Goal: Task Accomplishment & Management: Use online tool/utility

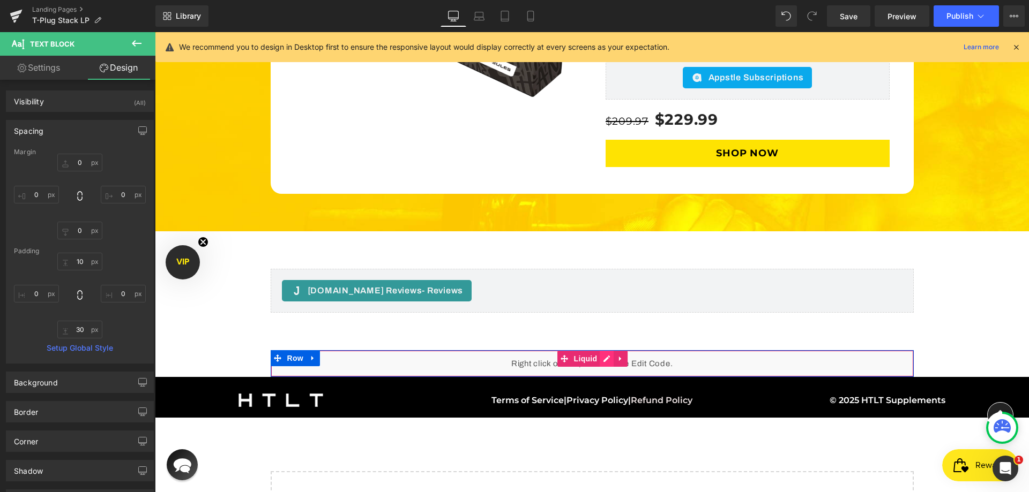
click at [607, 350] on div "Liquid" at bounding box center [592, 363] width 643 height 27
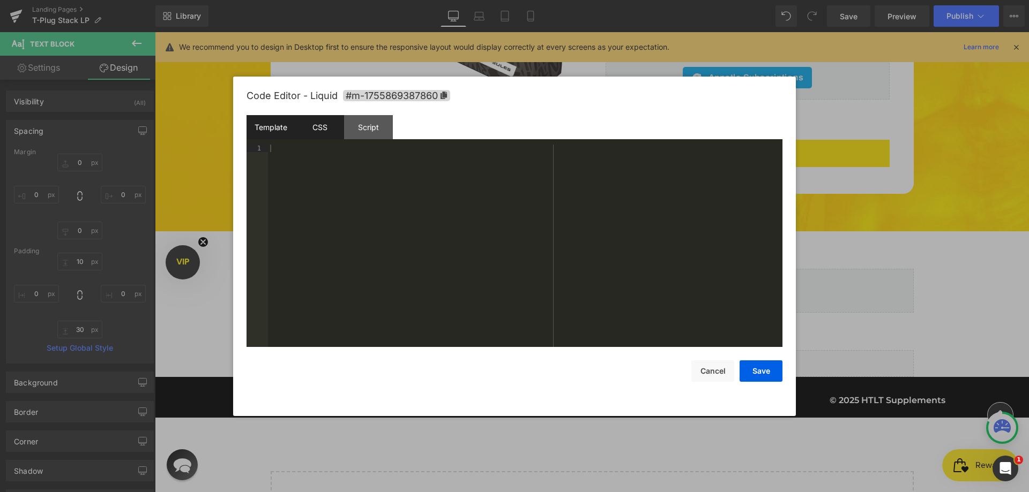
click at [326, 133] on div "CSS" at bounding box center [319, 127] width 49 height 24
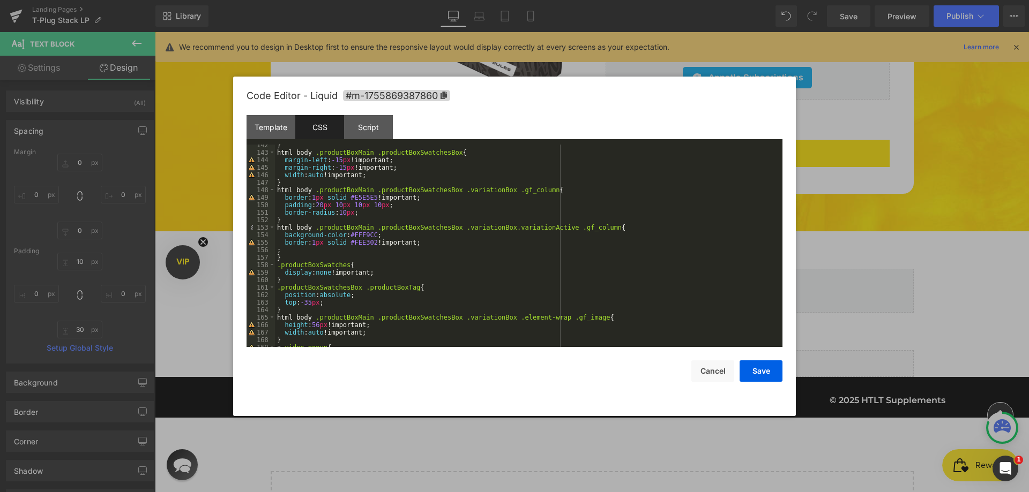
scroll to position [1061, 0]
click at [375, 214] on div "} html body .productBoxMain .productBoxSwatchesBox { margin-left : -15 px !impo…" at bounding box center [526, 250] width 503 height 218
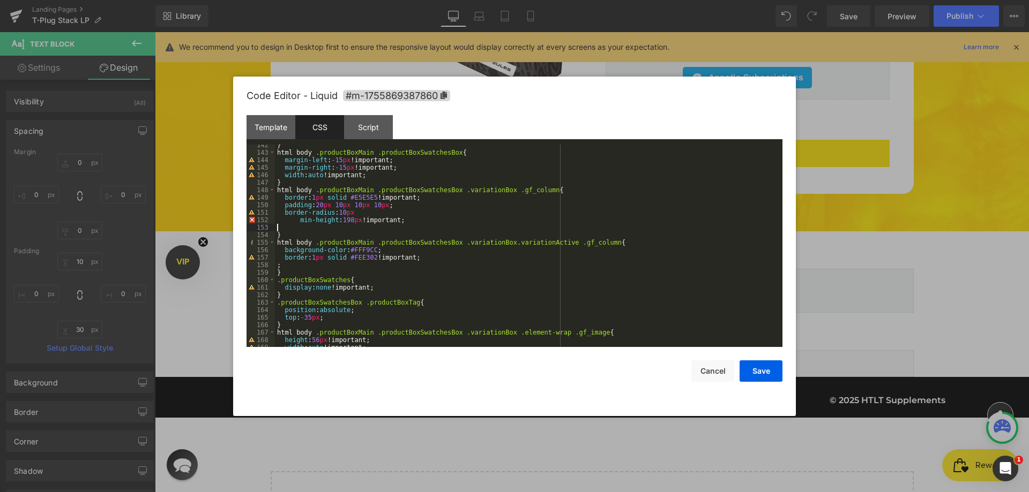
click at [296, 218] on div "} html body .productBoxMain .productBoxSwatchesBox { margin-left : -15 px !impo…" at bounding box center [526, 250] width 503 height 218
click at [299, 226] on div "} html body .productBoxMain .productBoxSwatchesBox { margin-left : -15 px !impo…" at bounding box center [526, 250] width 503 height 218
click at [288, 220] on div "} html body .productBoxMain .productBoxSwatchesBox { margin-left : -15 px !impo…" at bounding box center [526, 250] width 503 height 218
click at [289, 226] on div "} html body .productBoxMain .productBoxSwatchesBox { margin-left : -15 px !impo…" at bounding box center [526, 250] width 503 height 218
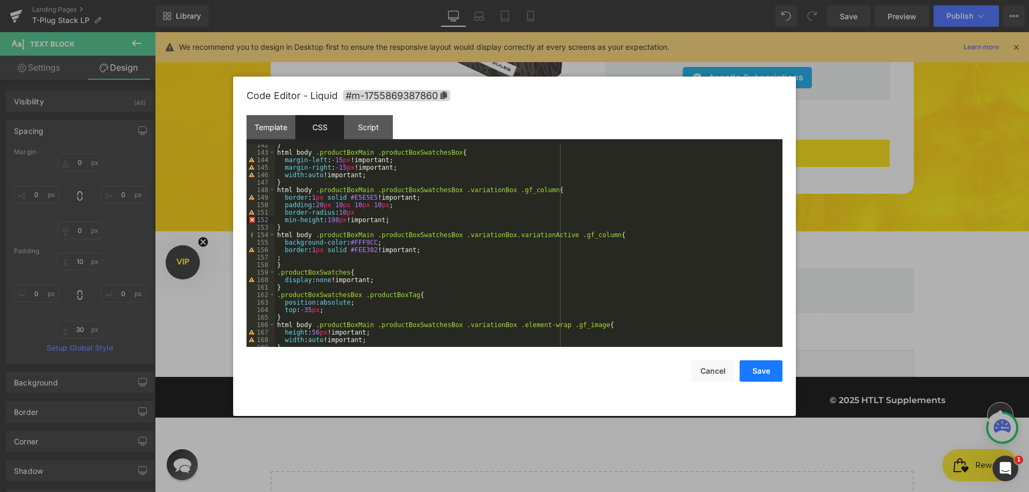
click at [763, 378] on button "Save" at bounding box center [760, 371] width 43 height 21
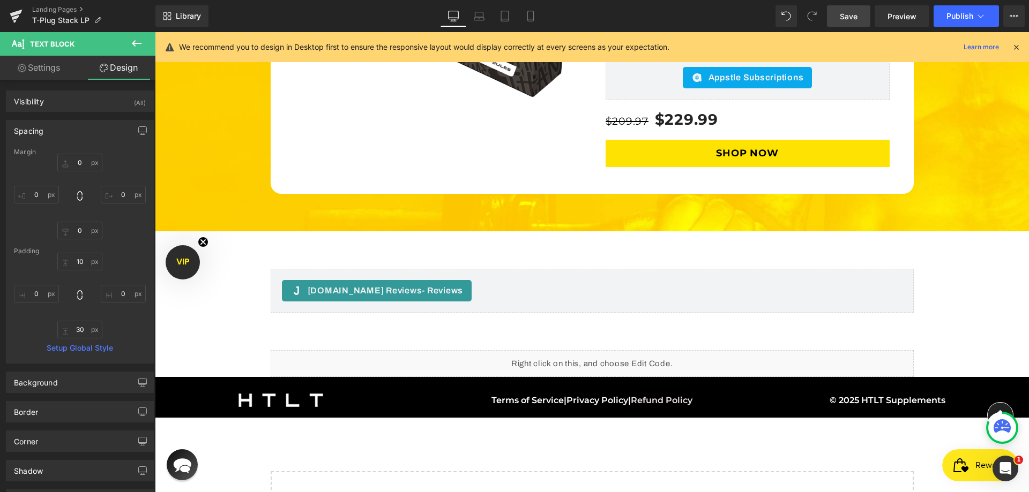
click at [853, 16] on span "Save" at bounding box center [849, 16] width 18 height 11
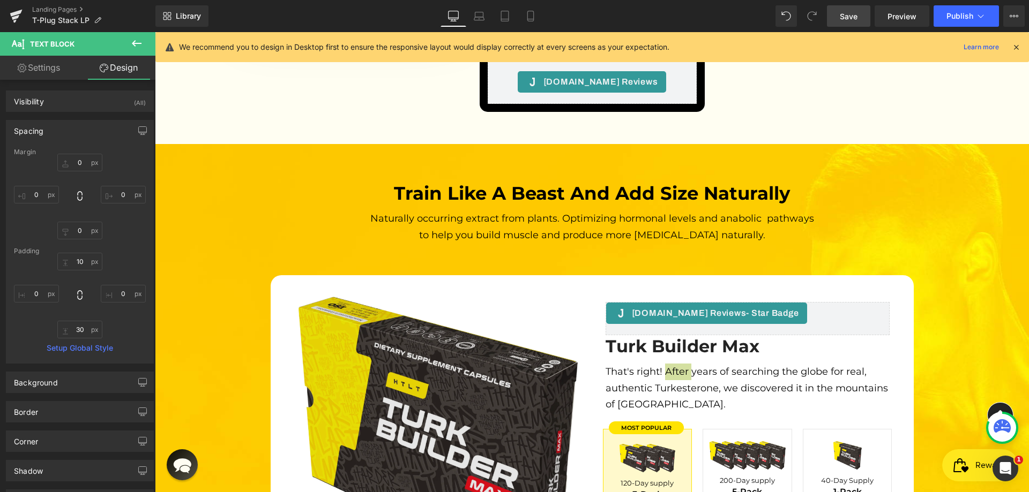
scroll to position [2903, 0]
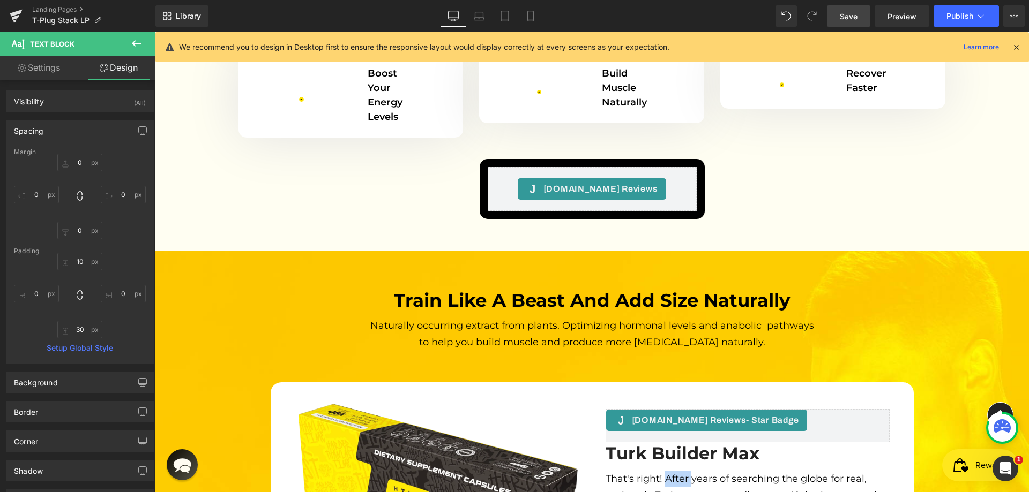
click at [575, 312] on div "Naturally occurring extract from plants. Optimizing hormonal levels and anaboli…" at bounding box center [591, 336] width 455 height 49
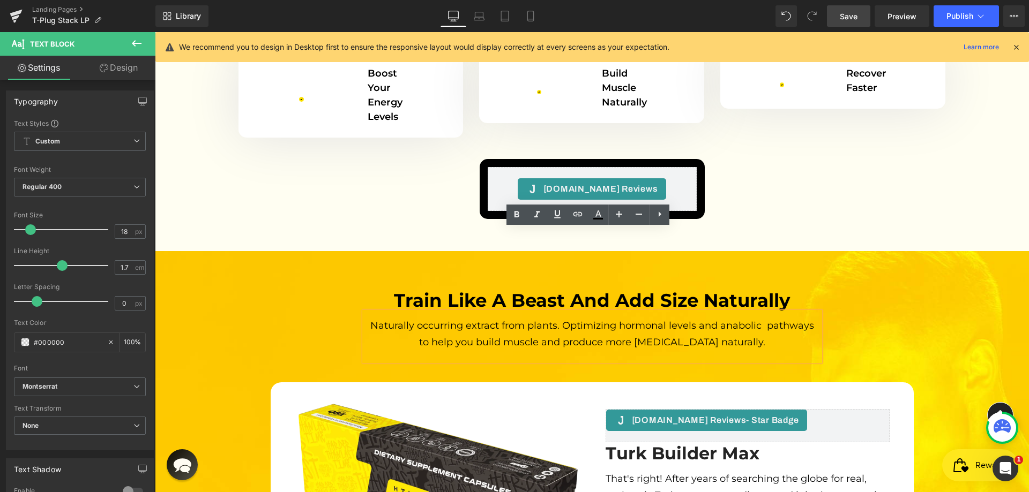
click at [137, 69] on link "Design" at bounding box center [119, 68] width 78 height 24
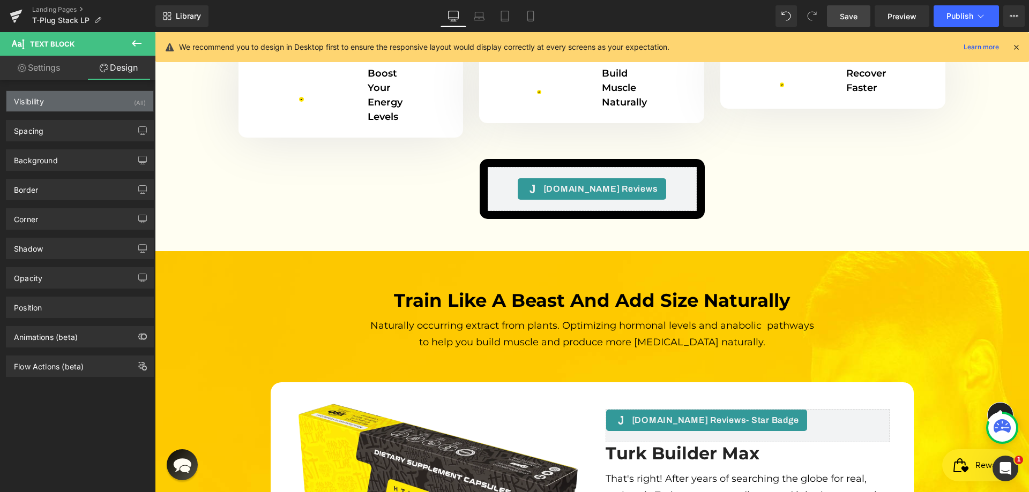
type input "0"
type input "10"
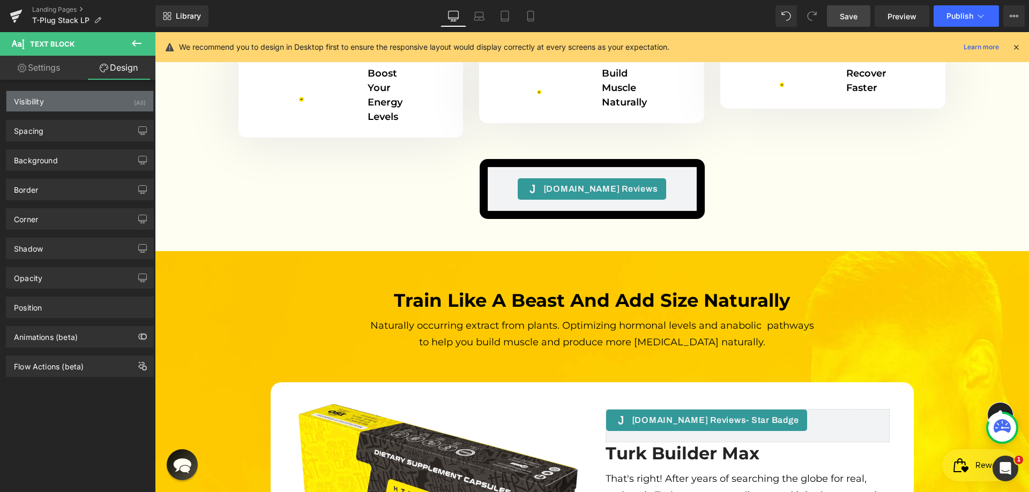
type input "0"
type input "20"
type input "0"
click at [66, 143] on div "Background Color & Image color transparent Color transparent 0 % Image Replace …" at bounding box center [80, 155] width 160 height 29
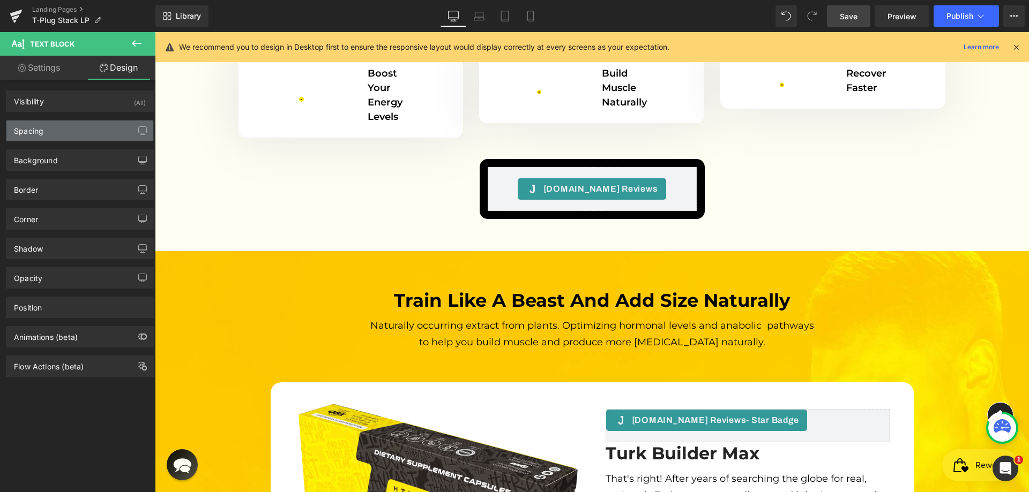
click at [88, 127] on div "Spacing" at bounding box center [79, 131] width 147 height 20
click at [75, 136] on div "Spacing" at bounding box center [79, 131] width 147 height 20
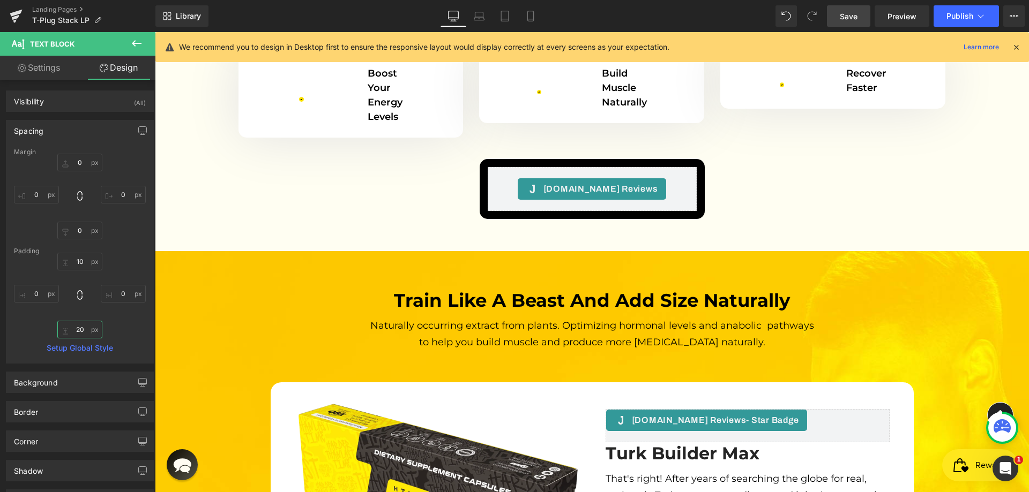
click at [80, 327] on input "20" at bounding box center [79, 330] width 45 height 18
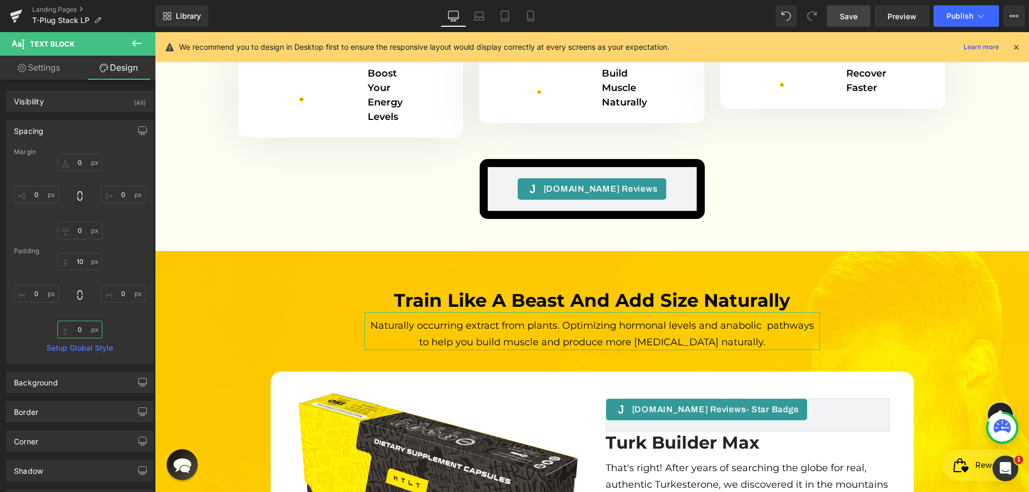
type input "0"
click at [126, 260] on div "10px 10 0px 0 0 0 0px 0" at bounding box center [80, 296] width 132 height 86
click at [852, 14] on span "Save" at bounding box center [849, 16] width 18 height 11
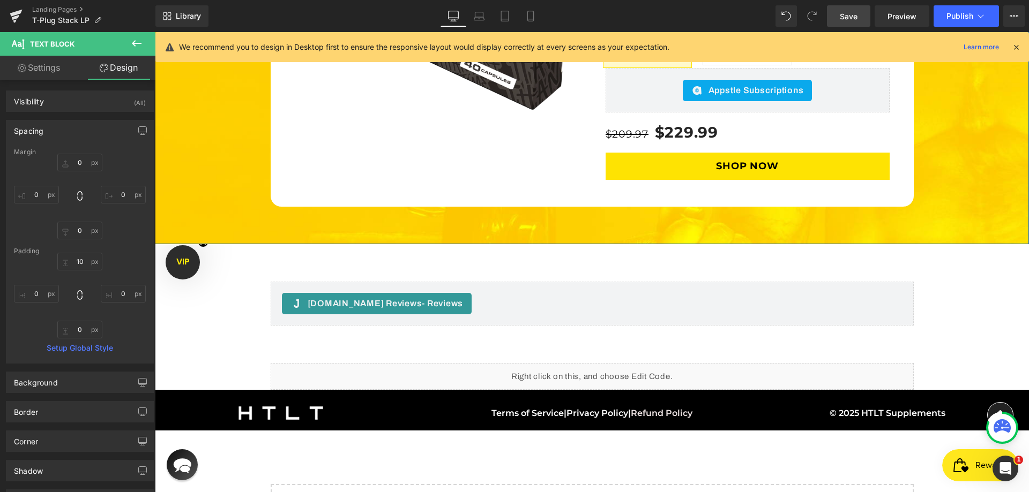
scroll to position [3482, 0]
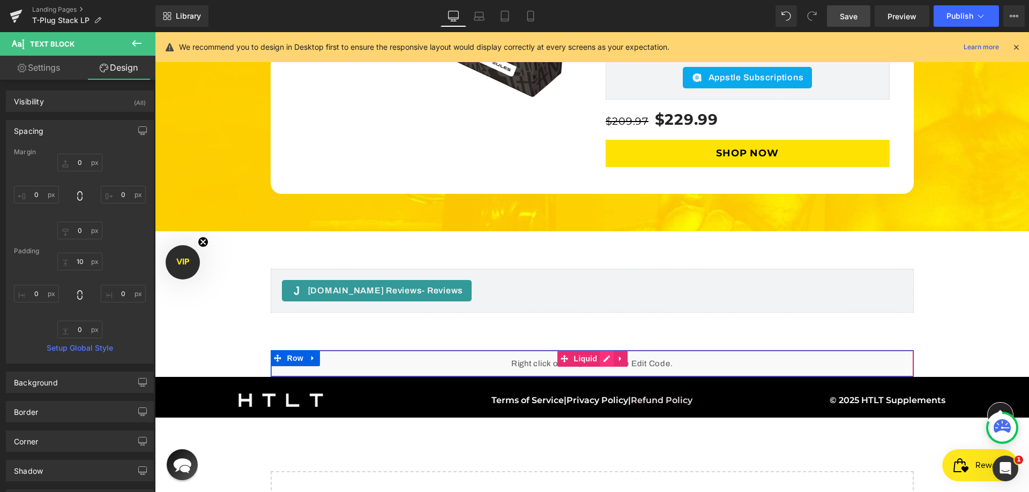
click at [597, 350] on div "Liquid" at bounding box center [592, 363] width 643 height 27
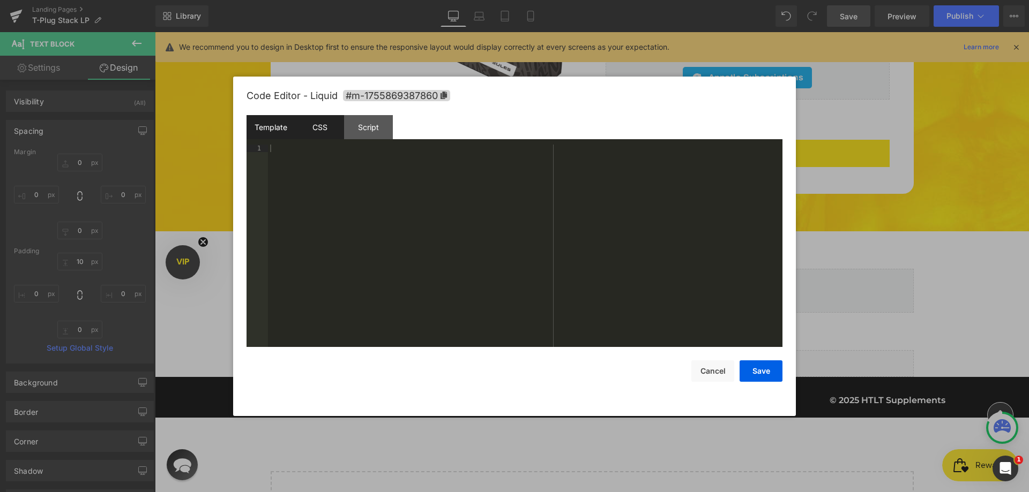
click at [322, 137] on div "CSS" at bounding box center [319, 127] width 49 height 24
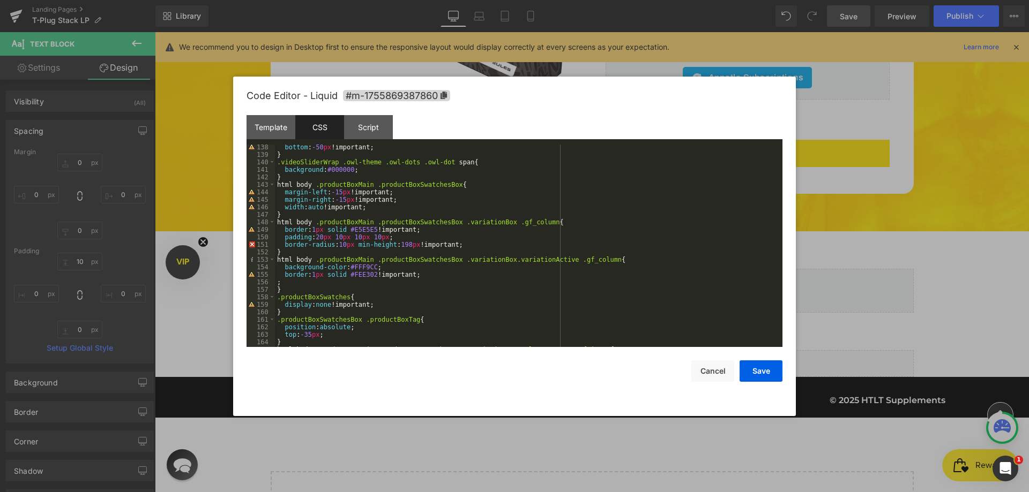
scroll to position [1061, 0]
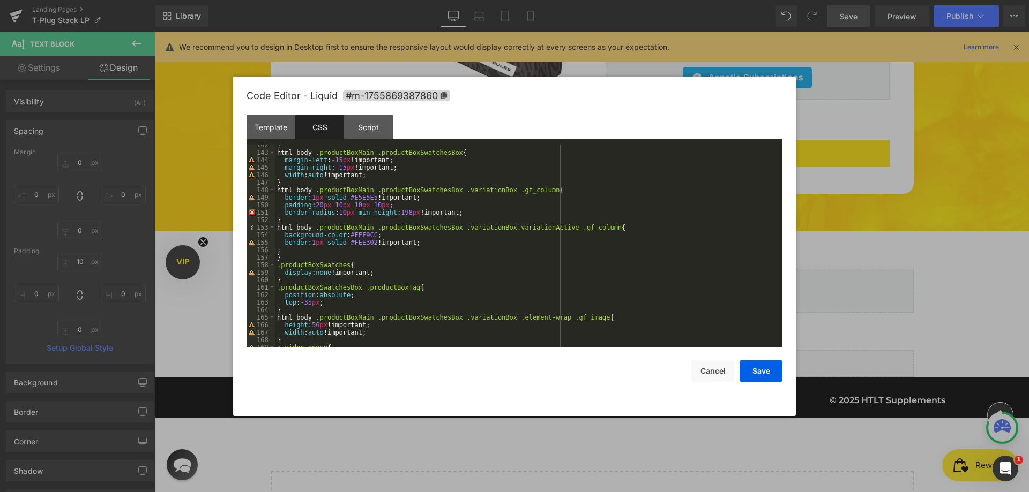
click at [422, 249] on div "} html body .productBoxMain .productBoxSwatchesBox { margin-left : -15 px !impo…" at bounding box center [526, 250] width 503 height 218
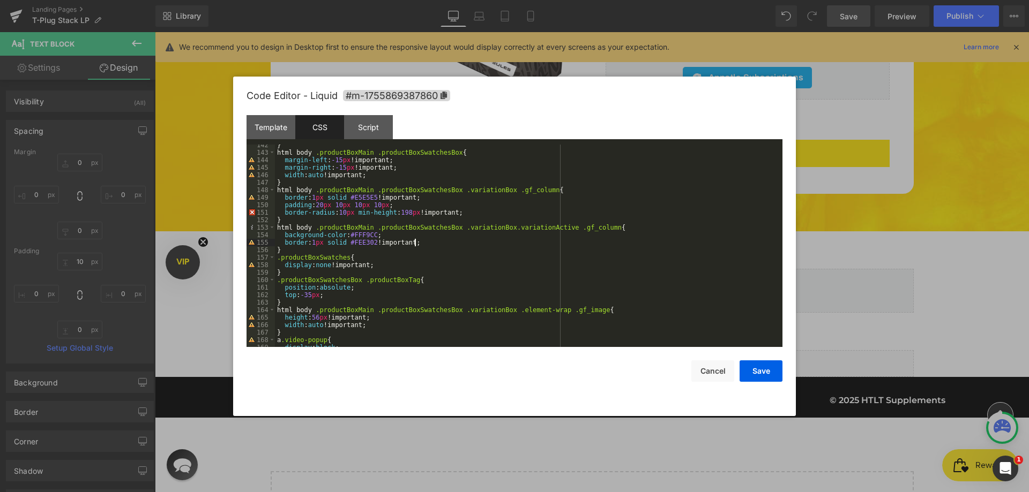
click at [466, 212] on div "} html body .productBoxMain .productBoxSwatchesBox { margin-left : -15 px !impo…" at bounding box center [526, 250] width 503 height 218
click at [353, 214] on div "} html body .productBoxMain .productBoxSwatchesBox { margin-left : -15 px !impo…" at bounding box center [526, 250] width 503 height 218
click at [357, 214] on div "} html body .productBoxMain .productBoxSwatchesBox { margin-left : -15 px !impo…" at bounding box center [526, 250] width 503 height 218
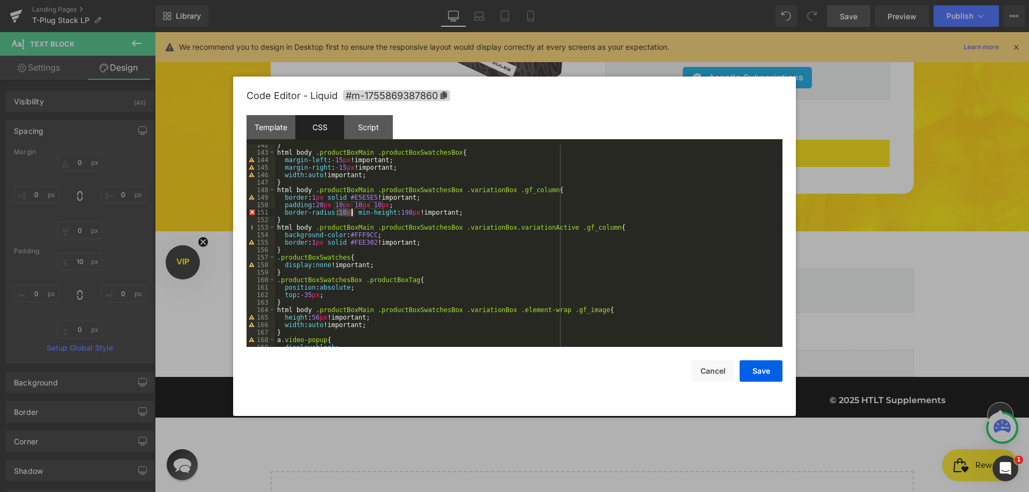
click at [357, 214] on div "} html body .productBoxMain .productBoxSwatchesBox { margin-left : -15 px !impo…" at bounding box center [526, 250] width 503 height 218
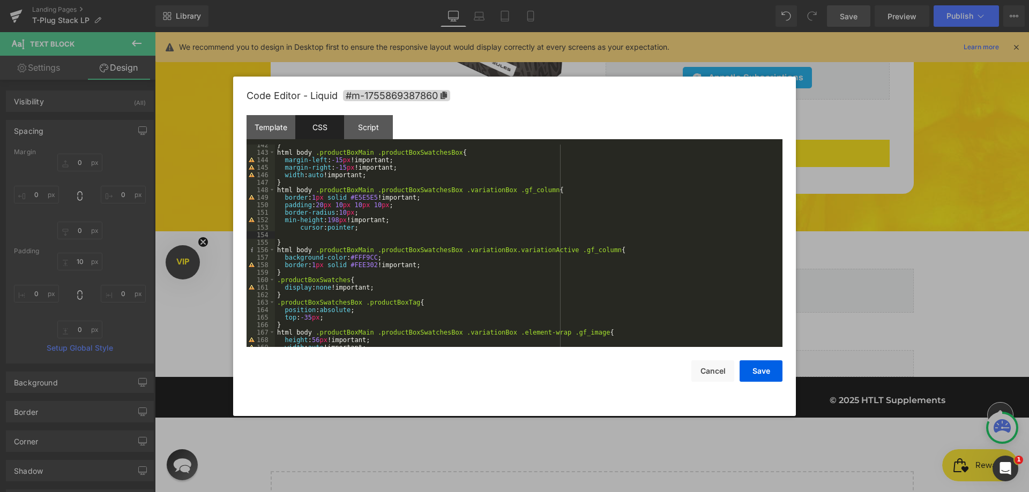
click at [297, 227] on div "} html body .productBoxMain .productBoxSwatchesBox { margin-left : -15 px !impo…" at bounding box center [526, 250] width 503 height 218
click at [293, 233] on div "} html body .productBoxMain .productBoxSwatchesBox { margin-left : -15 px !impo…" at bounding box center [526, 250] width 503 height 218
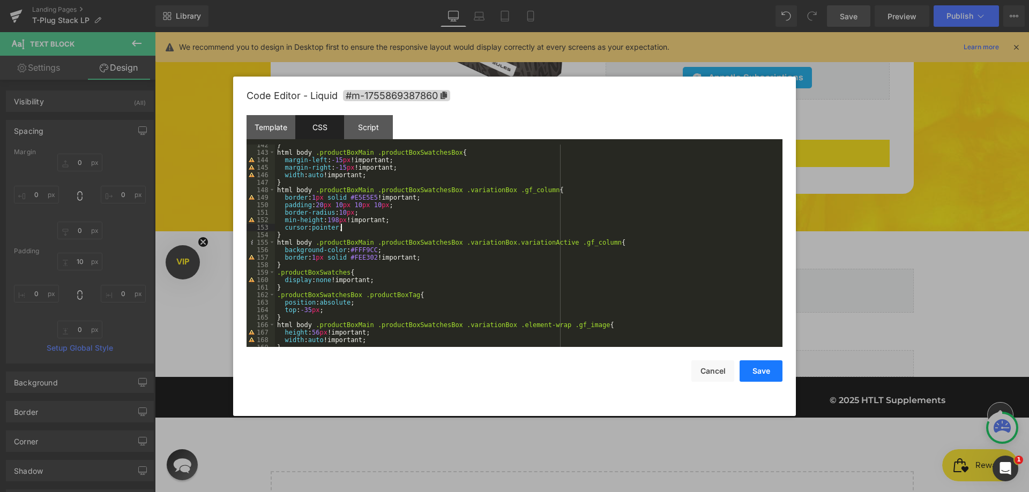
click at [761, 373] on button "Save" at bounding box center [760, 371] width 43 height 21
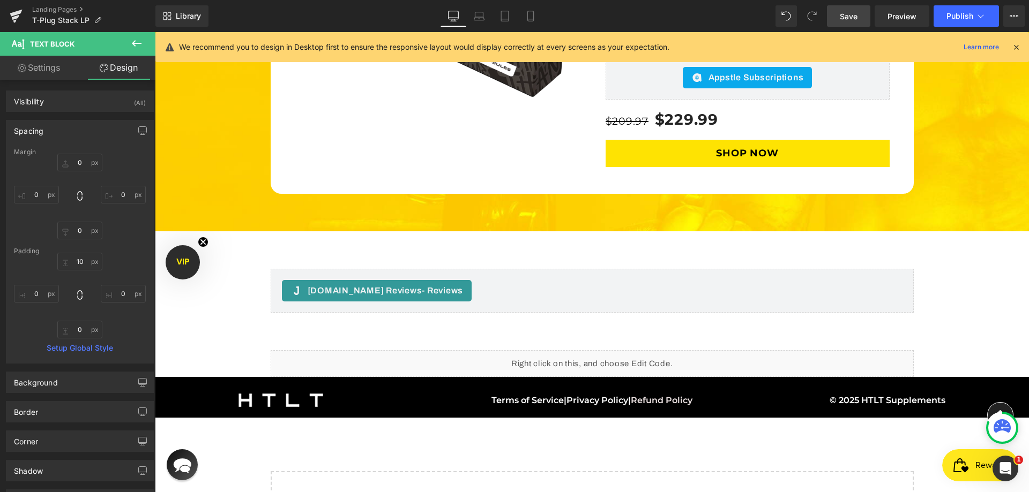
click at [844, 12] on span "Save" at bounding box center [849, 16] width 18 height 11
click at [898, 13] on span "Preview" at bounding box center [901, 16] width 29 height 11
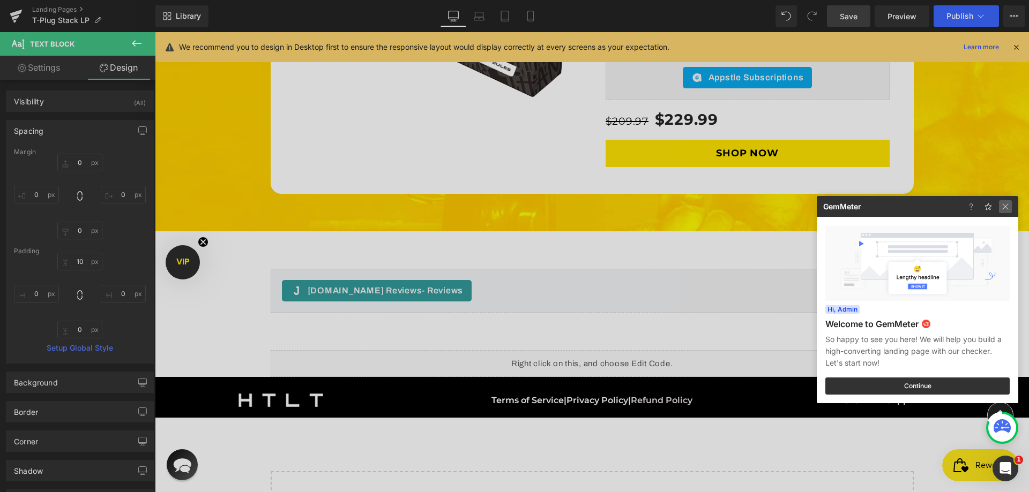
click at [1007, 205] on img at bounding box center [1005, 206] width 13 height 13
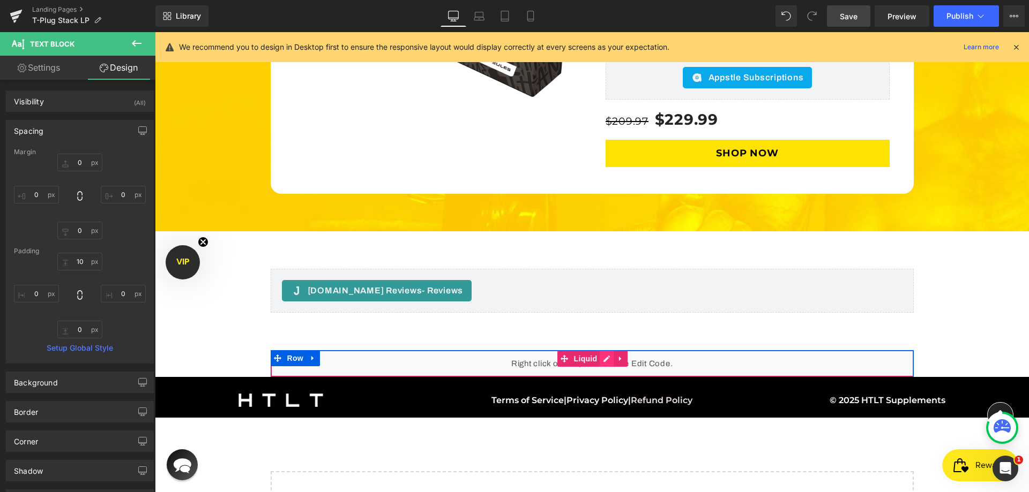
click at [600, 350] on div "Liquid" at bounding box center [592, 363] width 643 height 27
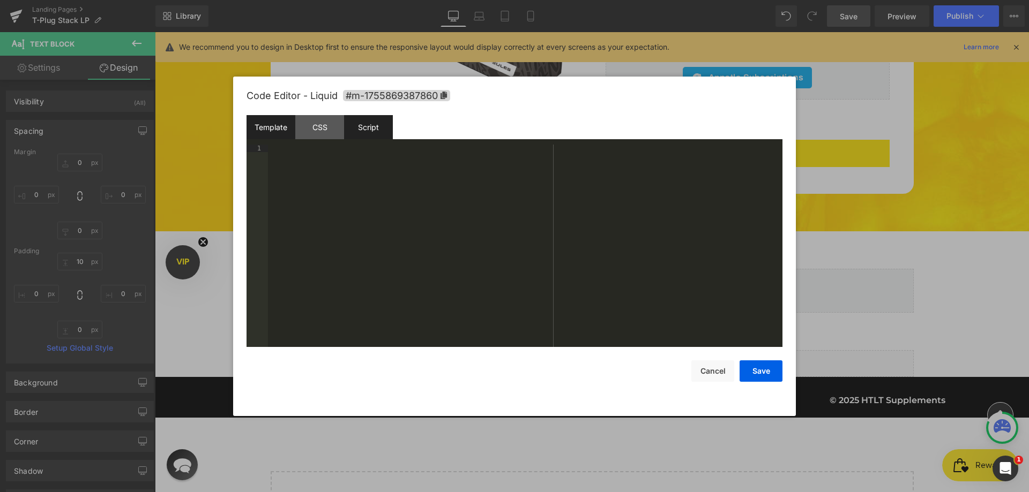
click at [365, 130] on div "Script" at bounding box center [368, 127] width 49 height 24
click at [343, 189] on div "( function ( jQuery ) { // var $module = jQuery('#m-1755869387860').children('.…" at bounding box center [525, 254] width 514 height 218
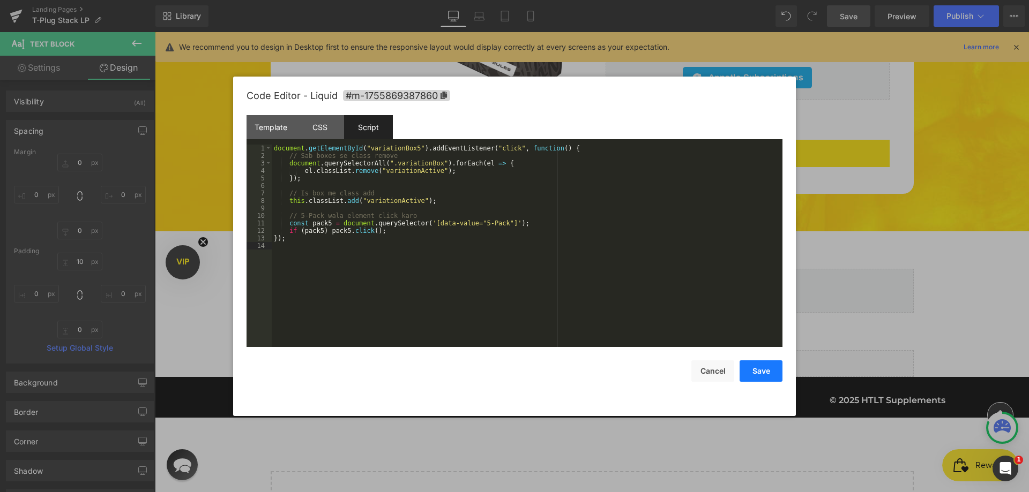
click at [760, 368] on button "Save" at bounding box center [760, 371] width 43 height 21
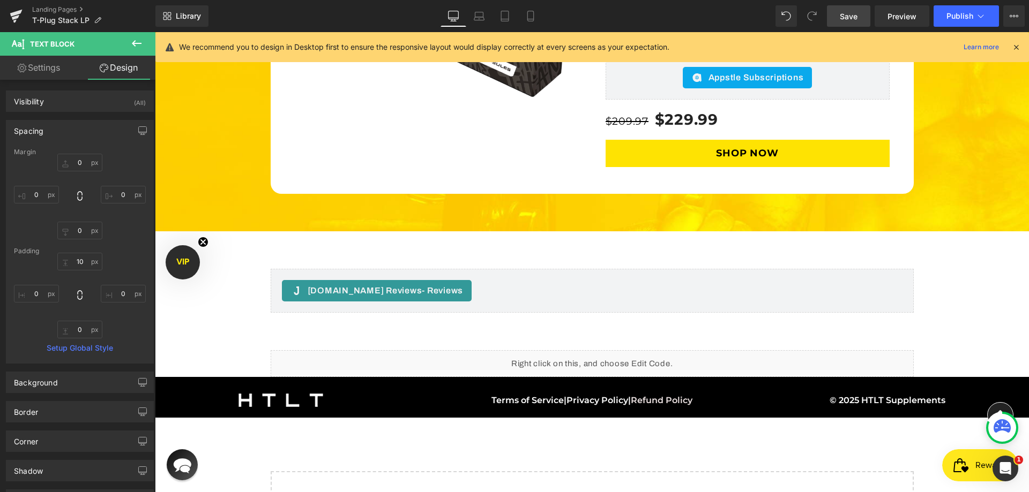
click at [862, 14] on link "Save" at bounding box center [848, 15] width 43 height 21
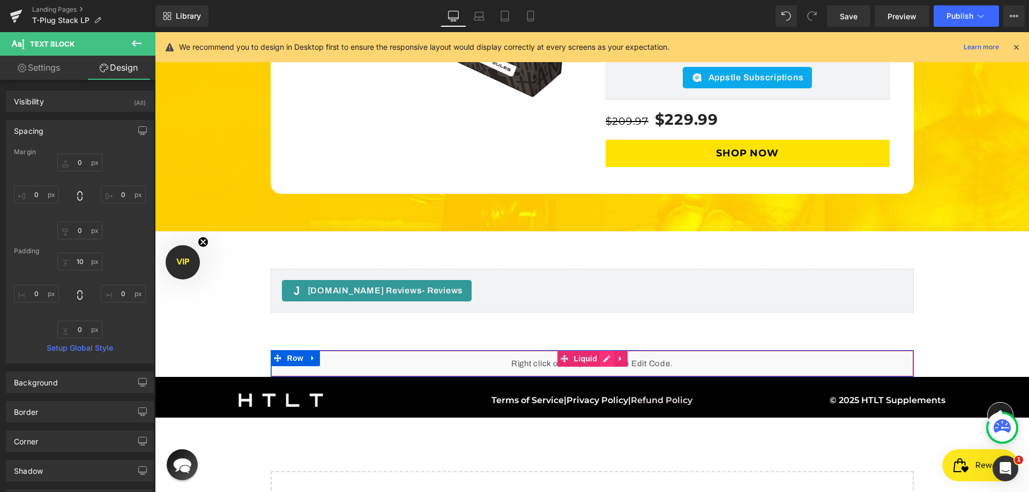
click at [606, 350] on div "Liquid" at bounding box center [592, 363] width 643 height 27
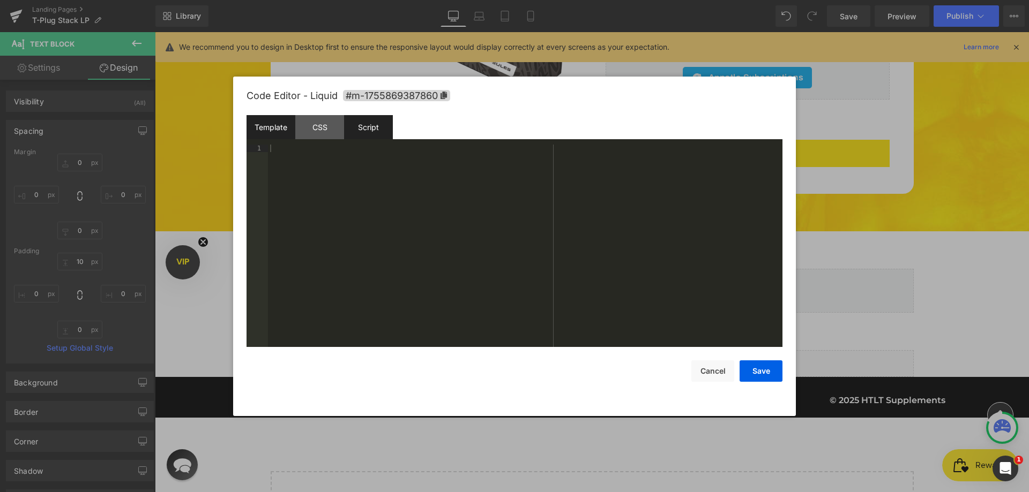
click at [366, 122] on div "Script" at bounding box center [368, 127] width 49 height 24
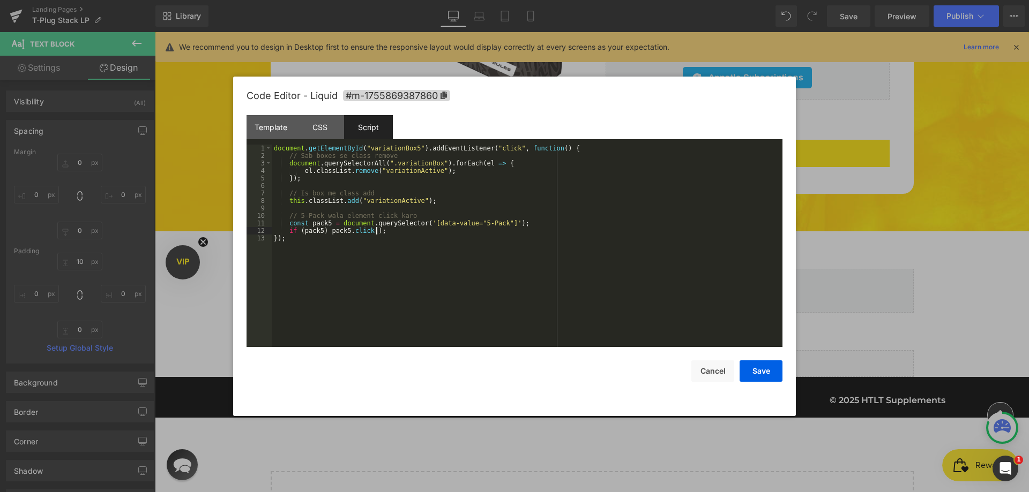
click at [387, 231] on div "document . getElementById ( "variationBox5" ) . addEventListener ( "click" , fu…" at bounding box center [527, 254] width 511 height 218
click at [377, 239] on div "document . getElementById ( "variationBox5" ) . addEventListener ( "click" , fu…" at bounding box center [527, 254] width 511 height 218
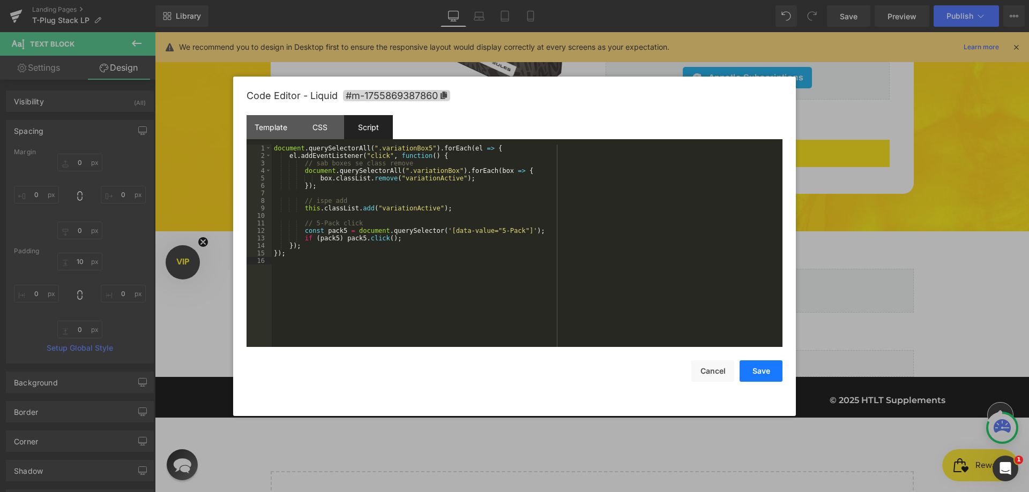
click at [768, 373] on button "Save" at bounding box center [760, 371] width 43 height 21
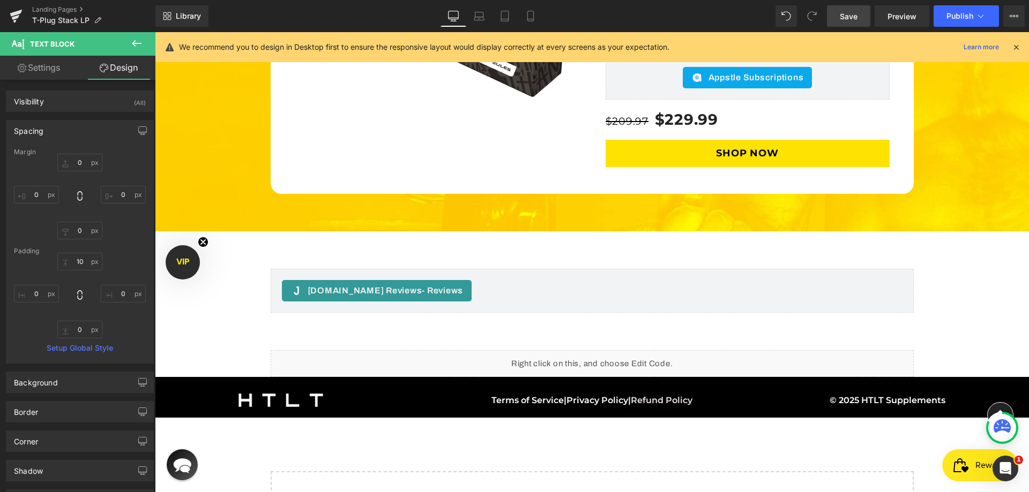
click at [856, 18] on span "Save" at bounding box center [849, 16] width 18 height 11
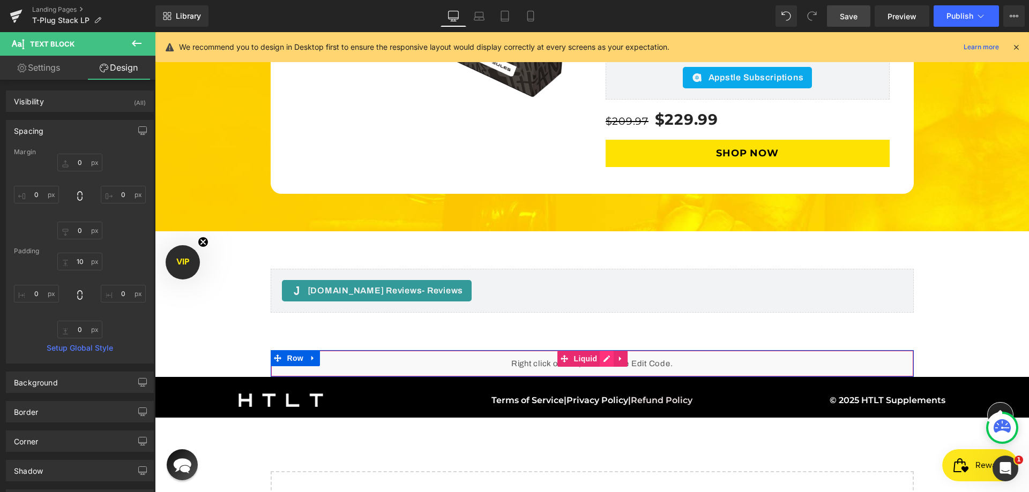
click at [602, 350] on div "Liquid" at bounding box center [592, 363] width 643 height 27
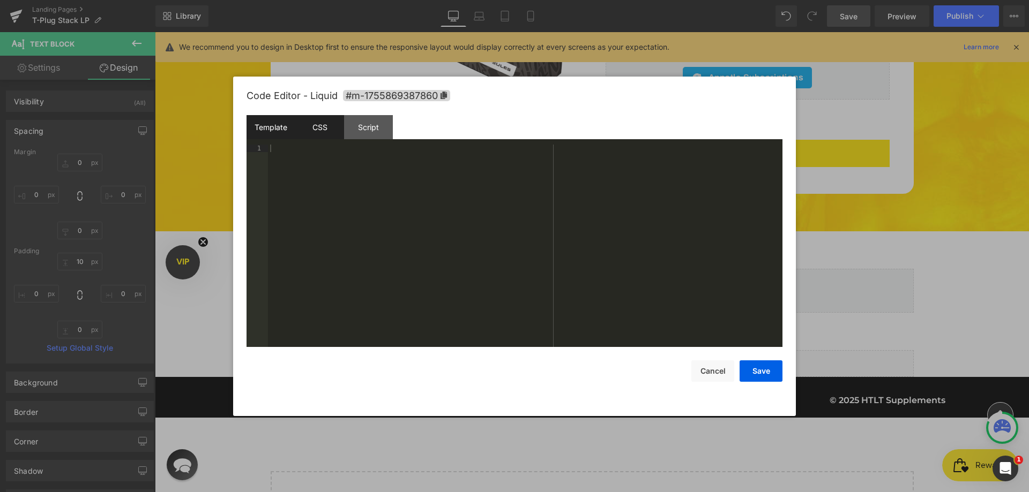
click at [323, 129] on div "CSS" at bounding box center [319, 127] width 49 height 24
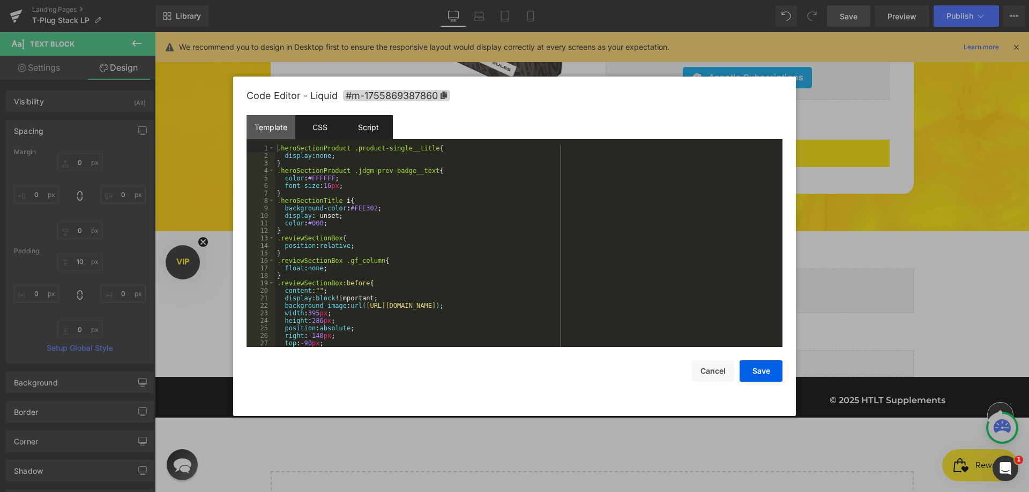
click at [378, 117] on div "Script" at bounding box center [368, 127] width 49 height 24
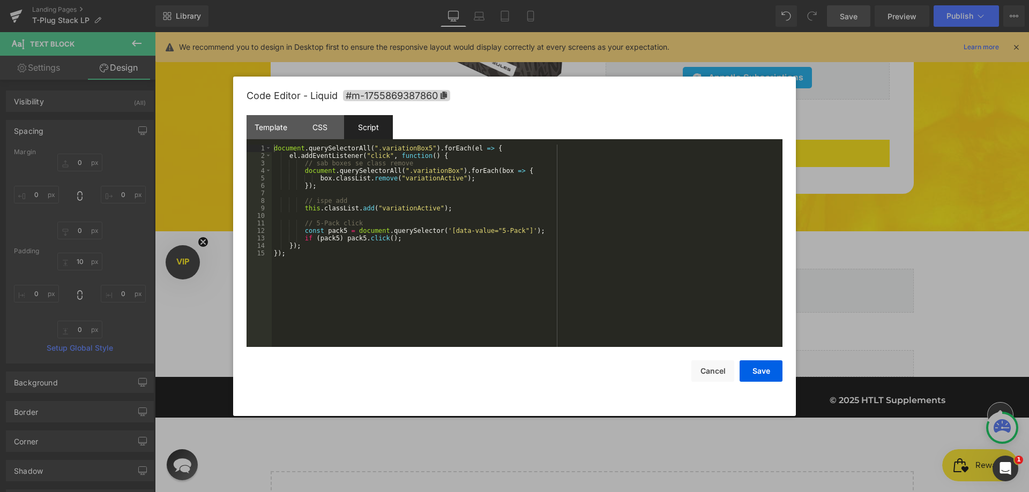
click at [351, 251] on div "document . querySelectorAll ( ".variationBox5" ) . forEach ( el => { el . addEv…" at bounding box center [527, 254] width 511 height 218
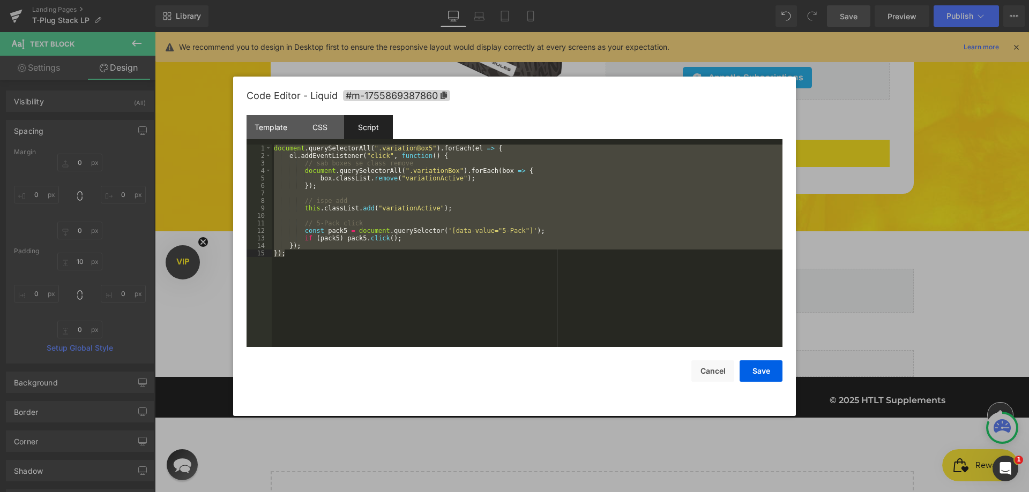
click at [302, 266] on div "document . querySelectorAll ( ".variationBox5" ) . forEach ( el => { el . addEv…" at bounding box center [527, 246] width 511 height 203
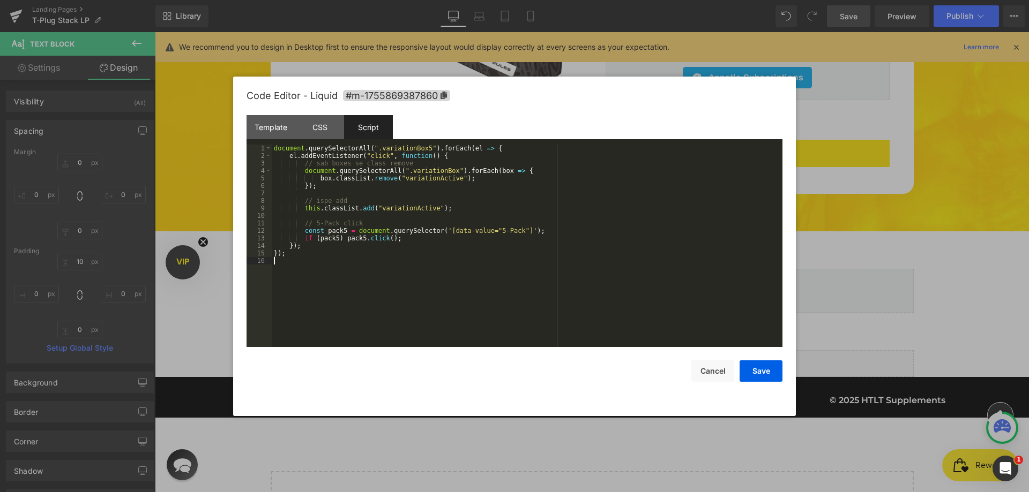
paste textarea
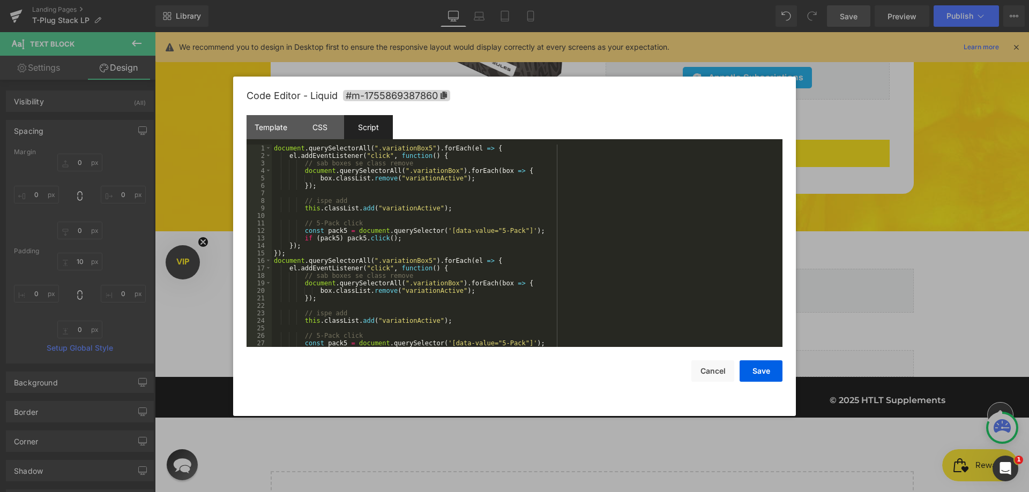
scroll to position [0, 0]
click at [417, 147] on div "document . querySelectorAll ( ".variationBox5" ) . forEach ( el => { el . addEv…" at bounding box center [525, 254] width 506 height 218
click at [420, 147] on div "document . querySelectorAll ( ".variationBox5" ) . forEach ( el => { el . addEv…" at bounding box center [525, 254] width 506 height 218
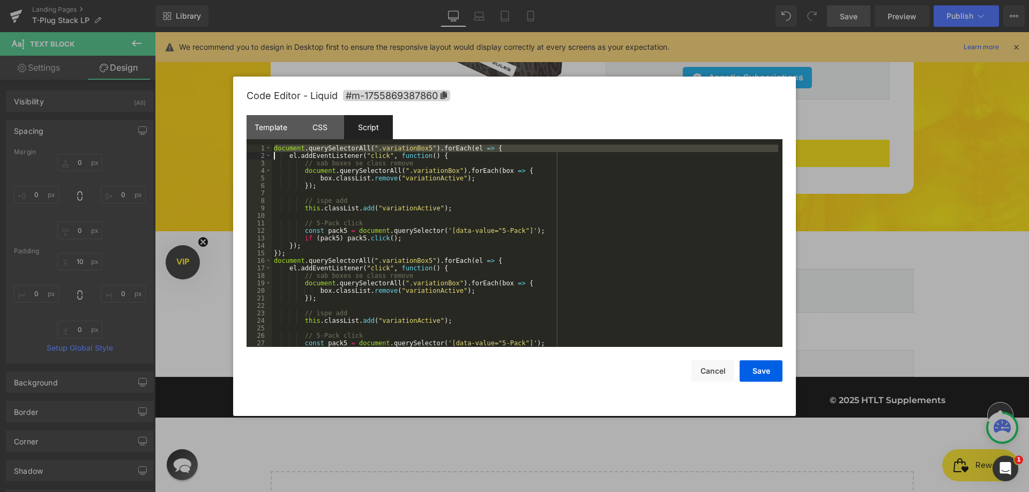
drag, startPoint x: 420, startPoint y: 147, endPoint x: 413, endPoint y: 151, distance: 7.7
click at [418, 148] on div "document . querySelectorAll ( ".variationBox5" ) . forEach ( el => { el . addEv…" at bounding box center [525, 254] width 506 height 218
click at [413, 151] on div "document . querySelectorAll ( ".variationBox5" ) . forEach ( el => { el . addEv…" at bounding box center [525, 246] width 506 height 203
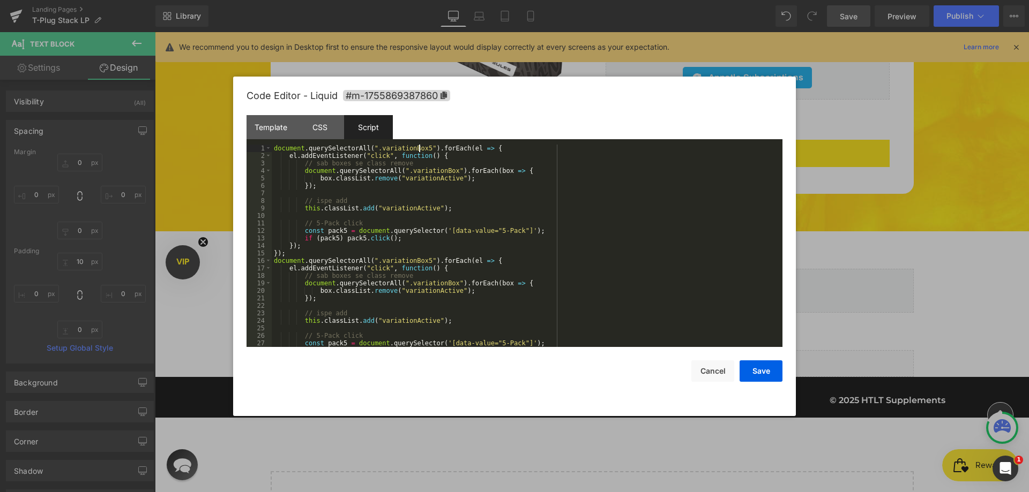
click at [418, 147] on div "document . querySelectorAll ( ".variationBox5" ) . forEach ( el => { el . addEv…" at bounding box center [525, 254] width 506 height 218
click at [416, 147] on div "document . querySelectorAll ( ".variationBox5" ) . forEach ( el => { el . addEv…" at bounding box center [525, 246] width 506 height 203
click at [416, 147] on div "document . querySelectorAll ( ".variationBox5" ) . forEach ( el => { el . addEv…" at bounding box center [525, 254] width 506 height 218
click at [484, 227] on div "document . querySelectorAll ( ".variationBox3" ) . forEach ( el => { el . addEv…" at bounding box center [525, 254] width 506 height 218
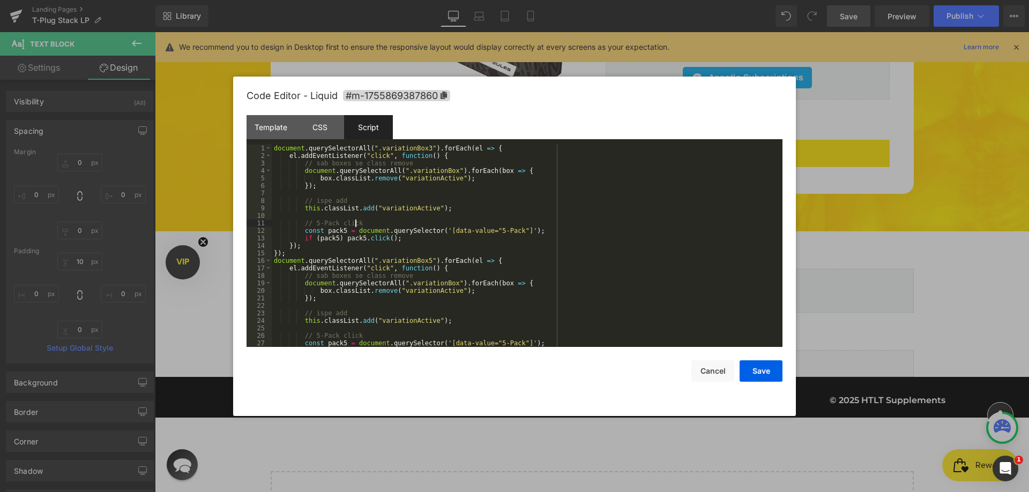
click at [487, 231] on div "document . querySelectorAll ( ".variationBox3" ) . forEach ( el => { el . addEv…" at bounding box center [525, 254] width 506 height 218
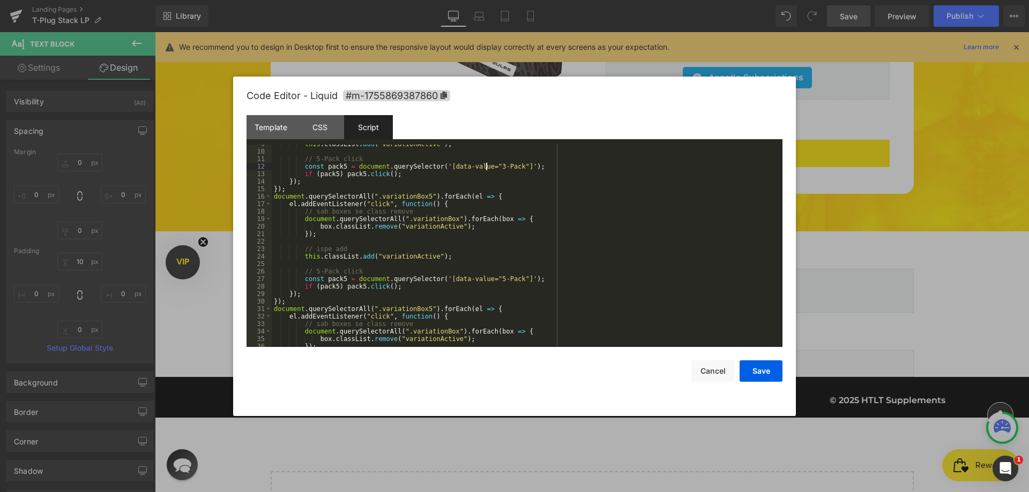
click at [418, 196] on div "this . classList . add ( "variationActive" ) ; // 5-Pack click const pack5 = do…" at bounding box center [525, 249] width 506 height 218
click at [416, 196] on div "this . classList . add ( "variationActive" ) ; // 5-Pack click const pack5 = do…" at bounding box center [525, 249] width 506 height 218
click at [416, 196] on div "this . classList . add ( "variationActive" ) ; // 5-Pack click const pack5 = do…" at bounding box center [525, 246] width 506 height 203
click at [420, 196] on div "this . classList . add ( "variationActive" ) ; // 5-Pack click const pack5 = do…" at bounding box center [525, 249] width 506 height 218
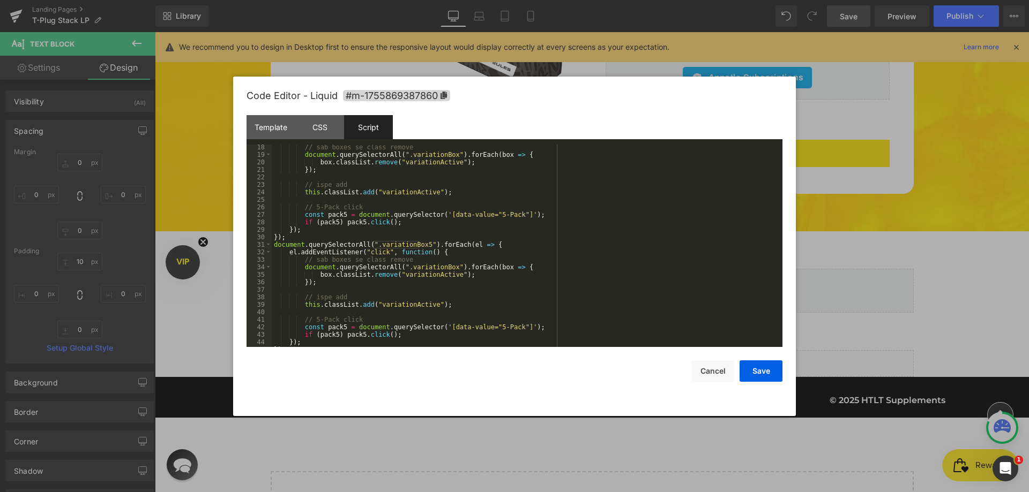
scroll to position [129, 0]
click at [418, 244] on div "// sab boxes se class remove document . querySelectorAll ( ".variationBox" ) . …" at bounding box center [525, 253] width 506 height 218
click at [485, 328] on div "// sab boxes se class remove document . querySelectorAll ( ".variationBox" ) . …" at bounding box center [525, 253] width 506 height 218
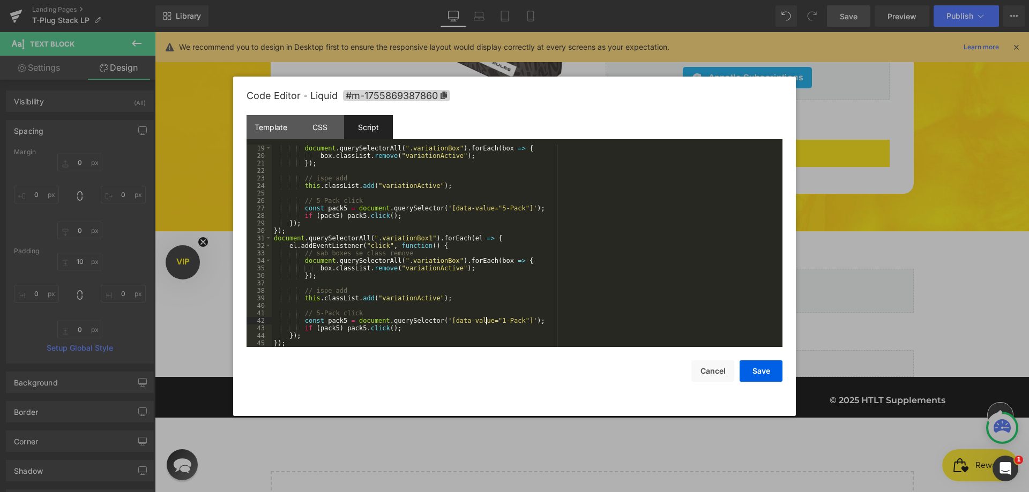
click at [341, 320] on div "document . querySelectorAll ( ".variationBox" ) . forEach ( box => { box . clas…" at bounding box center [525, 254] width 506 height 218
click at [326, 321] on div "document . querySelectorAll ( ".variationBox" ) . forEach ( box => { box . clas…" at bounding box center [525, 254] width 506 height 218
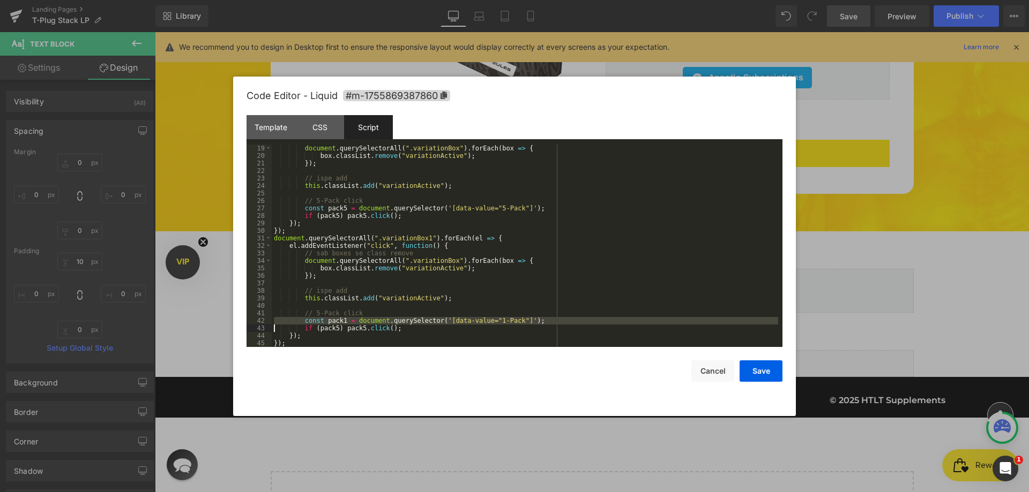
click at [326, 321] on div "document . querySelectorAll ( ".variationBox" ) . forEach ( box => { box . clas…" at bounding box center [525, 254] width 506 height 218
click at [334, 321] on div "document . querySelectorAll ( ".variationBox" ) . forEach ( box => { box . clas…" at bounding box center [525, 246] width 506 height 203
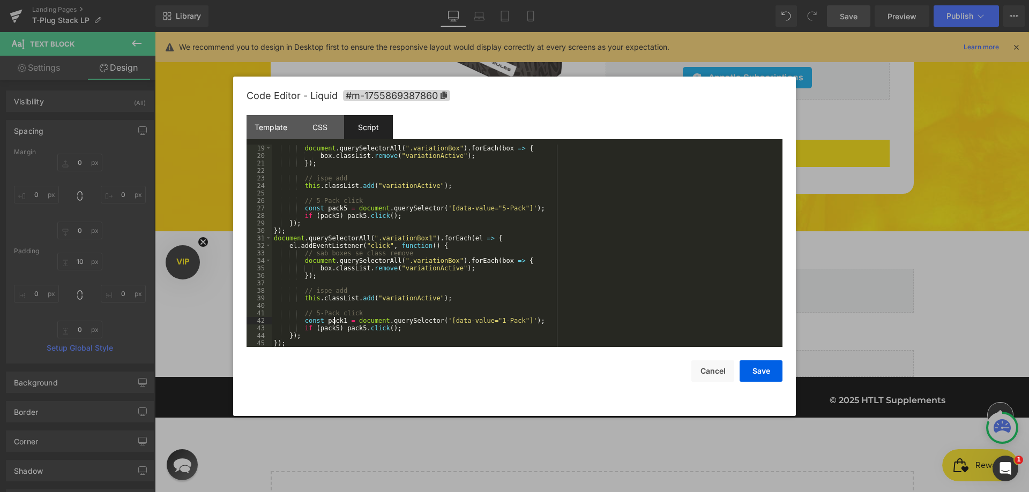
click at [334, 321] on div "document . querySelectorAll ( ".variationBox" ) . forEach ( box => { box . clas…" at bounding box center [525, 254] width 506 height 218
click at [330, 328] on div "document . querySelectorAll ( ".variationBox" ) . forEach ( box => { box . clas…" at bounding box center [525, 254] width 506 height 218
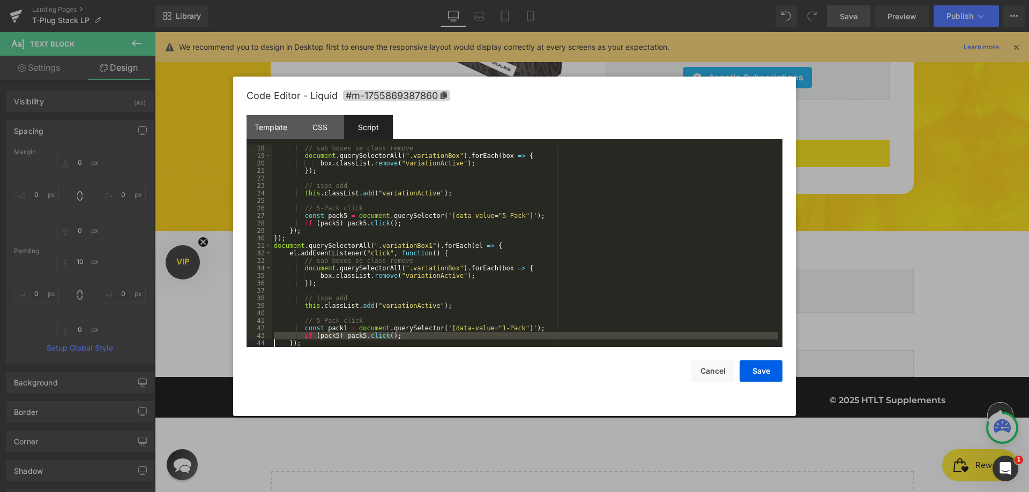
click at [326, 333] on div "// sab boxes se class remove document . querySelectorAll ( ".variationBox" ) . …" at bounding box center [525, 246] width 506 height 203
click at [326, 333] on div "// sab boxes se class remove document . querySelectorAll ( ".variationBox" ) . …" at bounding box center [525, 254] width 506 height 218
click at [354, 336] on div "// sab boxes se class remove document . querySelectorAll ( ".variationBox" ) . …" at bounding box center [525, 254] width 506 height 218
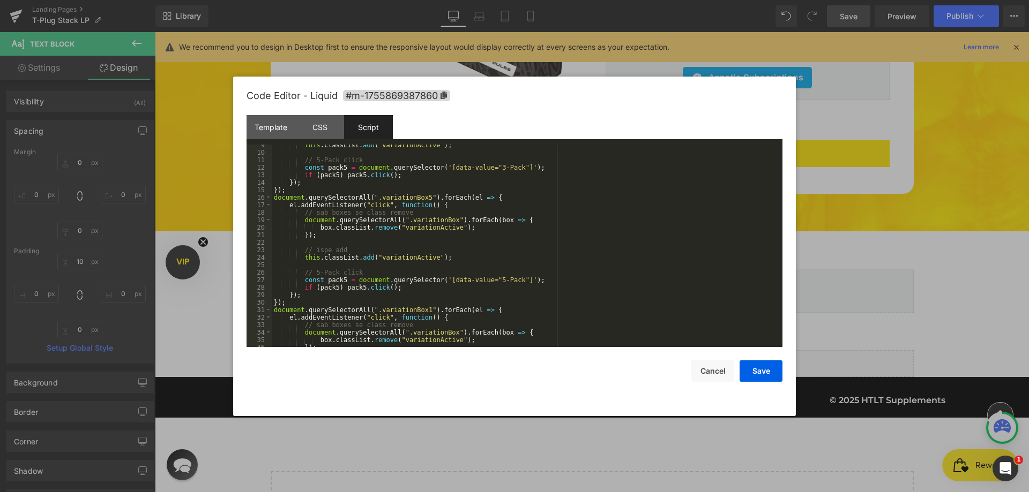
scroll to position [0, 0]
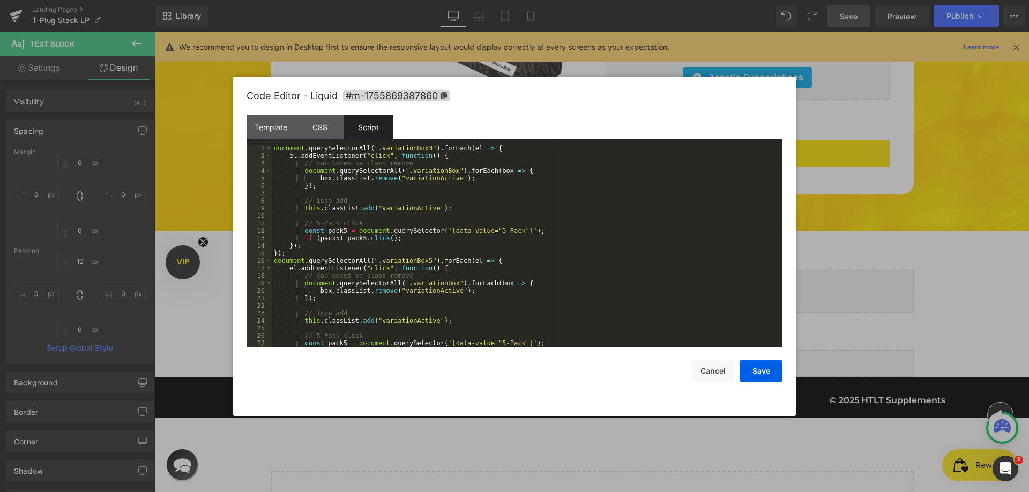
click at [338, 232] on div "document . querySelectorAll ( ".variationBox3" ) . forEach ( el => { el . addEv…" at bounding box center [525, 254] width 506 height 218
click at [340, 232] on div "document . querySelectorAll ( ".variationBox3" ) . forEach ( el => { el . addEv…" at bounding box center [525, 254] width 506 height 218
click at [331, 232] on div "document . querySelectorAll ( ".variationBox3" ) . forEach ( el => { el . addEv…" at bounding box center [525, 254] width 506 height 218
click at [328, 236] on div "document . querySelectorAll ( ".variationBox3" ) . forEach ( el => { el . addEv…" at bounding box center [525, 254] width 506 height 218
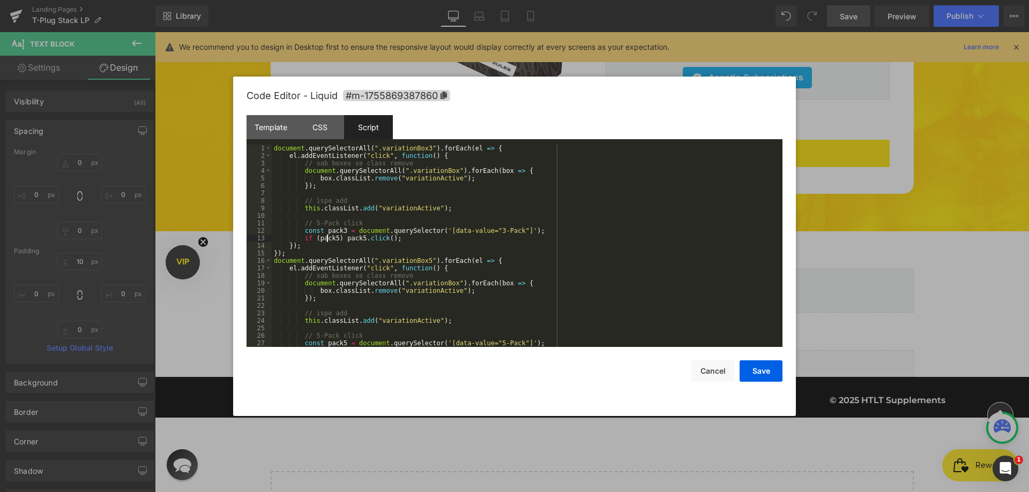
click at [328, 236] on div "document . querySelectorAll ( ".variationBox3" ) . forEach ( el => { el . addEv…" at bounding box center [525, 254] width 506 height 218
click at [352, 240] on div "document . querySelectorAll ( ".variationBox3" ) . forEach ( el => { el . addEv…" at bounding box center [525, 254] width 506 height 218
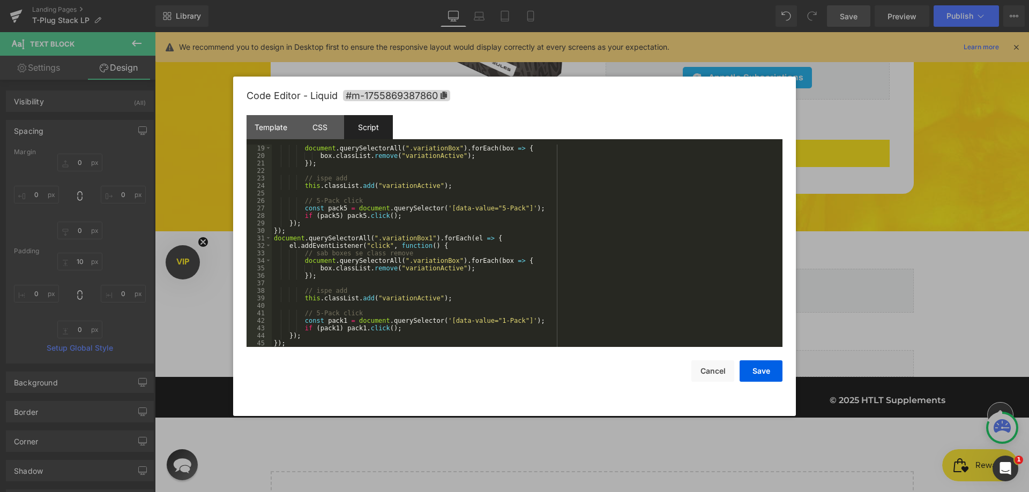
scroll to position [135, 0]
click at [757, 367] on button "Save" at bounding box center [760, 371] width 43 height 21
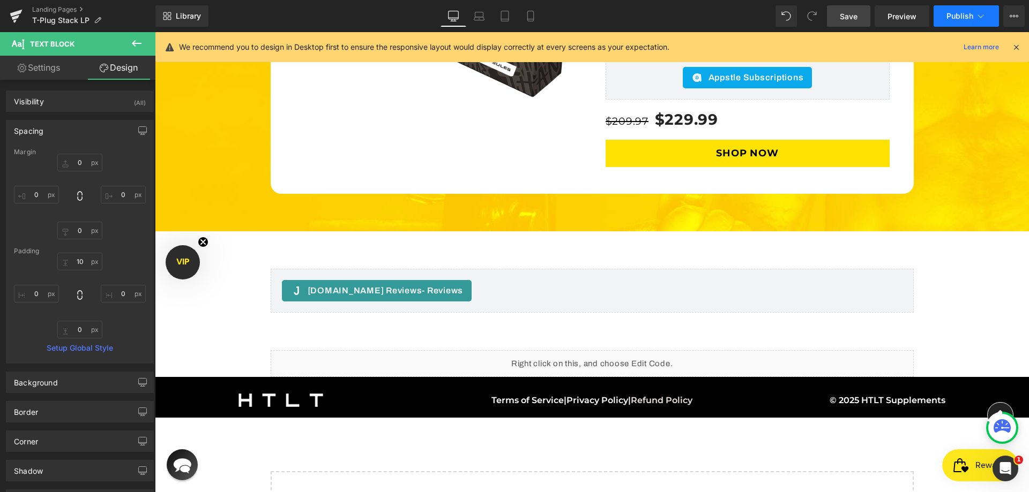
click at [945, 17] on button "Publish" at bounding box center [965, 15] width 65 height 21
click at [893, 19] on span "Preview" at bounding box center [901, 16] width 29 height 11
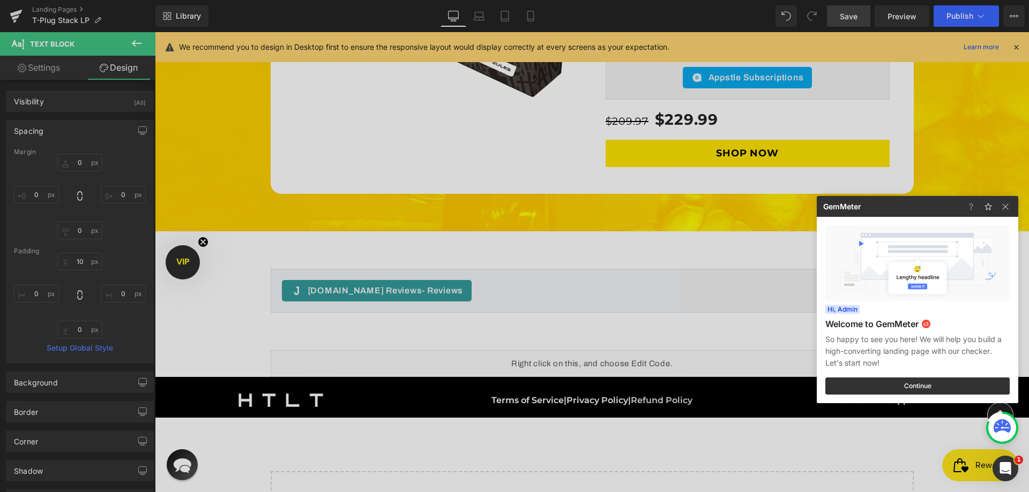
click at [861, 11] on div at bounding box center [514, 246] width 1029 height 492
click at [861, 11] on link "Save" at bounding box center [848, 15] width 43 height 21
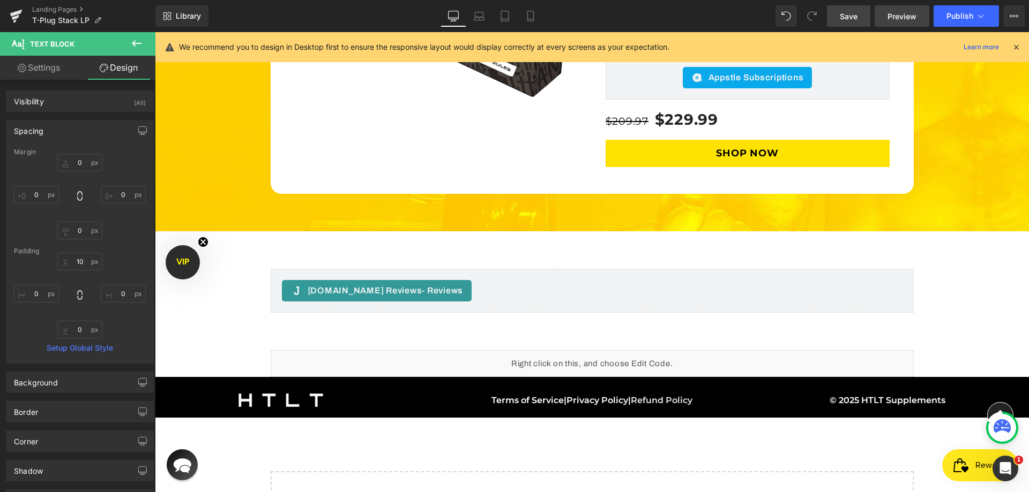
click at [889, 16] on span "Preview" at bounding box center [901, 16] width 29 height 11
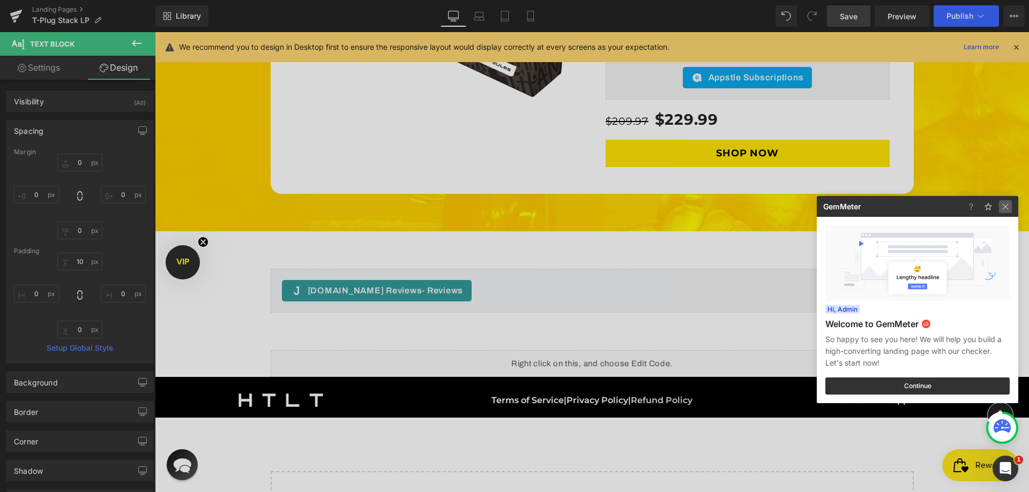
click at [999, 201] on img at bounding box center [1005, 206] width 13 height 13
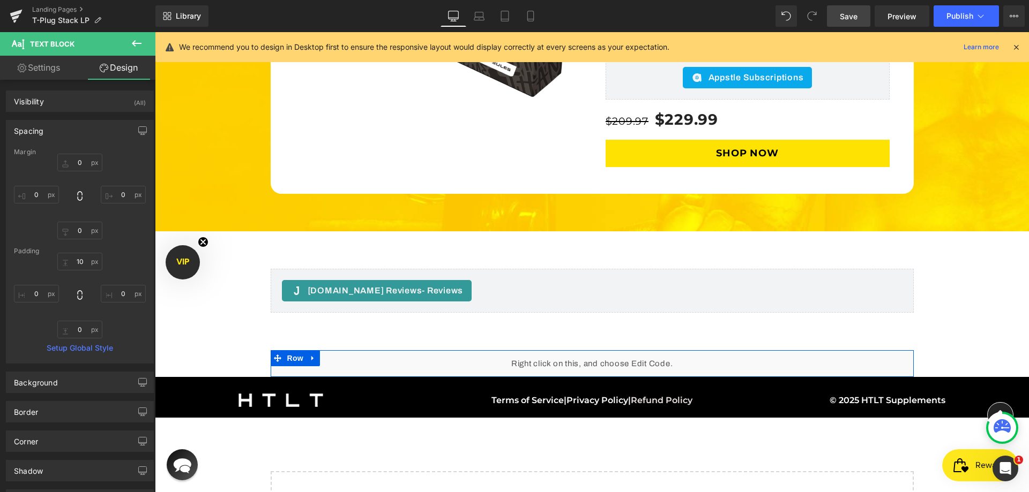
click at [598, 350] on div "Liquid" at bounding box center [592, 363] width 643 height 27
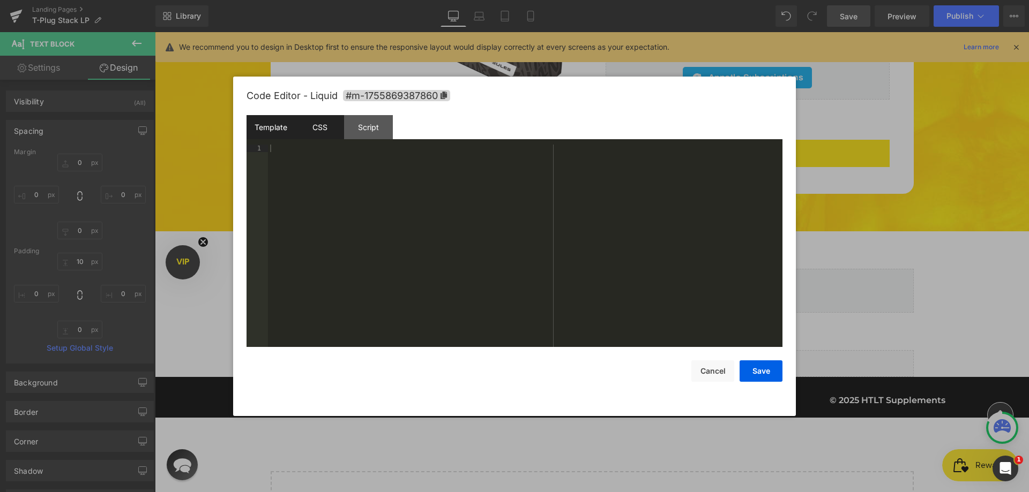
click at [319, 128] on div "CSS" at bounding box center [319, 127] width 49 height 24
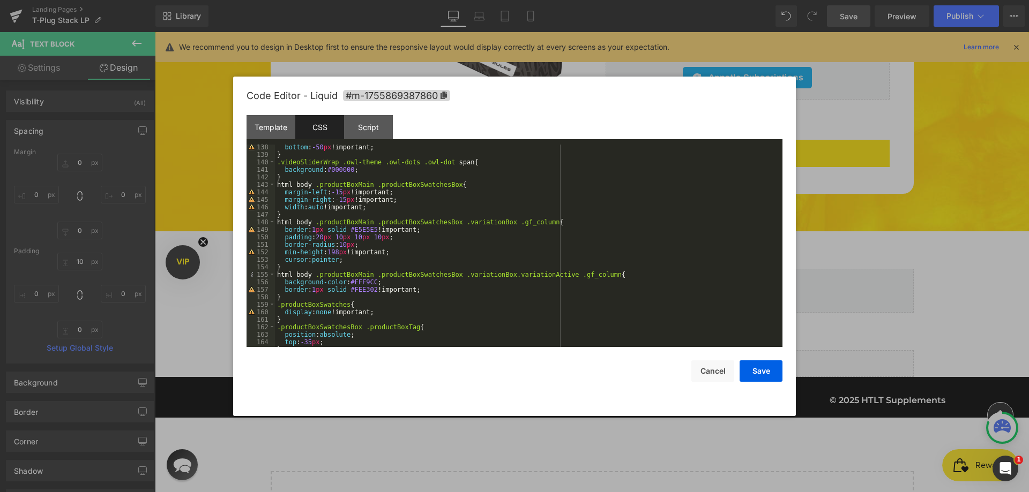
scroll to position [1157, 0]
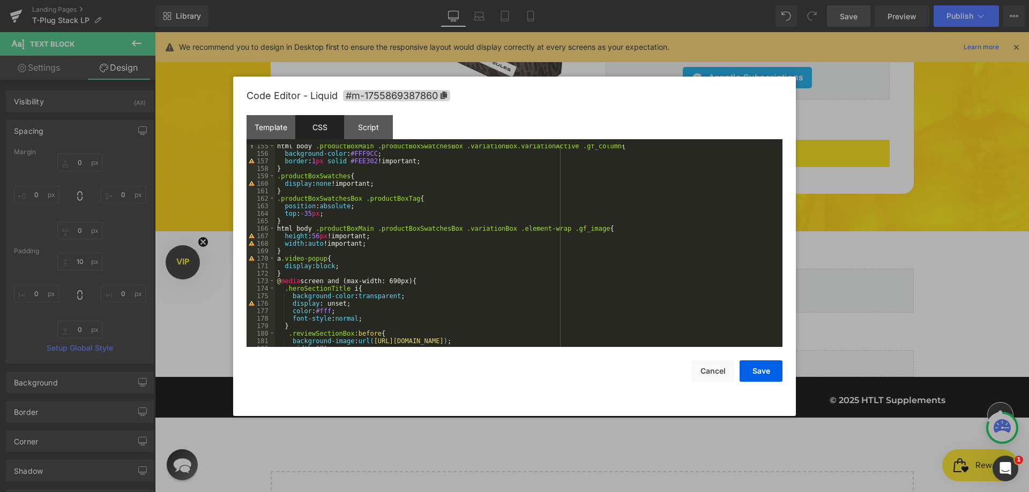
click at [362, 245] on div "html body .productBoxMain .productBoxSwatchesBox .variationBox.variationActive …" at bounding box center [526, 252] width 503 height 218
click at [361, 243] on div "html body .productBoxMain .productBoxSwatchesBox .variationBox.variationActive …" at bounding box center [526, 252] width 503 height 218
click at [335, 242] on div "html body .productBoxMain .productBoxSwatchesBox .variationBox.variationActive …" at bounding box center [526, 252] width 503 height 218
click at [322, 242] on div "html body .productBoxMain .productBoxSwatchesBox .variationBox.variationActive …" at bounding box center [526, 252] width 503 height 218
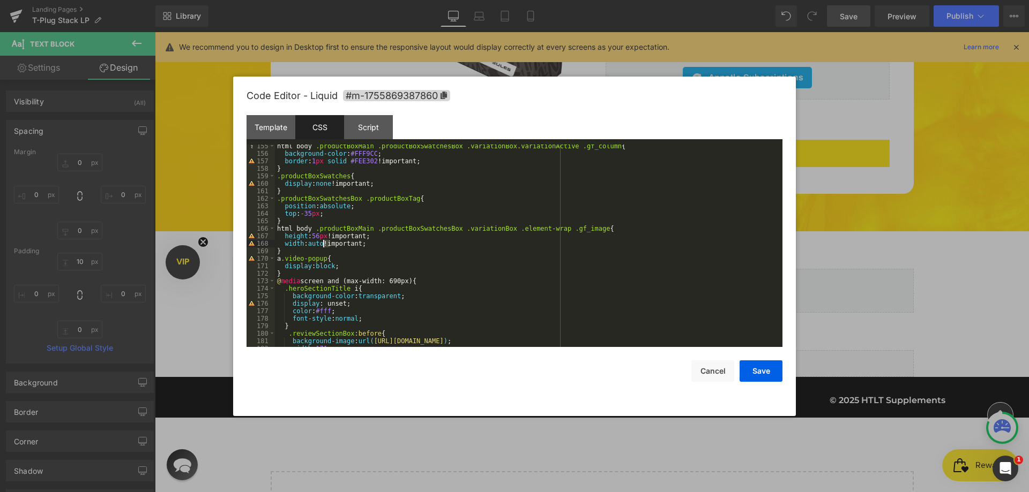
click at [363, 242] on div "html body .productBoxMain .productBoxSwatchesBox .variationBox.variationActive …" at bounding box center [526, 252] width 503 height 218
click at [325, 239] on div "html body .productBoxMain .productBoxSwatchesBox .variationBox.variationActive …" at bounding box center [526, 252] width 503 height 218
click at [323, 244] on div "html body .productBoxMain .productBoxSwatchesBox .variationBox.variationActive …" at bounding box center [526, 252] width 503 height 218
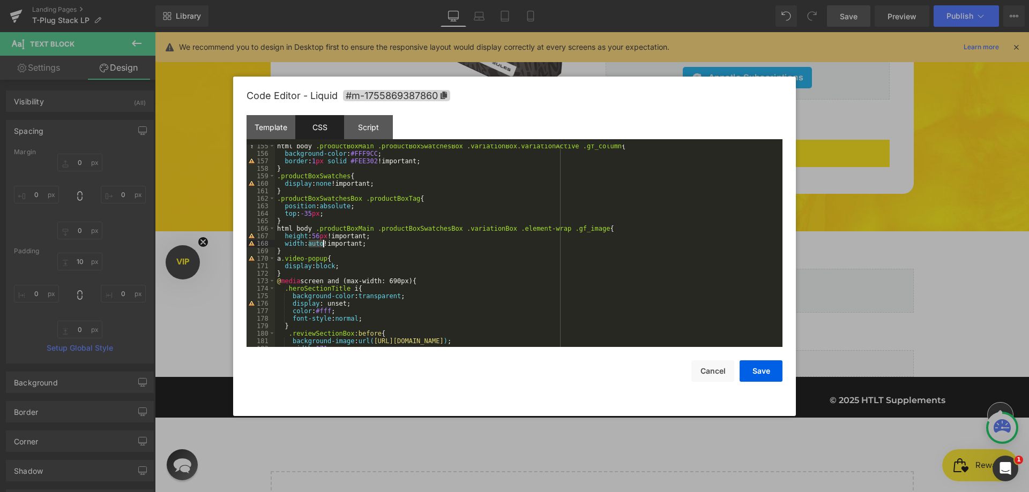
click at [323, 244] on div "html body .productBoxMain .productBoxSwatchesBox .variationBox.variationActive …" at bounding box center [526, 252] width 503 height 218
click at [362, 242] on div "html body .productBoxMain .productBoxSwatchesBox .variationBox.variationActive …" at bounding box center [526, 252] width 503 height 218
click at [323, 247] on div "html body .productBoxMain .productBoxSwatchesBox .variationBox.variationActive …" at bounding box center [526, 252] width 503 height 218
click at [363, 244] on div "html body .productBoxMain .productBoxSwatchesBox .variationBox.variationActive …" at bounding box center [526, 252] width 503 height 218
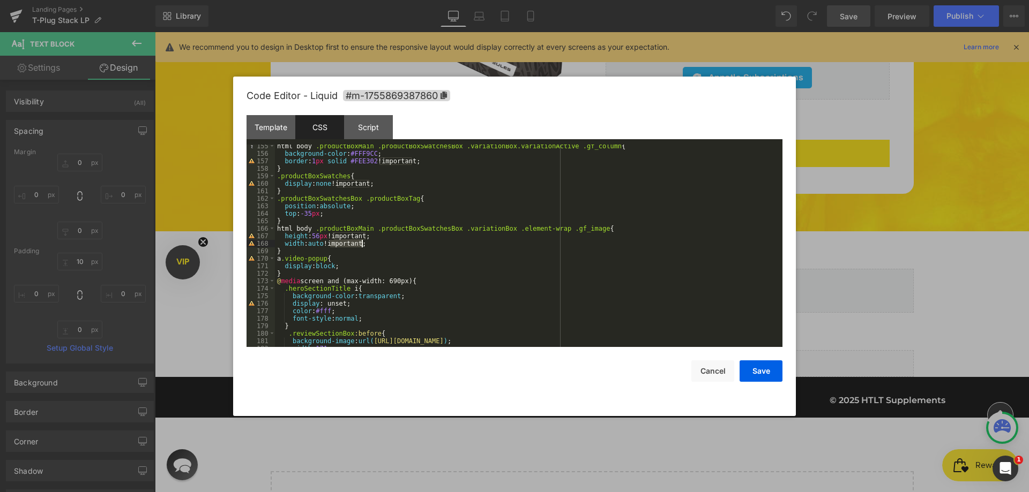
click at [363, 244] on div "html body .productBoxMain .productBoxSwatchesBox .variationBox.variationActive …" at bounding box center [526, 252] width 503 height 218
click at [333, 265] on div "html body .productBoxMain .productBoxSwatchesBox .variationBox.variationActive …" at bounding box center [526, 252] width 503 height 218
click at [326, 245] on div "html body .productBoxMain .productBoxSwatchesBox .variationBox.variationActive …" at bounding box center [526, 252] width 503 height 218
click at [324, 245] on div "html body .productBoxMain .productBoxSwatchesBox .variationBox.variationActive …" at bounding box center [526, 252] width 503 height 218
click at [361, 243] on div "html body .productBoxMain .productBoxSwatchesBox .variationBox.variationActive …" at bounding box center [526, 252] width 503 height 218
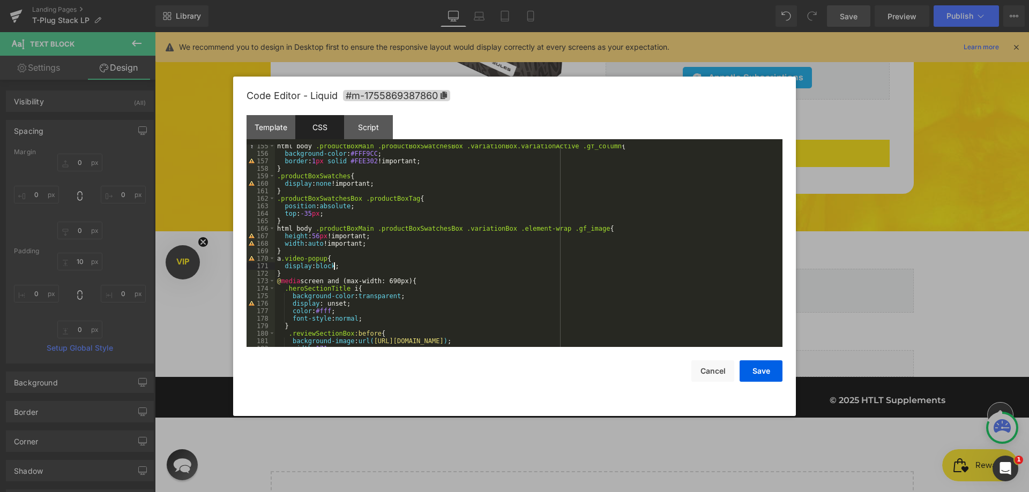
click at [335, 269] on div "html body .productBoxMain .productBoxSwatchesBox .variationBox.variationActive …" at bounding box center [526, 252] width 503 height 218
click at [776, 372] on button "Save" at bounding box center [760, 371] width 43 height 21
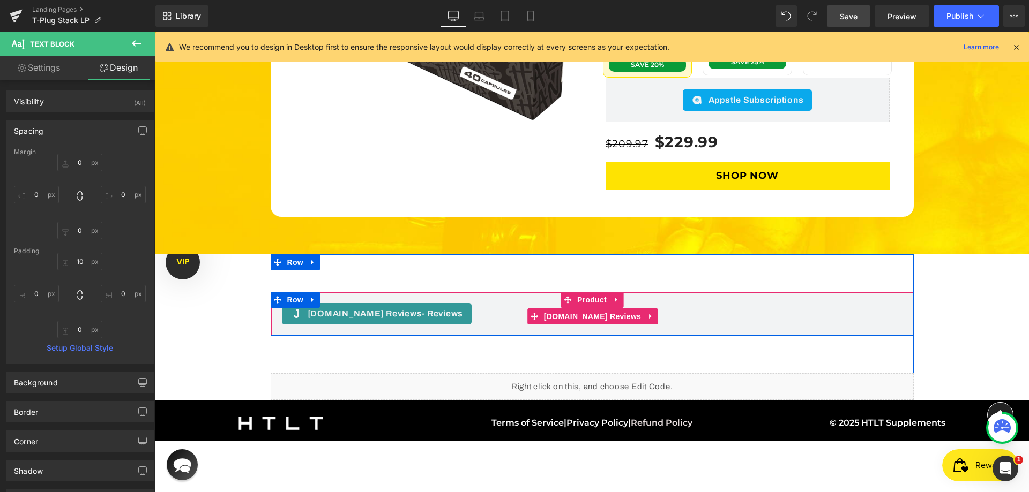
scroll to position [3238, 0]
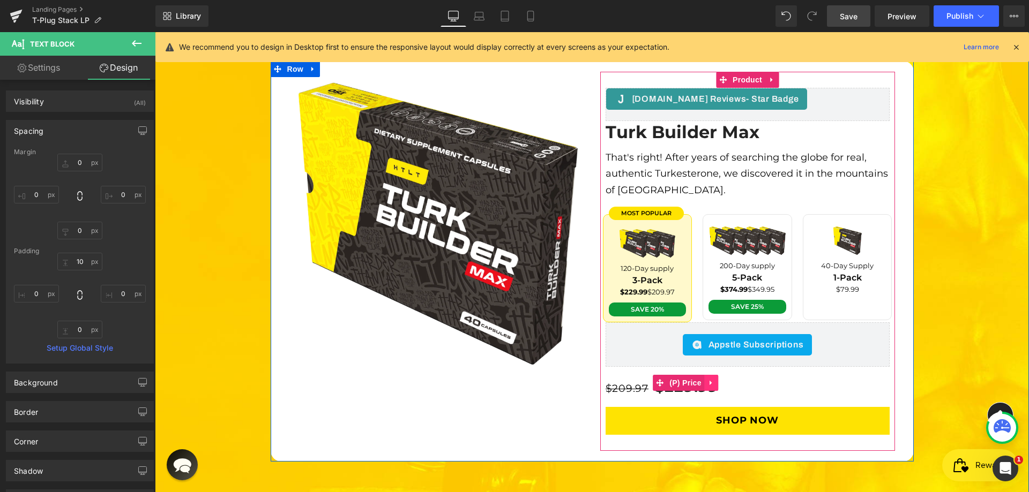
click at [710, 379] on icon at bounding box center [711, 383] width 8 height 8
click at [714, 379] on icon at bounding box center [718, 383] width 8 height 8
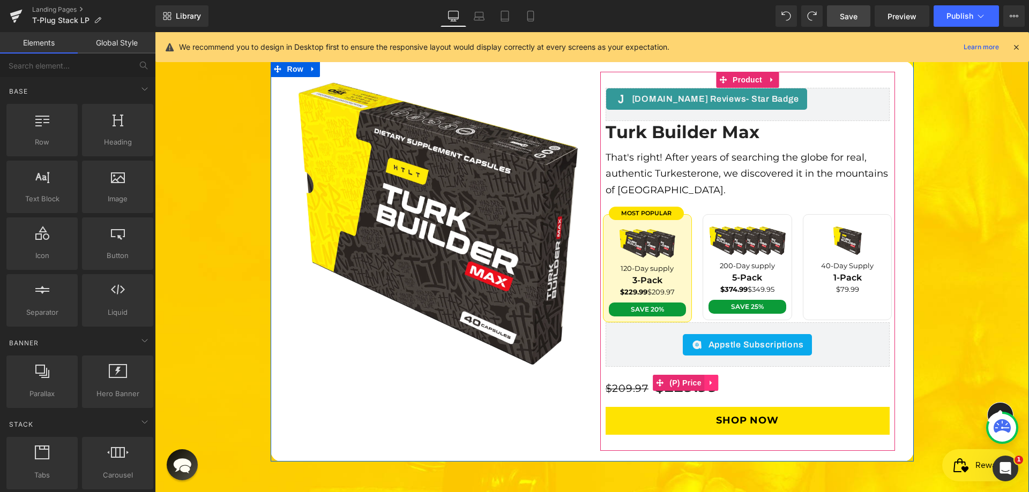
click at [707, 379] on icon at bounding box center [711, 383] width 8 height 8
click at [714, 379] on icon at bounding box center [718, 383] width 8 height 8
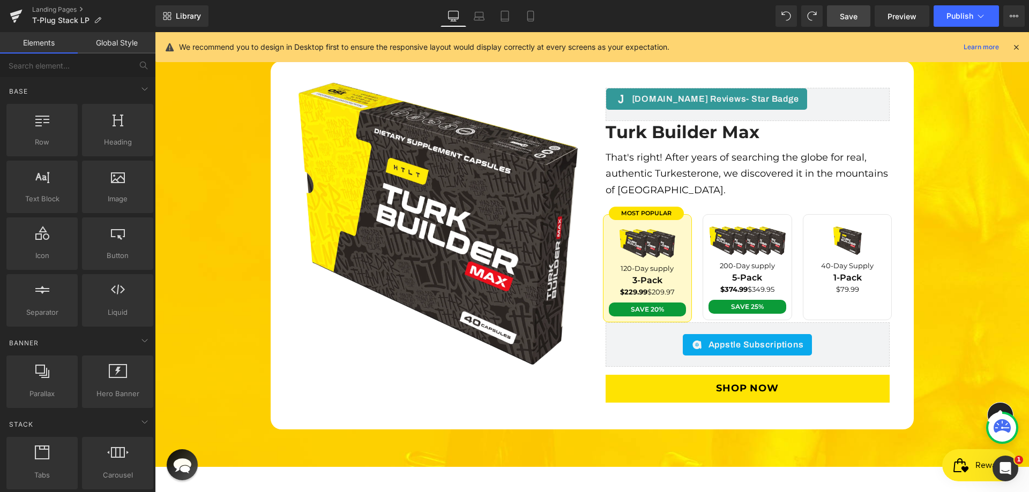
click at [843, 16] on span "Save" at bounding box center [849, 16] width 18 height 11
click at [486, 18] on link "Laptop" at bounding box center [479, 15] width 26 height 21
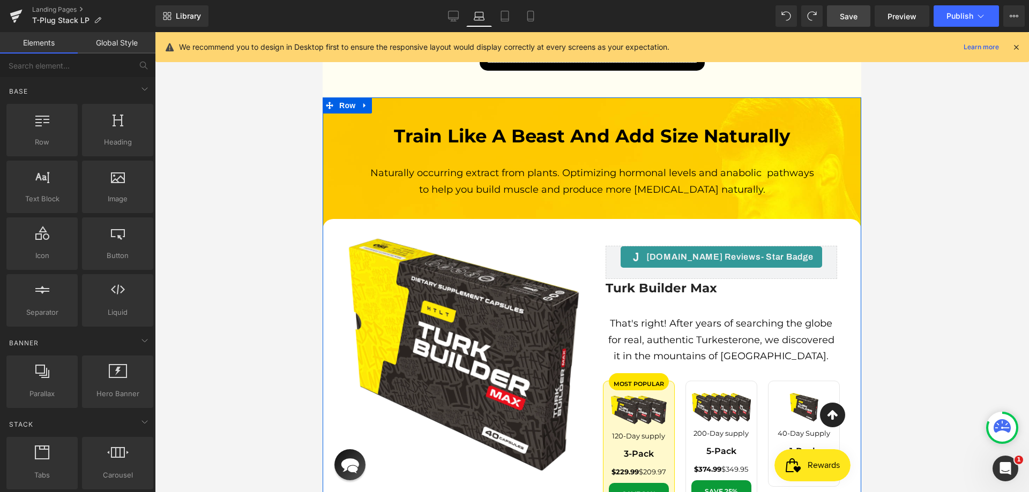
scroll to position [3080, 0]
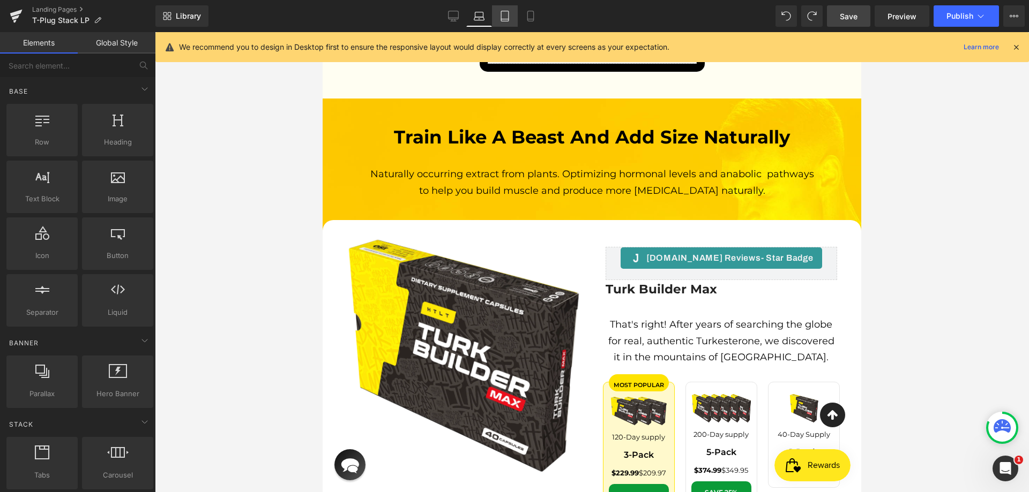
click at [508, 18] on icon at bounding box center [505, 16] width 8 height 10
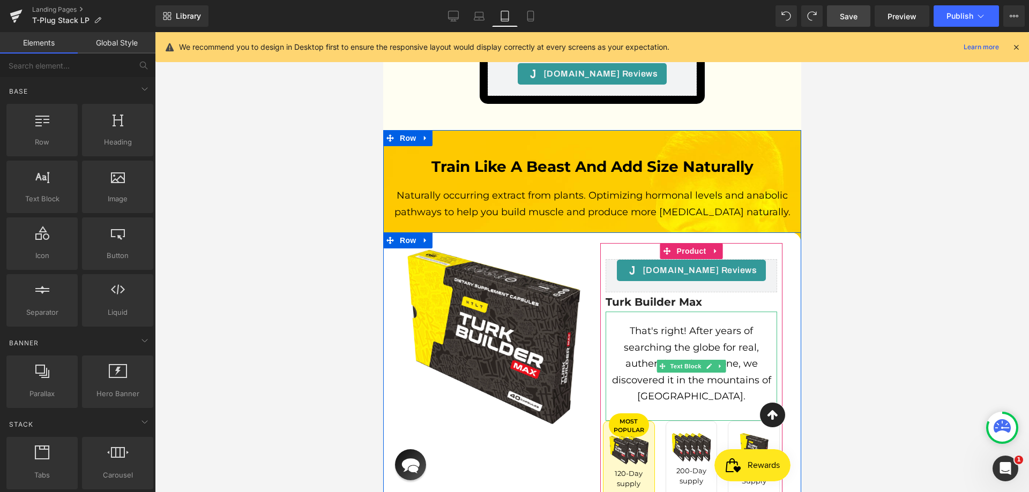
scroll to position [3499, 0]
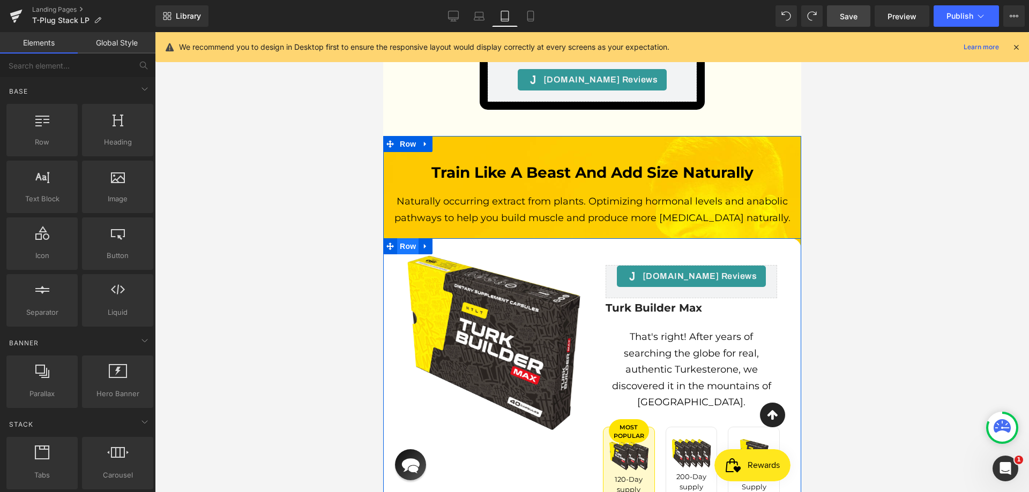
click at [402, 238] on span "Row" at bounding box center [406, 246] width 21 height 16
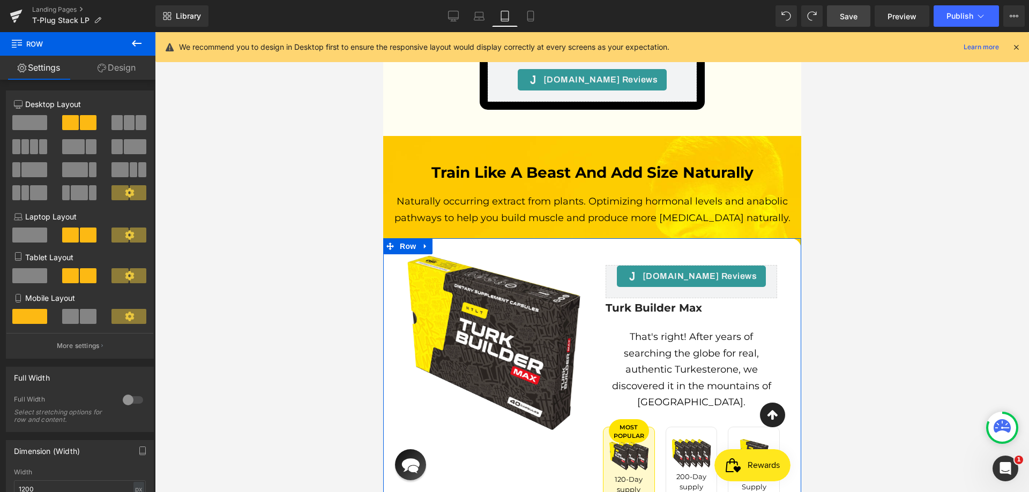
click at [29, 273] on span at bounding box center [29, 275] width 35 height 15
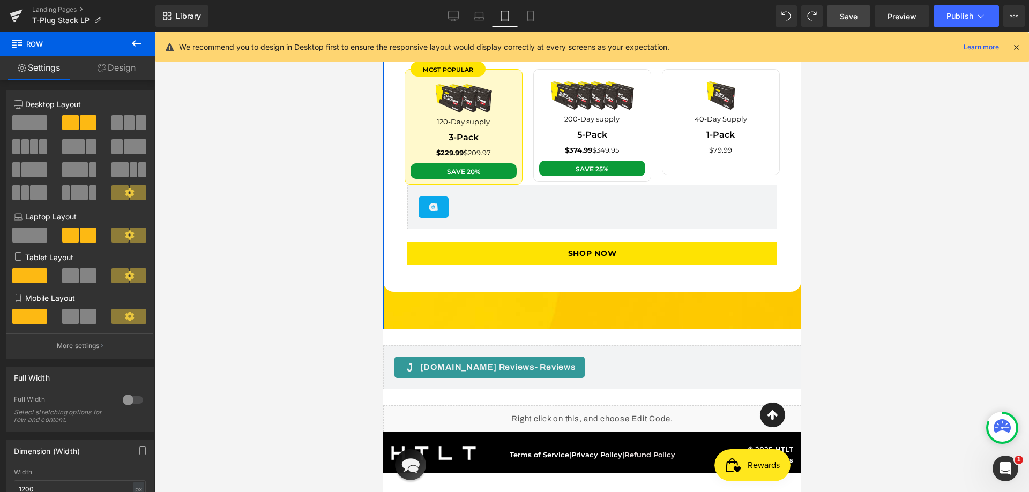
scroll to position [4196, 0]
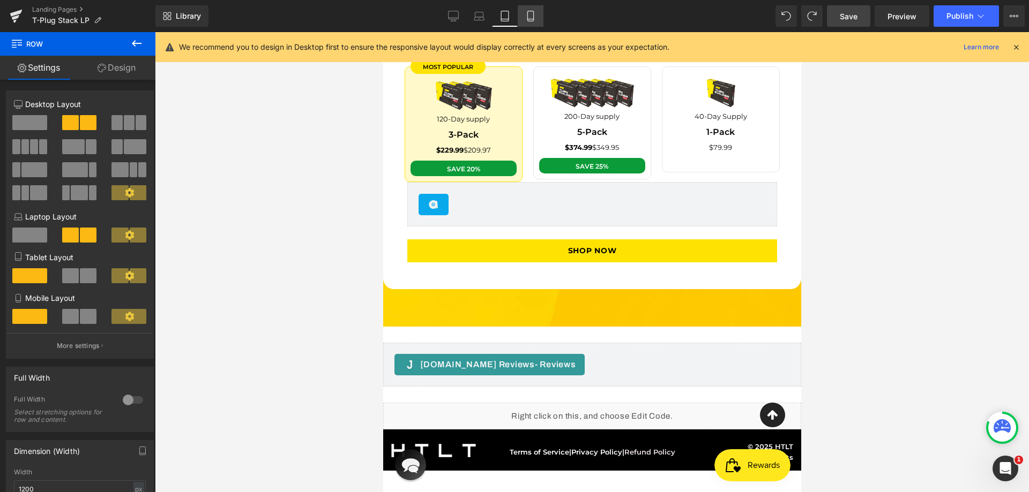
drag, startPoint x: 531, startPoint y: 14, endPoint x: 40, endPoint y: 47, distance: 492.4
click at [531, 14] on icon at bounding box center [530, 16] width 11 height 11
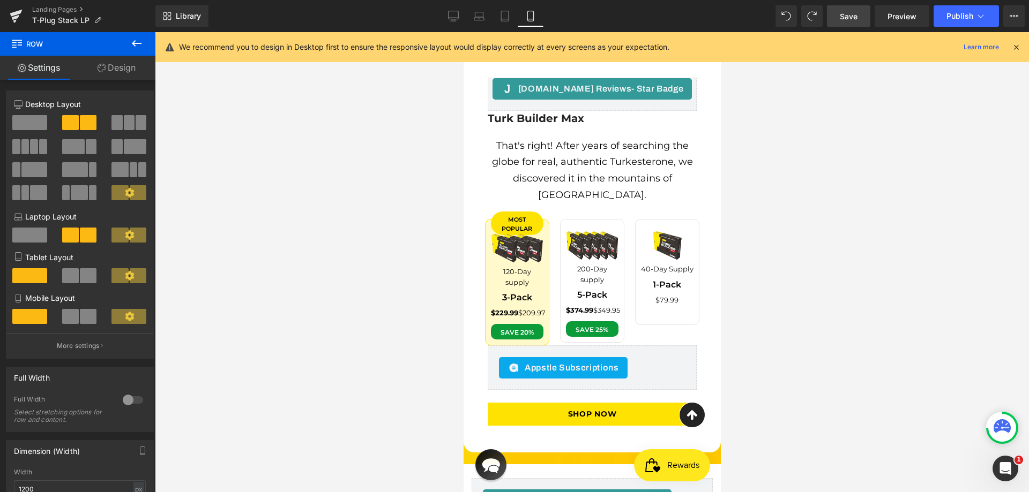
scroll to position [3978, 0]
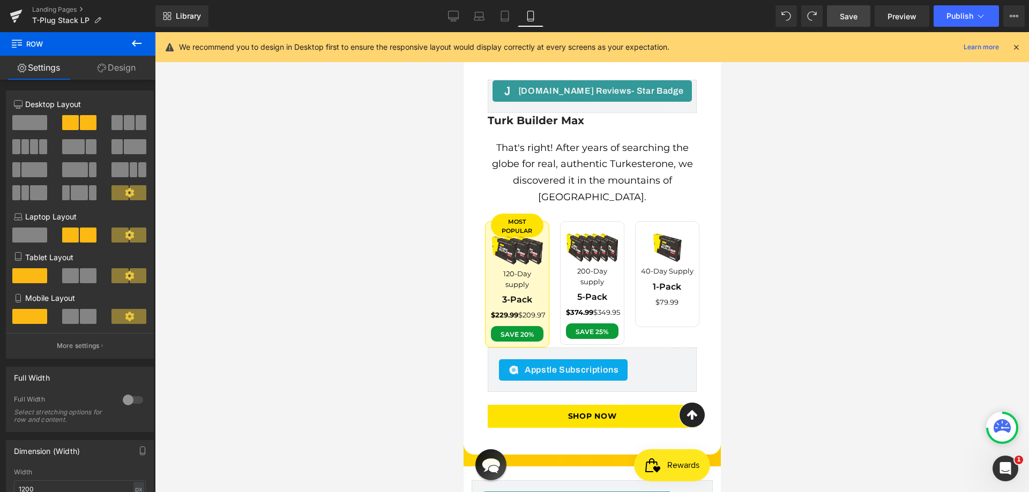
click at [856, 15] on span "Save" at bounding box center [849, 16] width 18 height 11
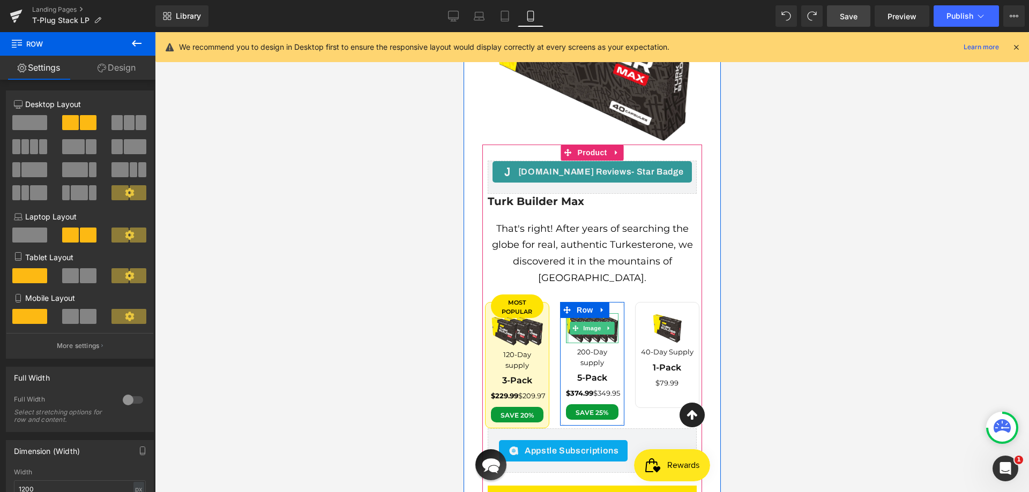
scroll to position [3763, 0]
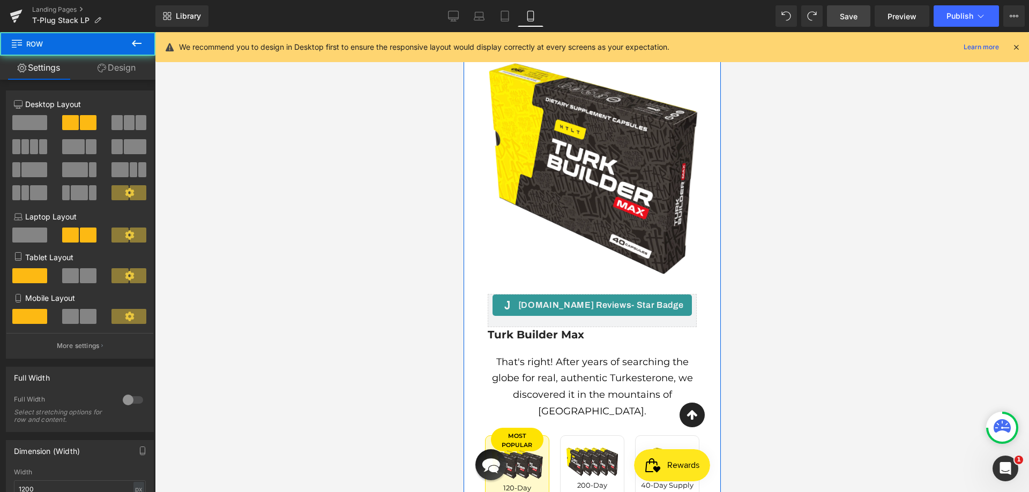
click at [474, 278] on div "[DOMAIN_NAME] Reviews - Star Badge [DOMAIN_NAME] Reviews Turk Builder Max (P) T…" at bounding box center [592, 468] width 236 height 380
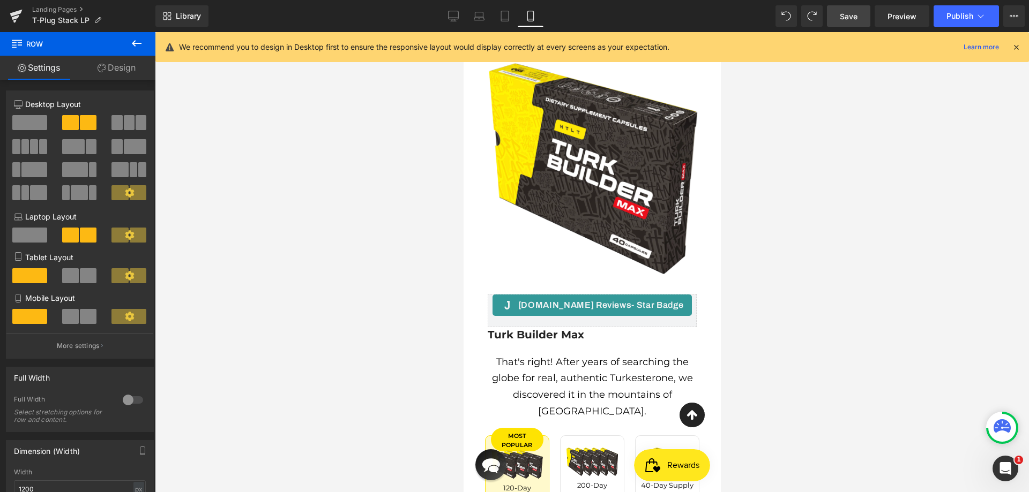
click at [1015, 44] on icon at bounding box center [1016, 47] width 10 height 10
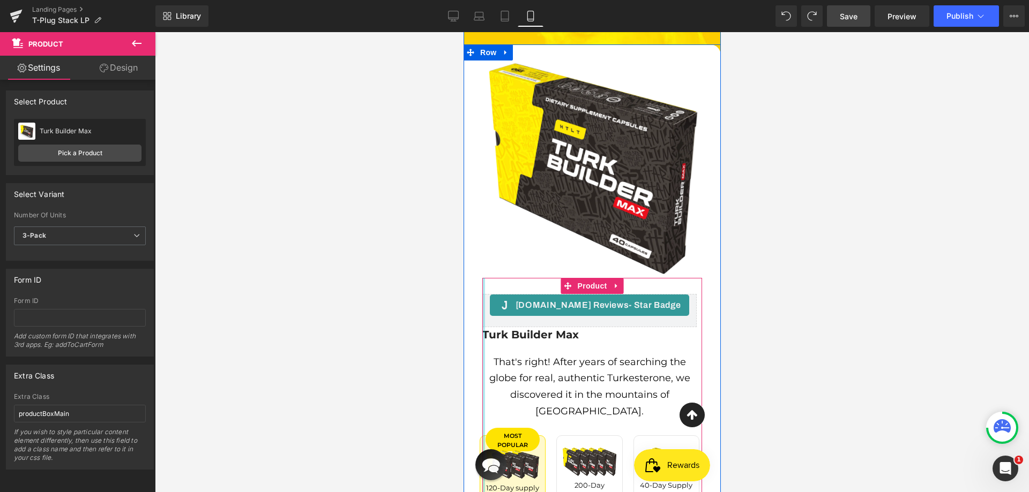
drag, startPoint x: 479, startPoint y: 241, endPoint x: 473, endPoint y: 241, distance: 6.4
click at [474, 278] on div "[DOMAIN_NAME] Reviews - Star Badge [DOMAIN_NAME] Reviews Turk Builder Max (P) T…" at bounding box center [592, 467] width 236 height 378
click at [468, 246] on div "Image [DOMAIN_NAME] Reviews - Star Badge [DOMAIN_NAME] Reviews Turk Builder Max…" at bounding box center [591, 354] width 257 height 621
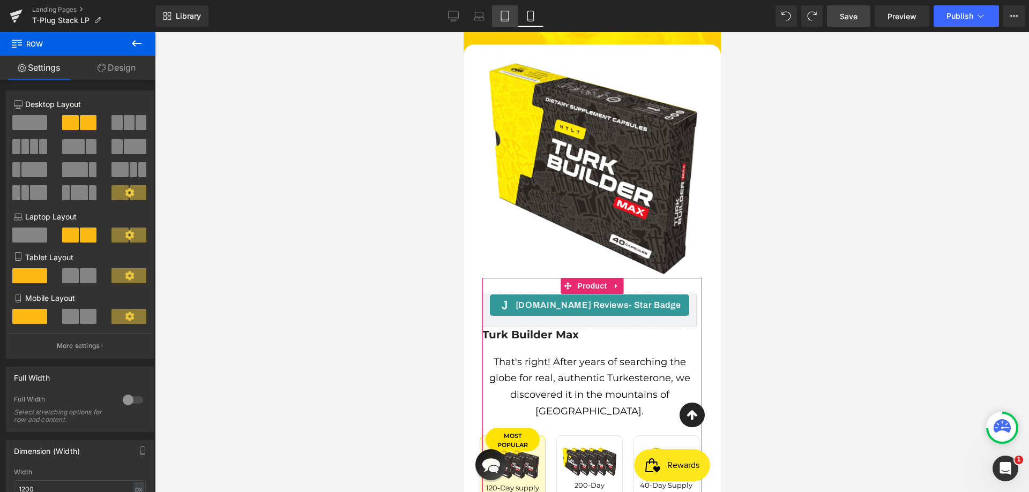
click at [507, 17] on icon at bounding box center [504, 16] width 11 height 11
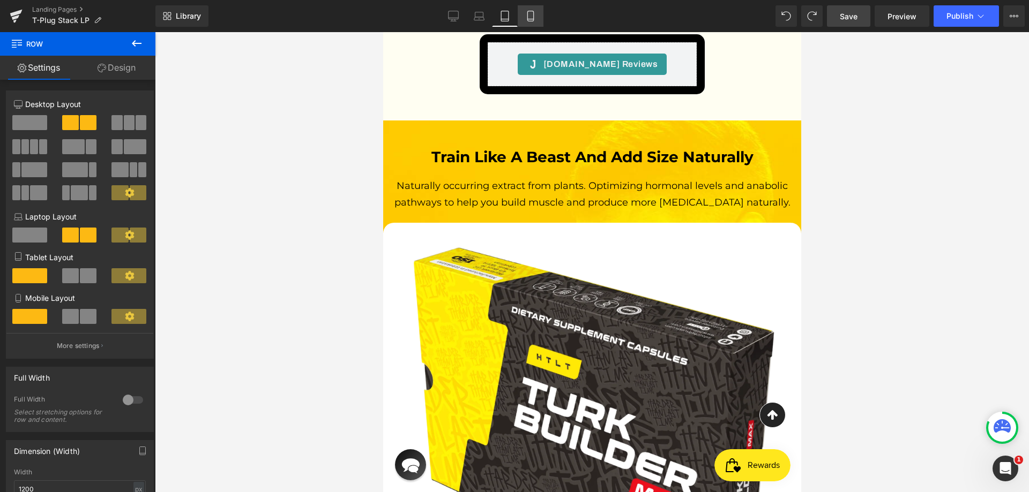
click at [521, 17] on link "Mobile" at bounding box center [531, 15] width 26 height 21
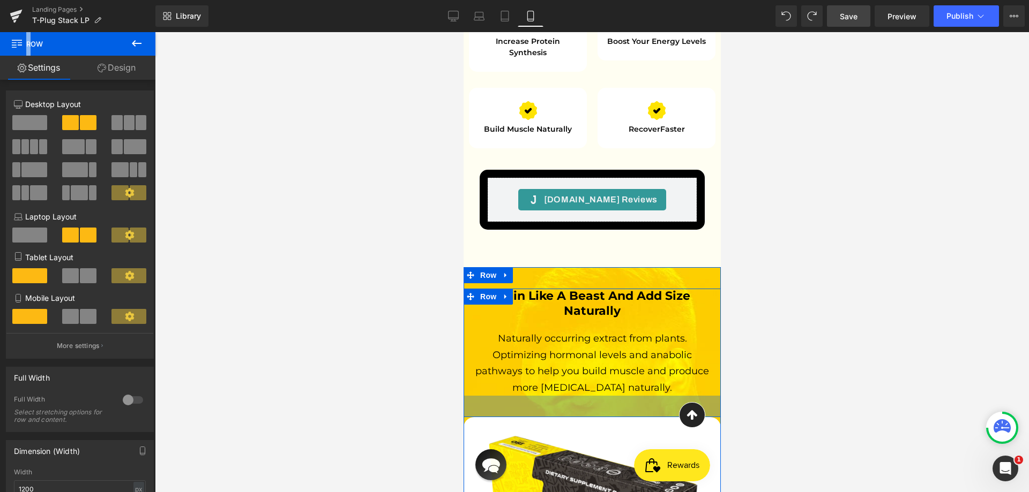
scroll to position [3384, 0]
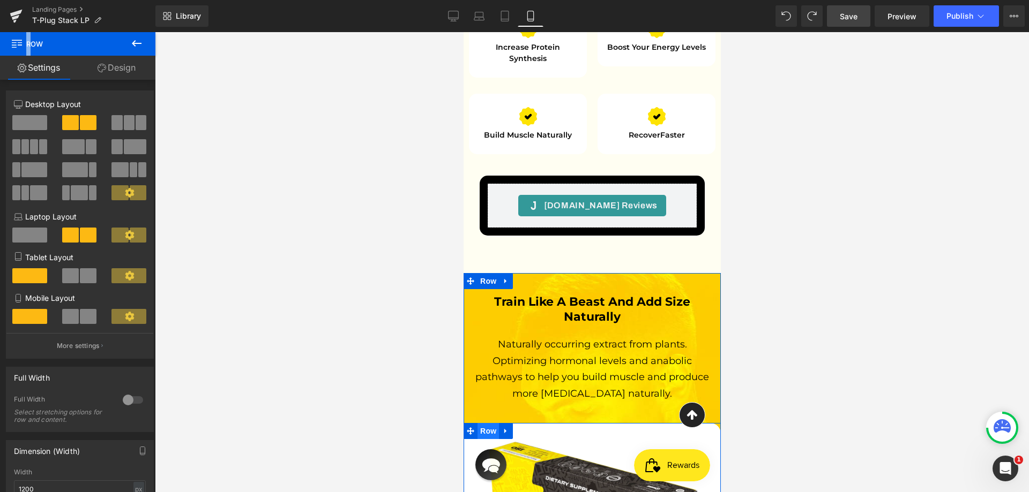
click at [482, 423] on span "Row" at bounding box center [487, 431] width 21 height 16
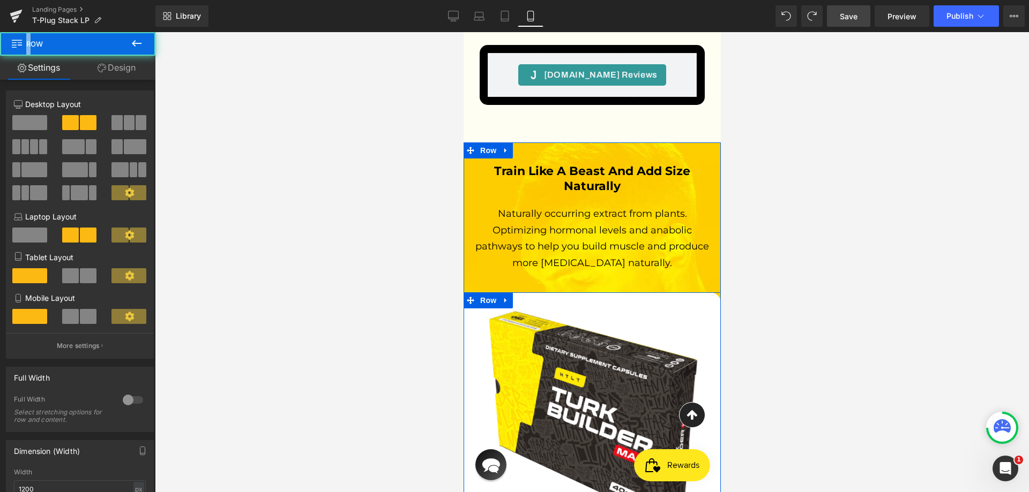
scroll to position [3545, 0]
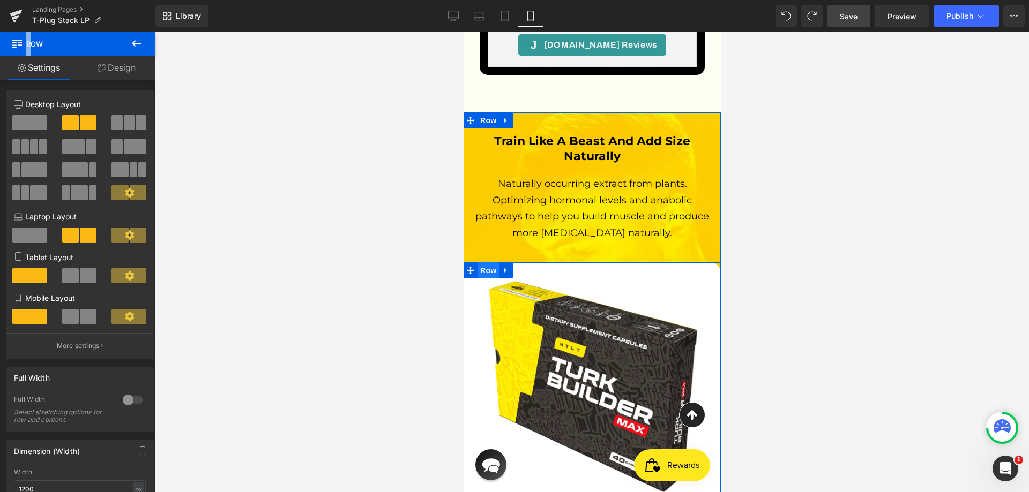
click at [483, 263] on span "Row" at bounding box center [487, 271] width 21 height 16
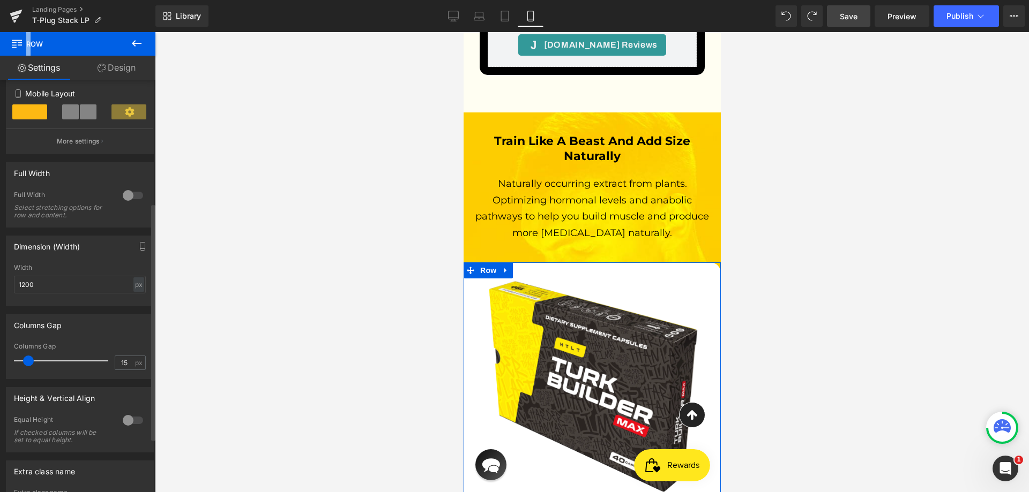
scroll to position [214, 0]
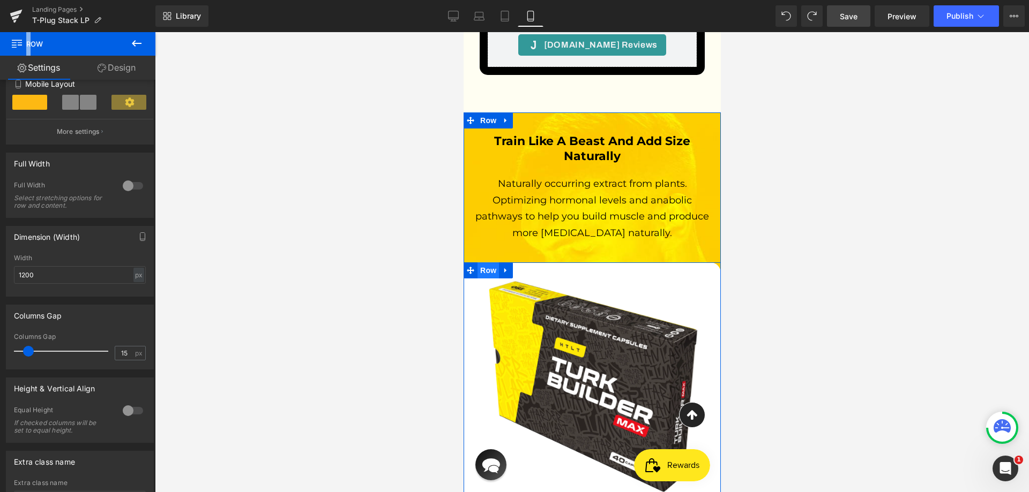
click at [482, 263] on span "Row" at bounding box center [487, 271] width 21 height 16
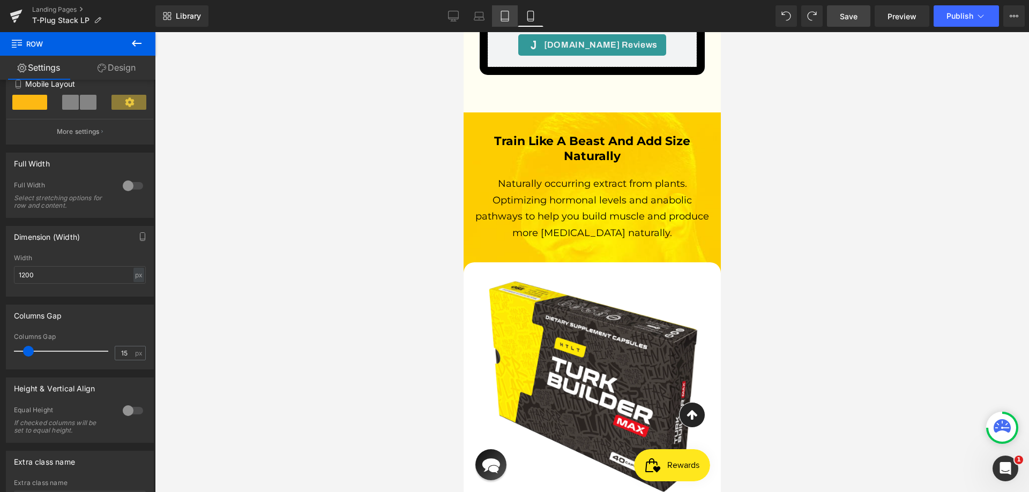
click at [508, 11] on icon at bounding box center [505, 16] width 8 height 10
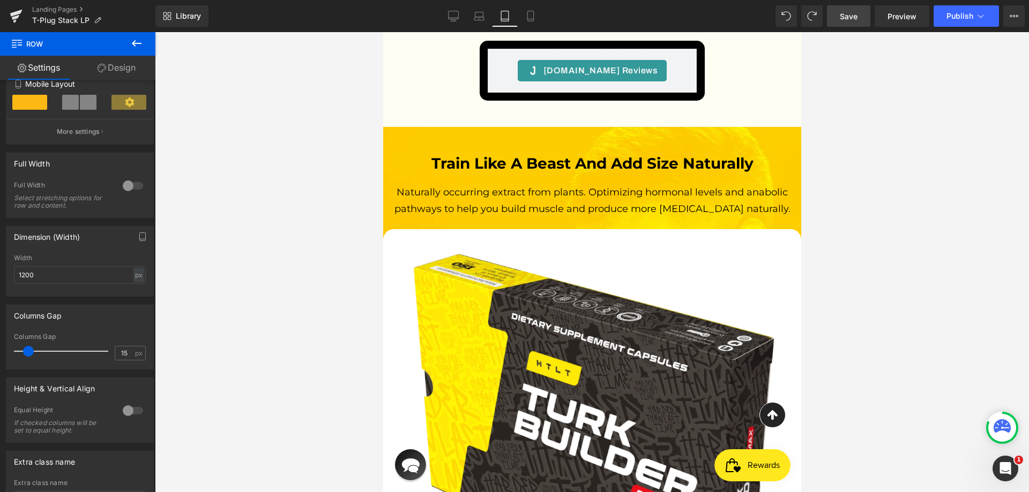
scroll to position [3508, 0]
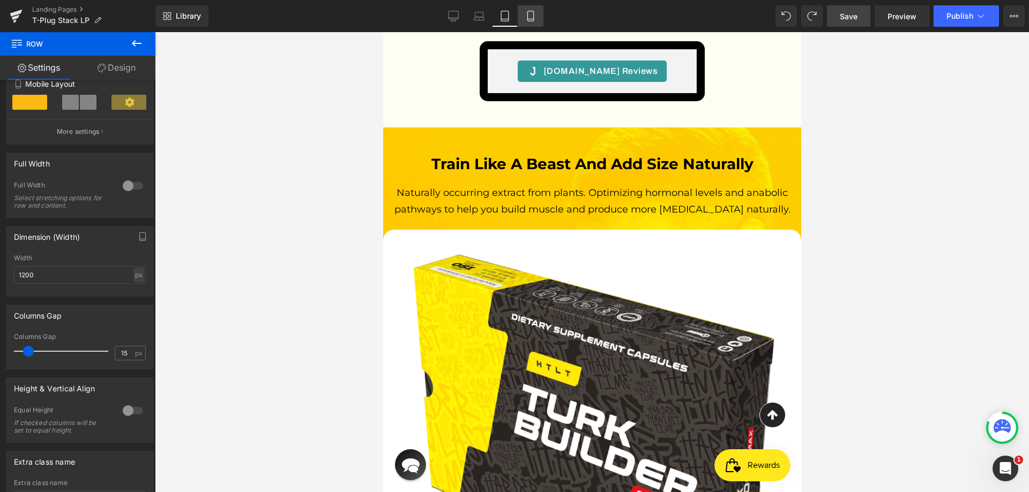
click at [522, 20] on link "Mobile" at bounding box center [531, 15] width 26 height 21
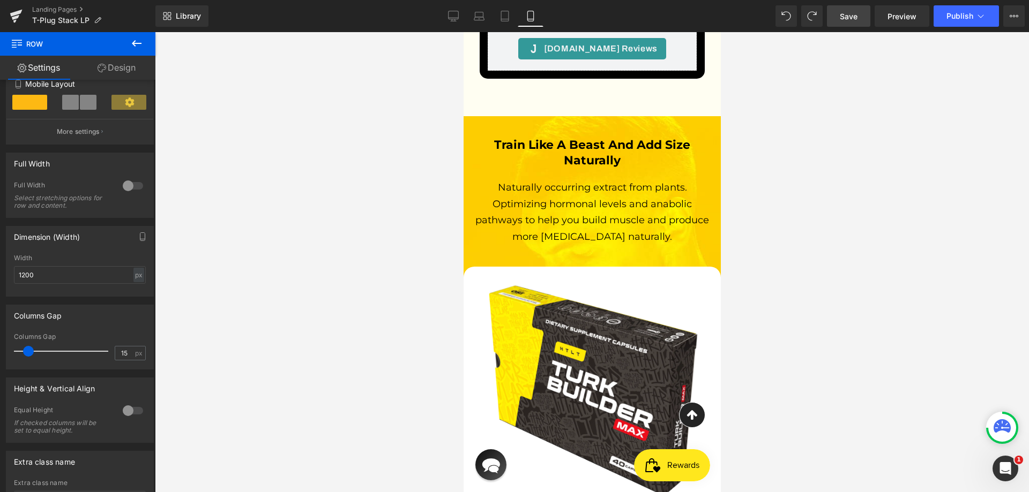
scroll to position [3546, 0]
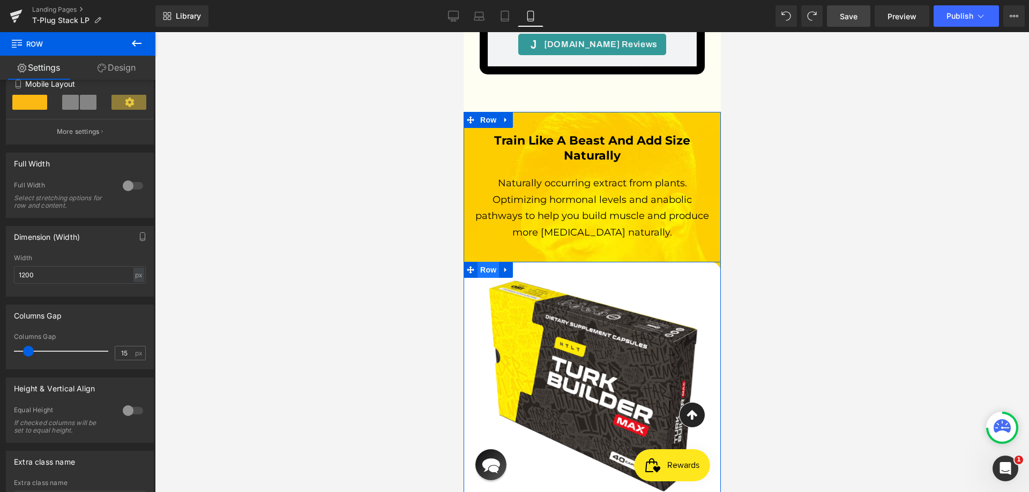
click at [488, 262] on span "Row" at bounding box center [487, 270] width 21 height 16
click at [123, 74] on link "Design" at bounding box center [117, 68] width 78 height 24
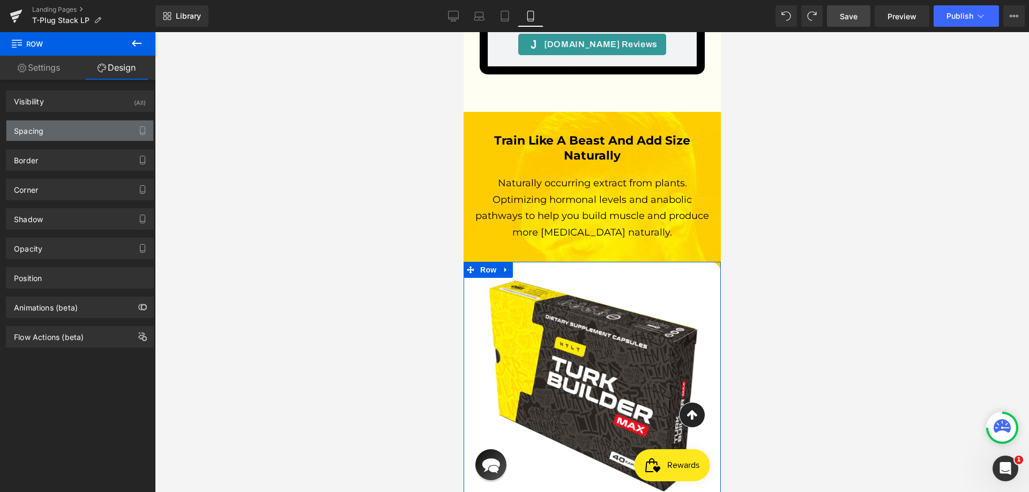
click at [65, 133] on div "Spacing" at bounding box center [79, 131] width 147 height 20
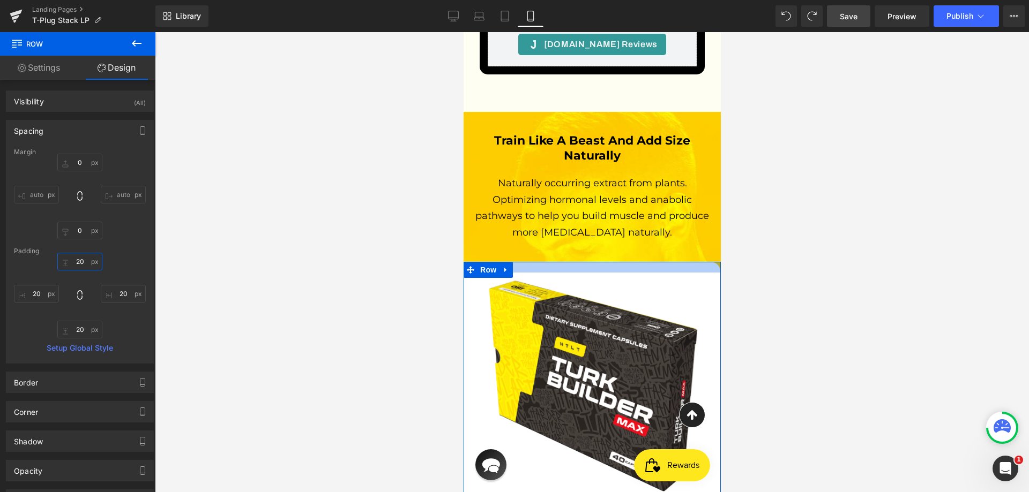
click at [80, 261] on input "20" at bounding box center [79, 262] width 45 height 18
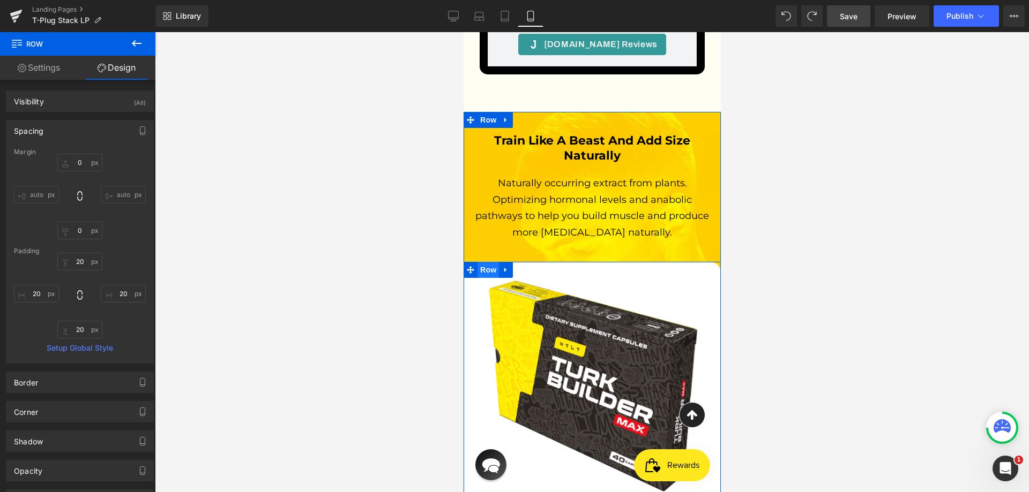
click at [485, 262] on span "Row" at bounding box center [487, 270] width 21 height 16
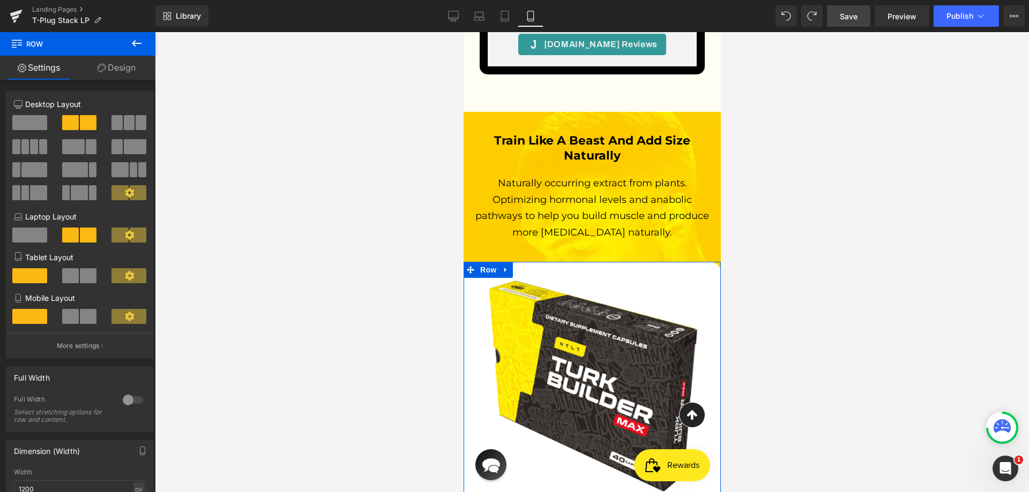
click at [28, 318] on span at bounding box center [29, 316] width 35 height 15
click at [114, 315] on span at bounding box center [128, 316] width 35 height 15
click at [113, 314] on span at bounding box center [128, 316] width 35 height 15
click at [27, 315] on span at bounding box center [29, 316] width 35 height 15
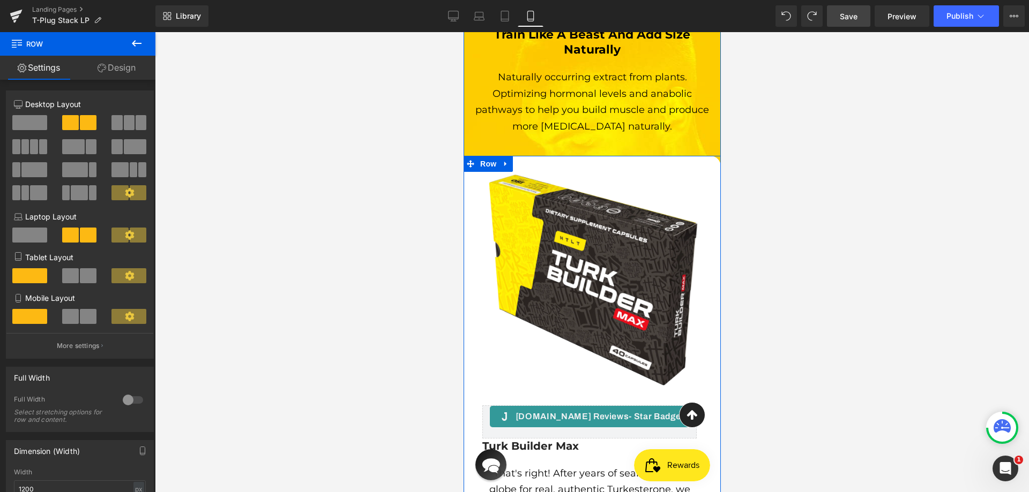
scroll to position [3814, 0]
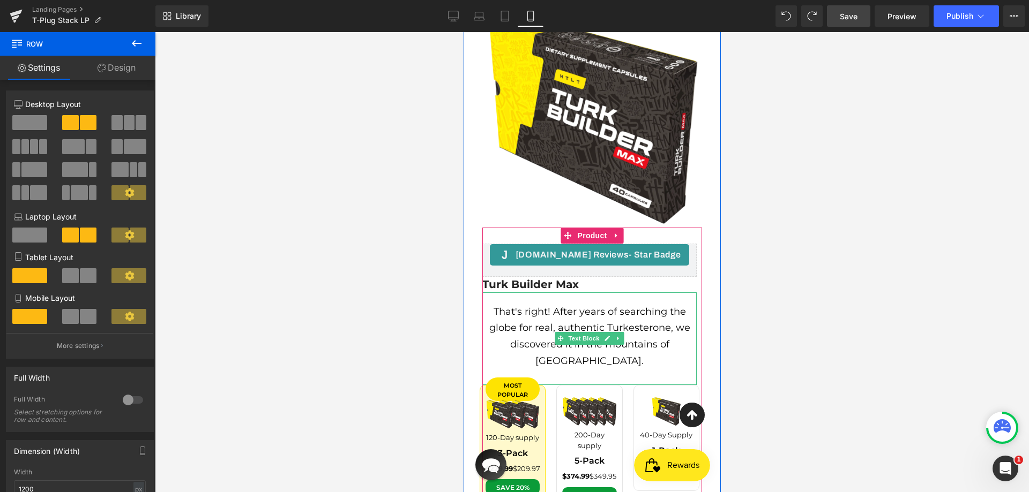
click at [482, 304] on p "That's right! After years of searching the globe for real, authentic Turkestero…" at bounding box center [589, 336] width 214 height 65
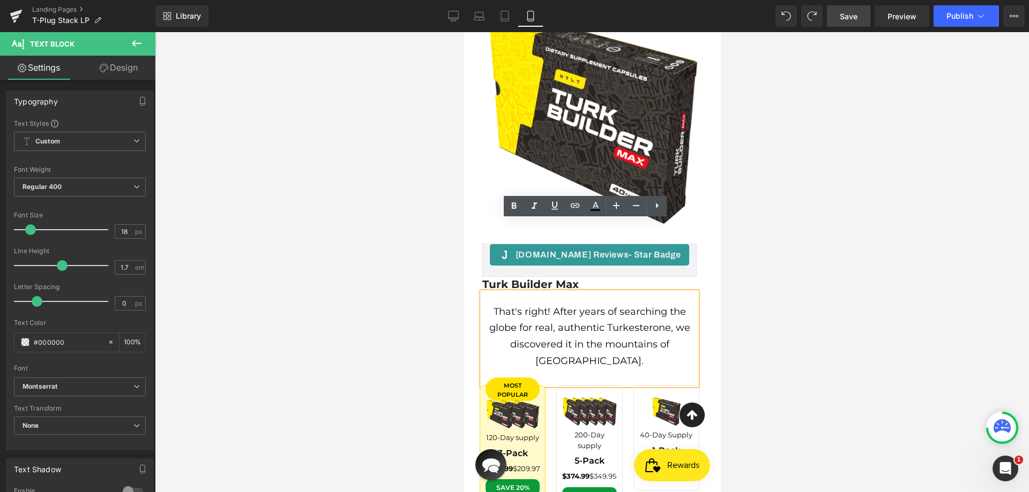
click at [468, 221] on div "Image [DOMAIN_NAME] Reviews - Star Badge [DOMAIN_NAME] Reviews Turk Builder Max…" at bounding box center [591, 304] width 257 height 621
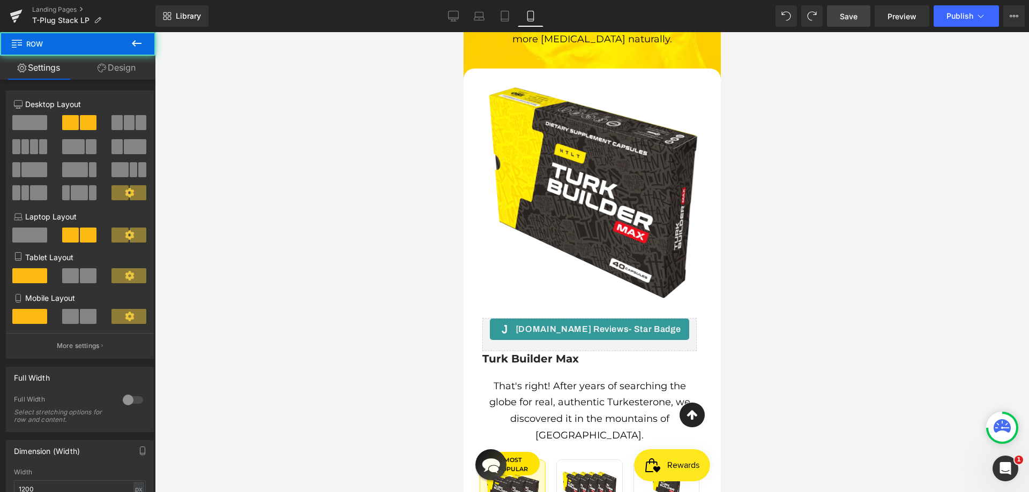
scroll to position [3599, 0]
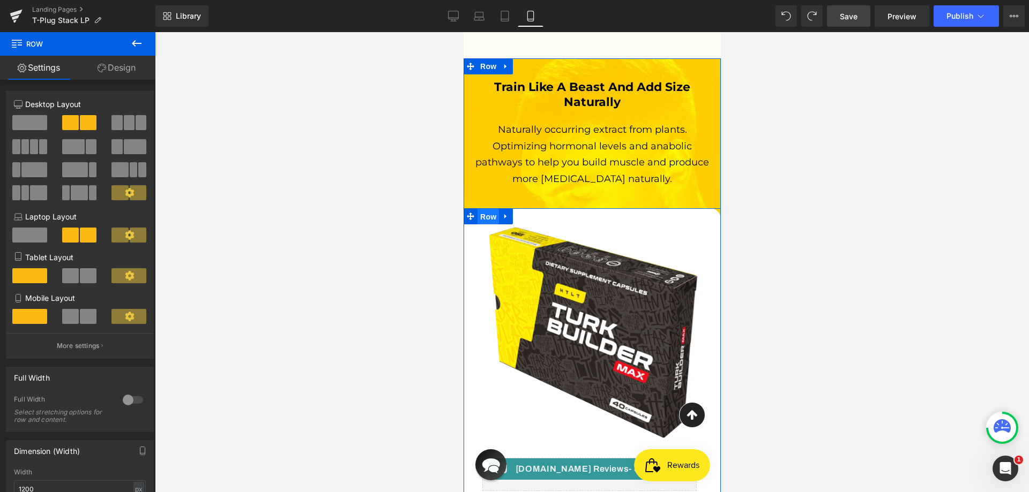
click at [477, 209] on span "Row" at bounding box center [487, 217] width 21 height 16
click at [127, 78] on link "Design" at bounding box center [117, 68] width 78 height 24
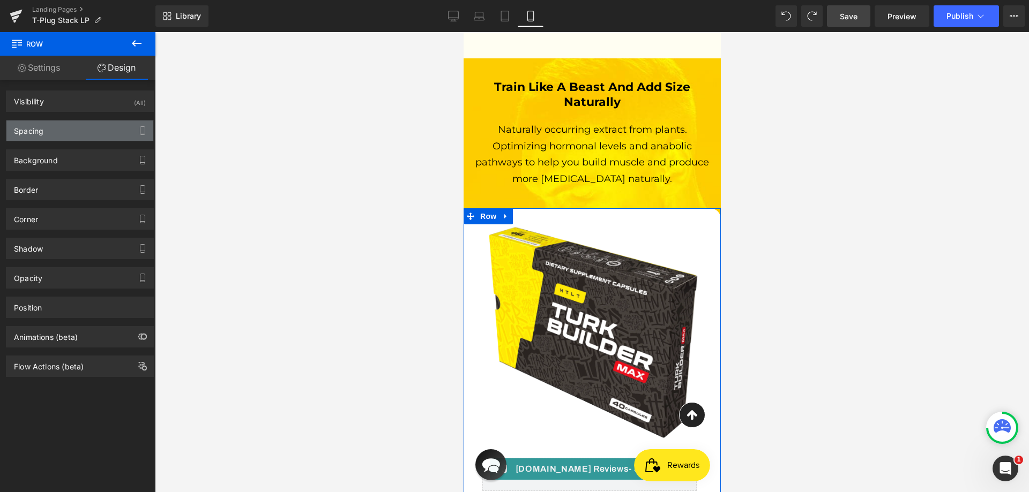
click at [68, 129] on div "Spacing" at bounding box center [79, 131] width 147 height 20
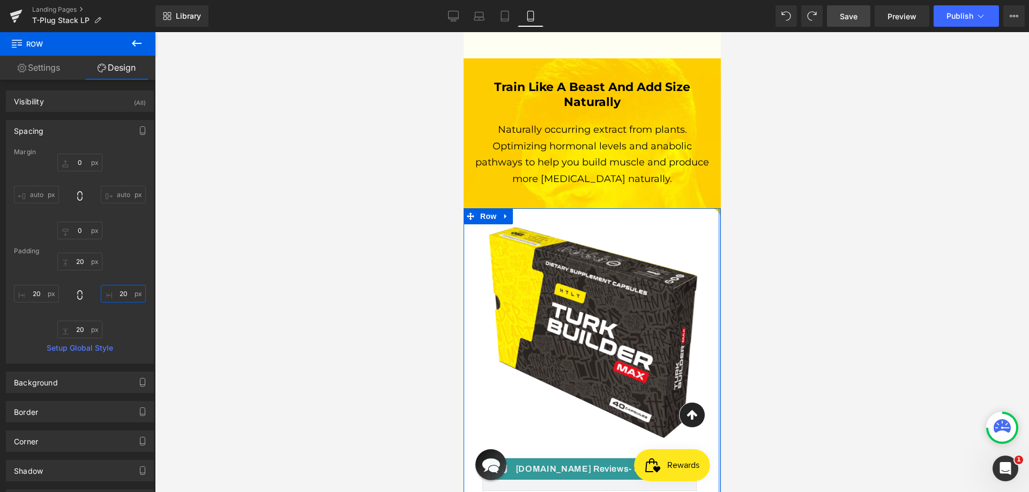
click at [115, 289] on input "20" at bounding box center [123, 294] width 45 height 18
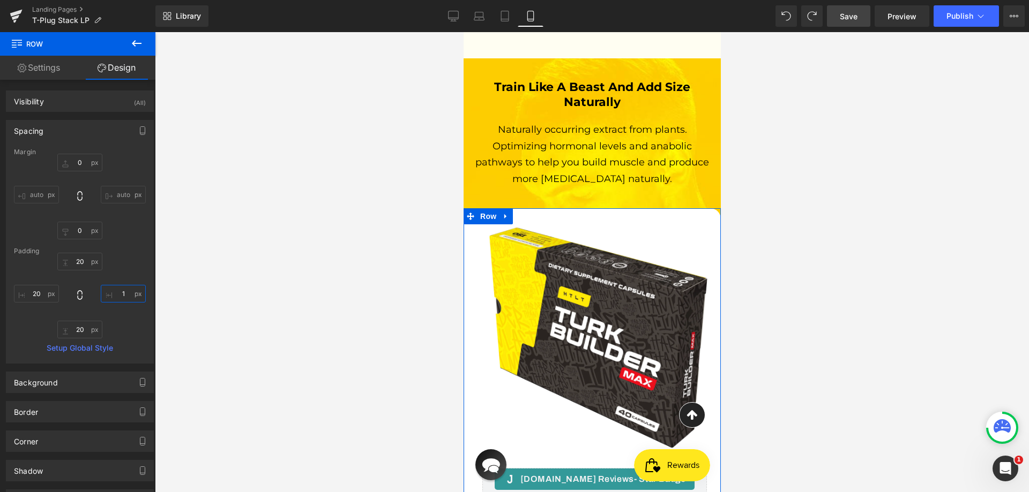
click at [123, 291] on input "1" at bounding box center [123, 294] width 45 height 18
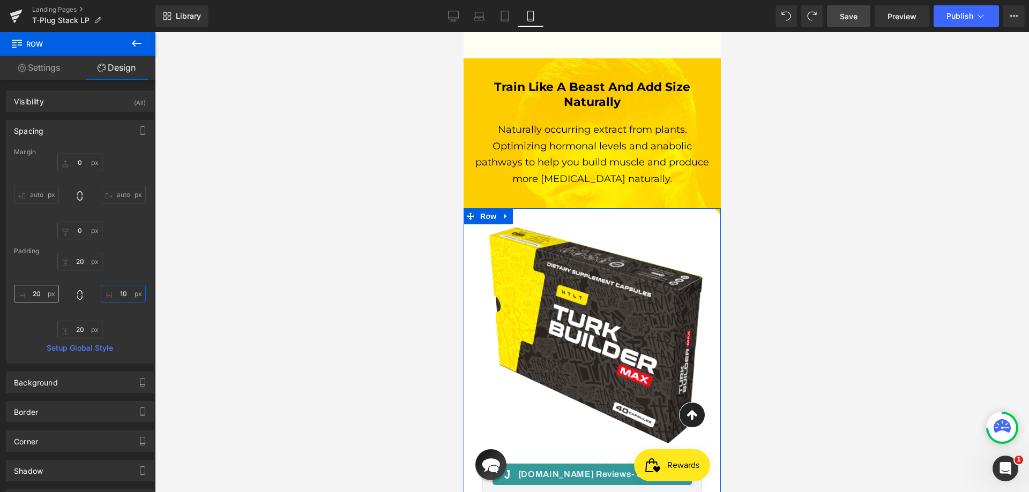
type input "10"
click at [37, 298] on input "20" at bounding box center [36, 294] width 45 height 18
paste input "1"
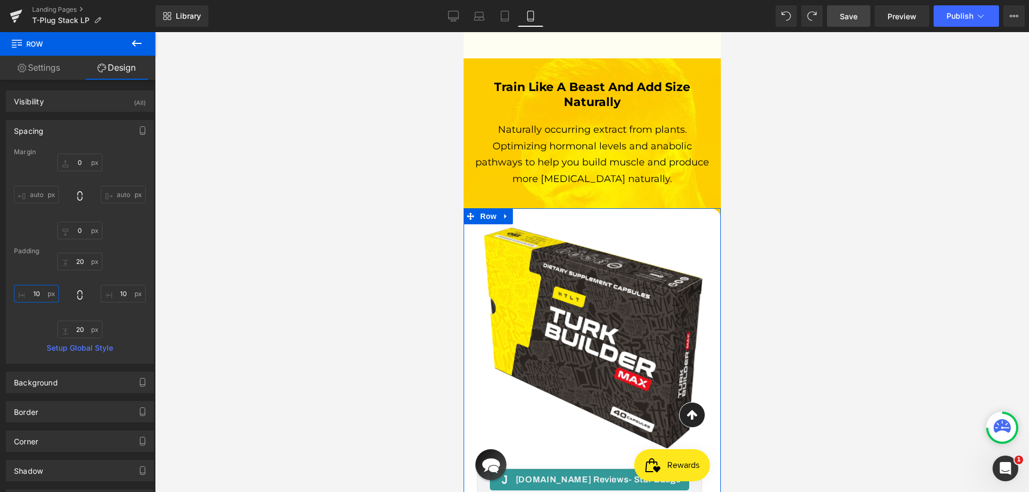
type input "10"
click at [124, 272] on div "20px 20 10 10 20px 20 10 10" at bounding box center [80, 296] width 132 height 86
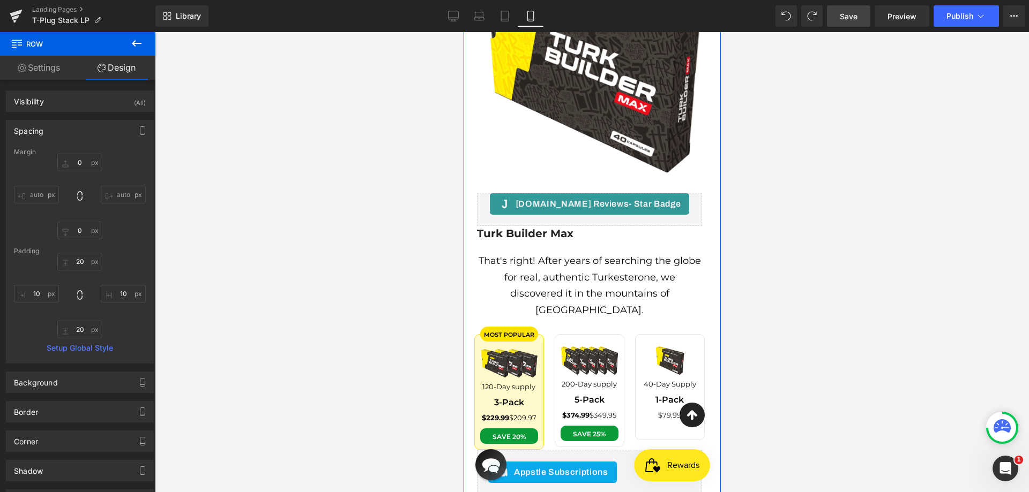
scroll to position [3974, 0]
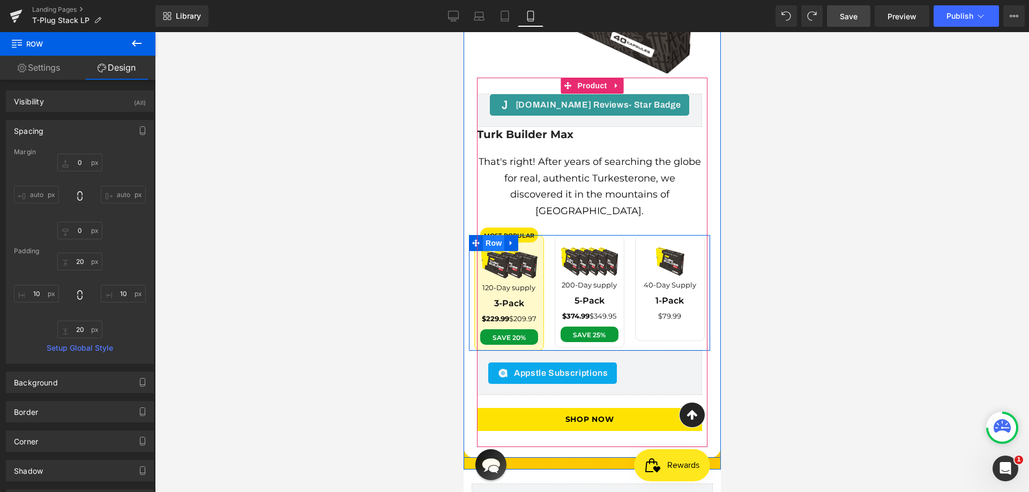
click at [492, 235] on span "Row" at bounding box center [492, 243] width 21 height 16
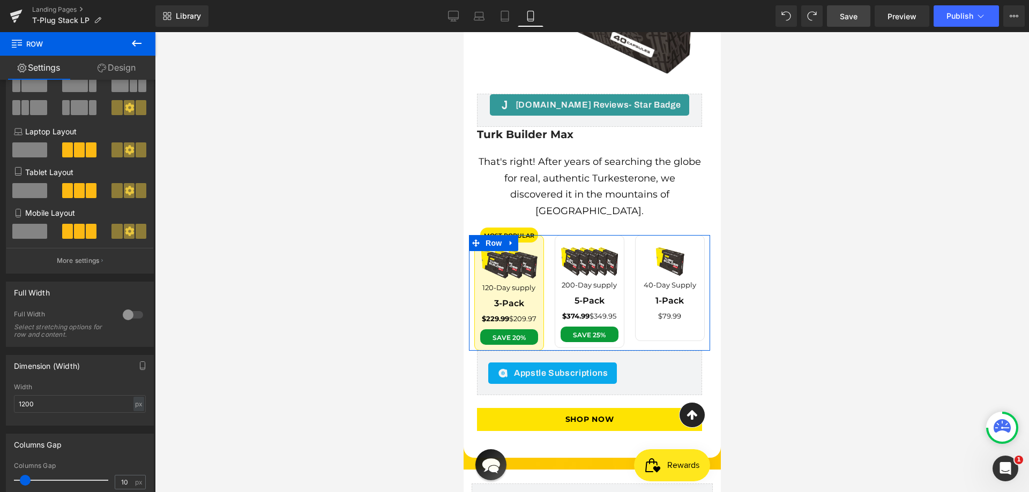
scroll to position [214, 0]
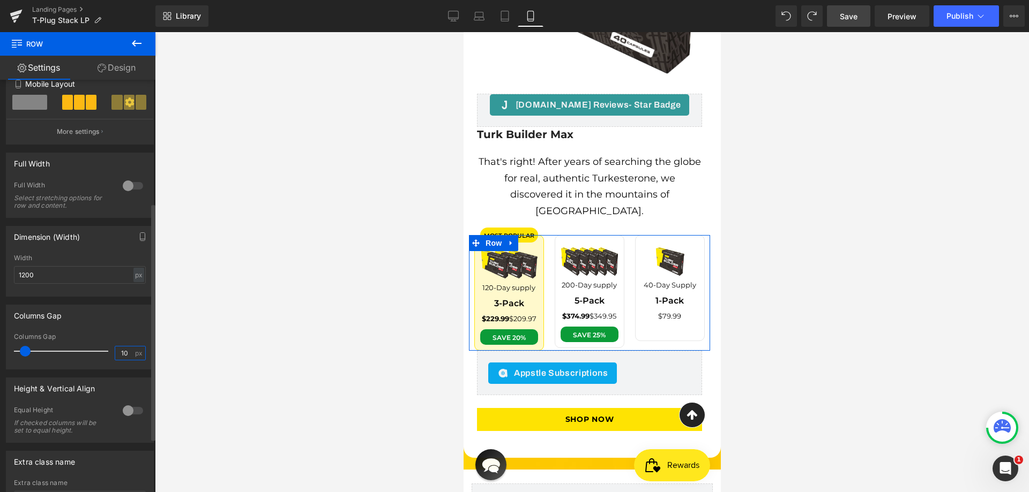
click at [120, 358] on input "10" at bounding box center [124, 353] width 19 height 13
click at [121, 356] on input "10" at bounding box center [124, 353] width 19 height 13
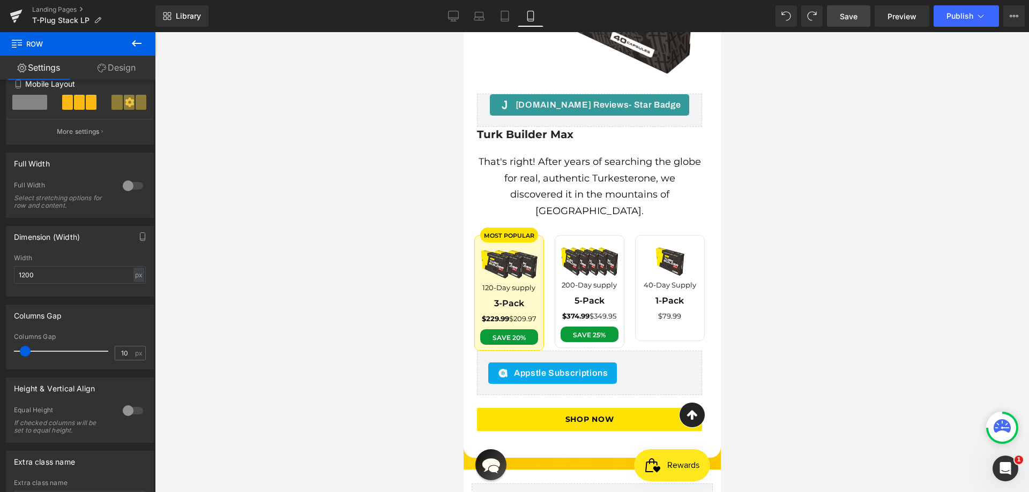
click at [848, 19] on span "Save" at bounding box center [849, 16] width 18 height 11
click at [850, 6] on link "Save" at bounding box center [848, 15] width 43 height 21
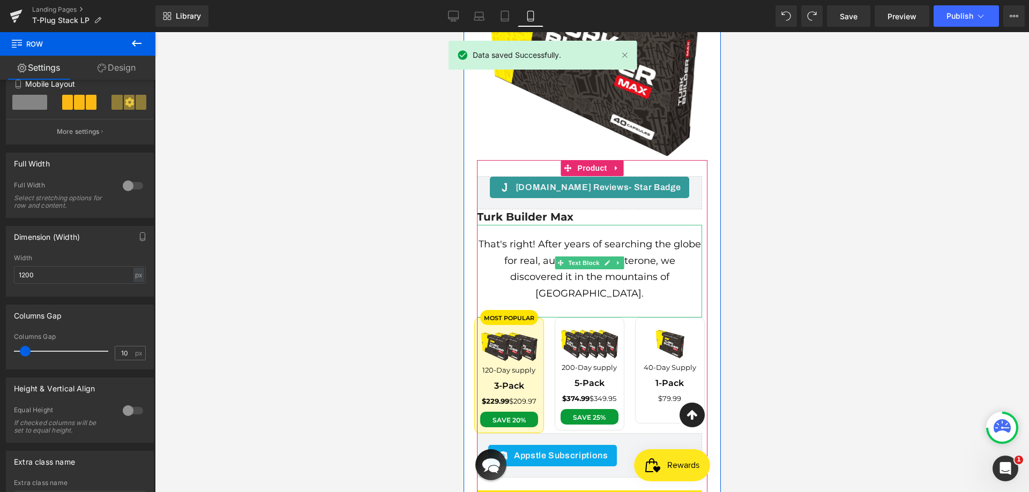
scroll to position [3814, 0]
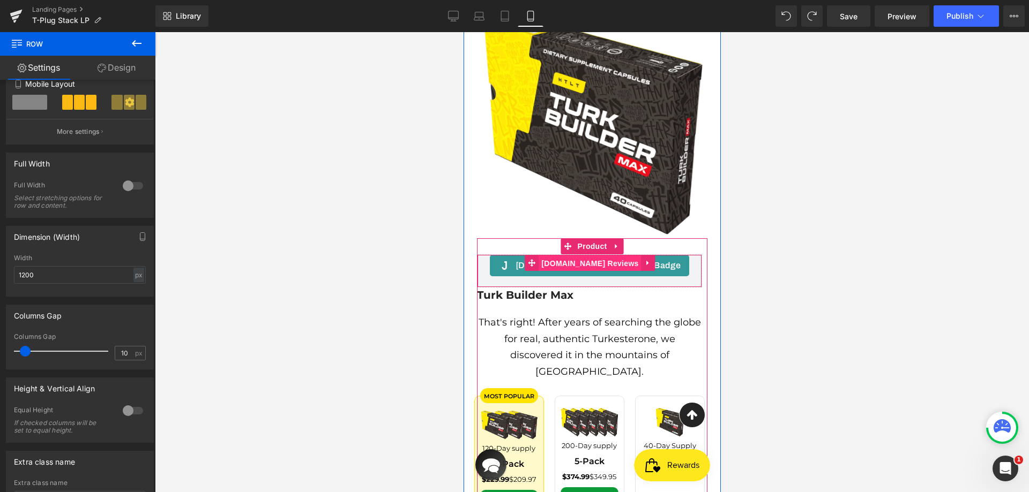
click at [582, 256] on span "[DOMAIN_NAME] Reviews" at bounding box center [589, 264] width 102 height 16
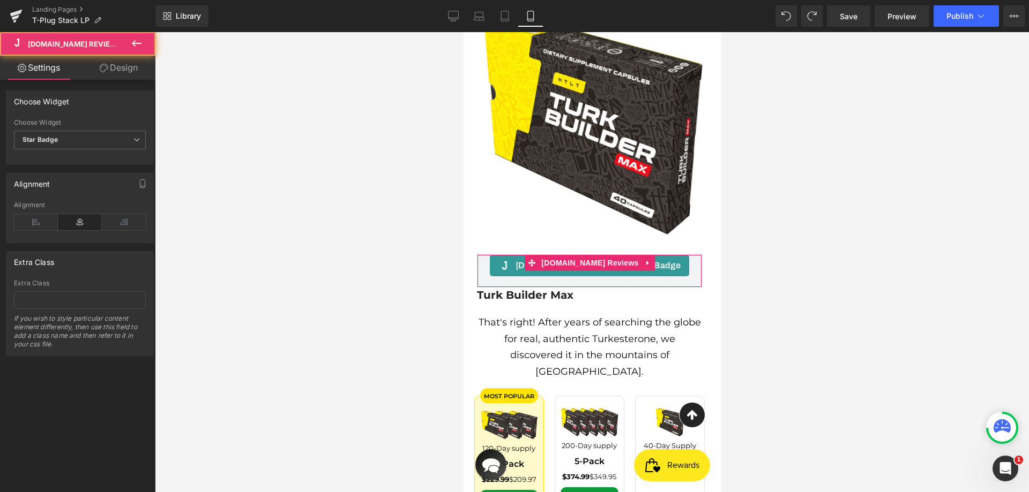
click at [21, 213] on div "Alignment" at bounding box center [80, 221] width 132 height 41
click at [37, 218] on icon at bounding box center [36, 222] width 44 height 16
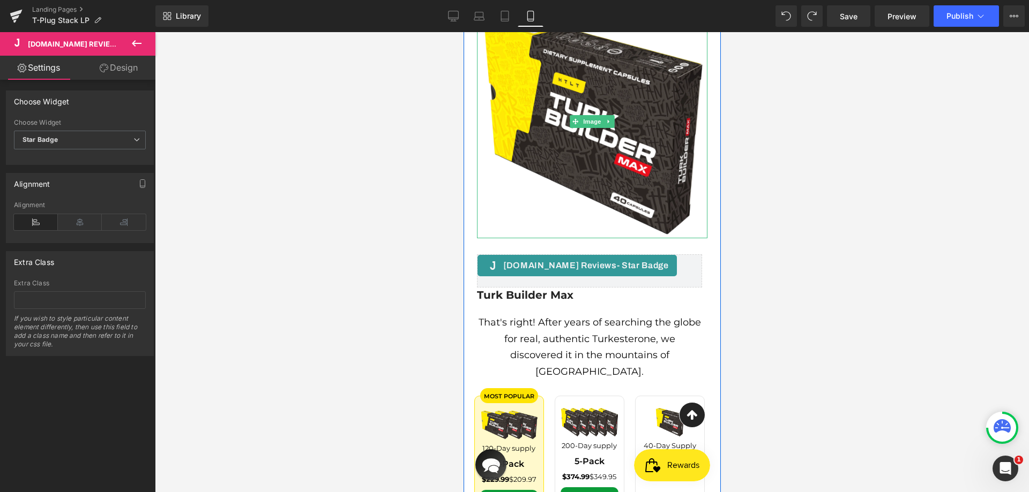
click at [505, 27] on div "Library Mobile Desktop Laptop Tablet Mobile Save Preview Publish Scheduled View…" at bounding box center [591, 16] width 873 height 32
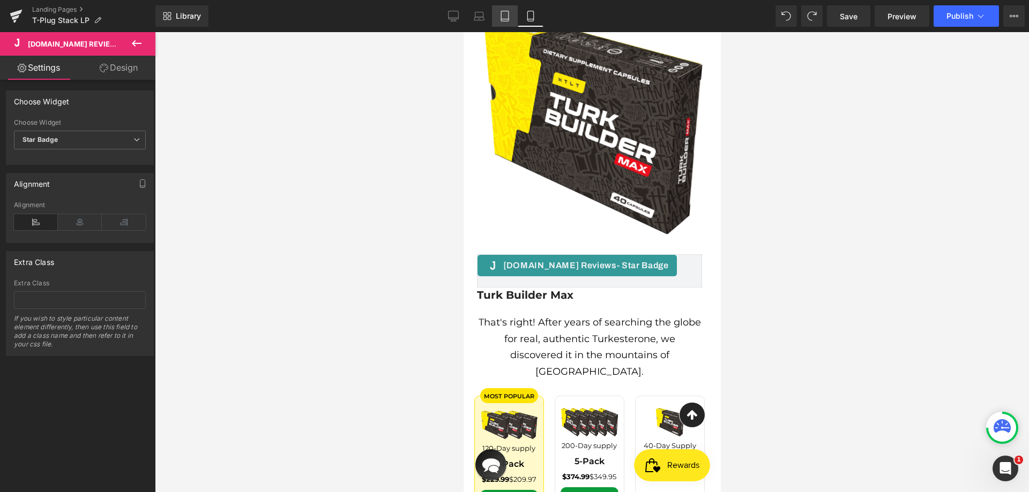
click at [504, 19] on icon at bounding box center [505, 19] width 8 height 0
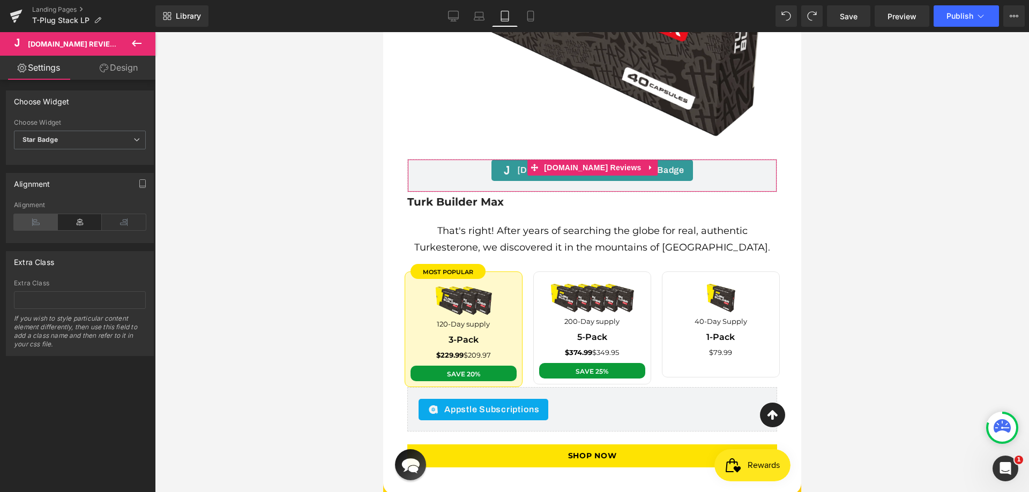
scroll to position [3928, 0]
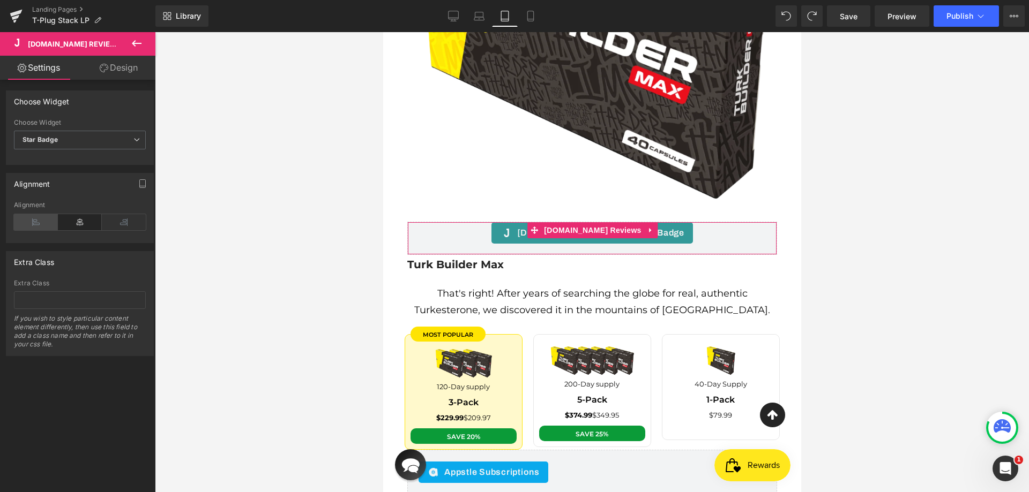
click at [29, 219] on icon at bounding box center [36, 222] width 44 height 16
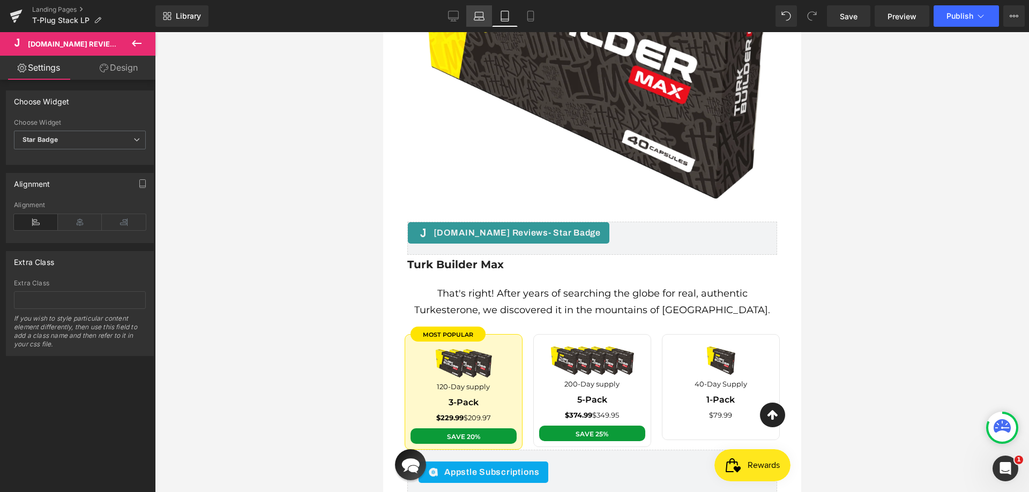
click at [482, 12] on icon at bounding box center [479, 14] width 8 height 5
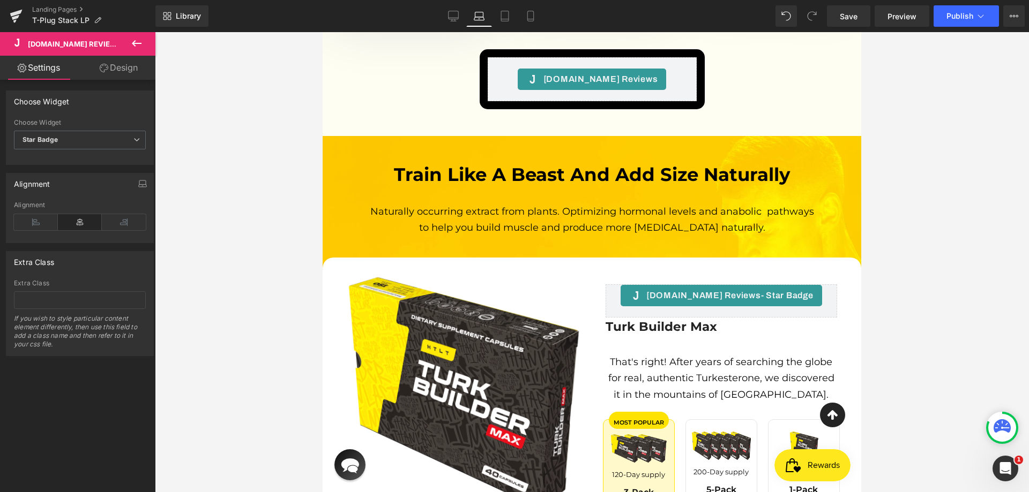
scroll to position [3047, 0]
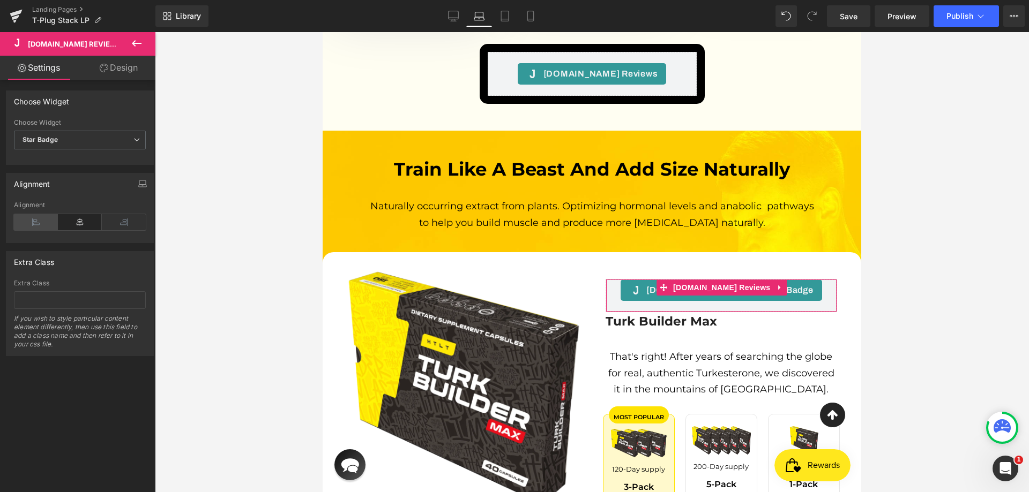
click at [30, 228] on icon at bounding box center [36, 222] width 44 height 16
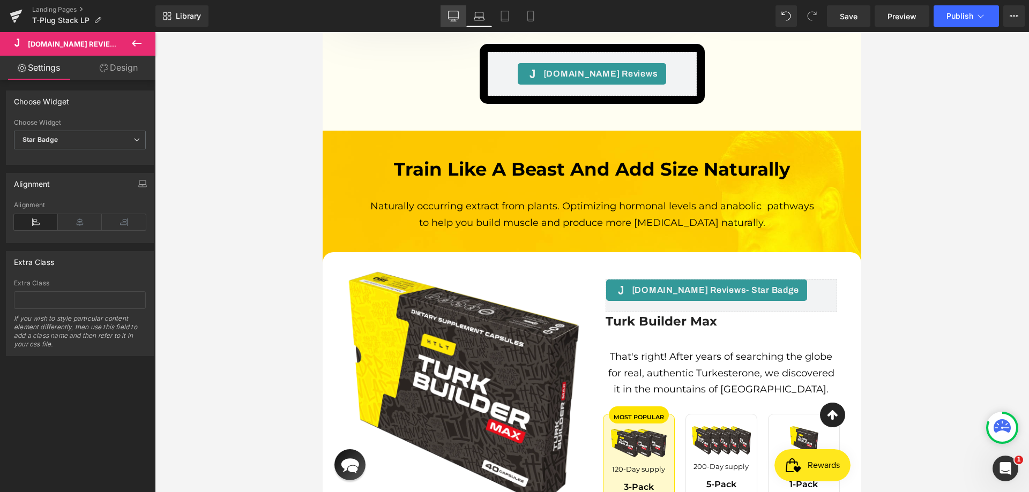
click at [457, 25] on link "Desktop" at bounding box center [453, 15] width 26 height 21
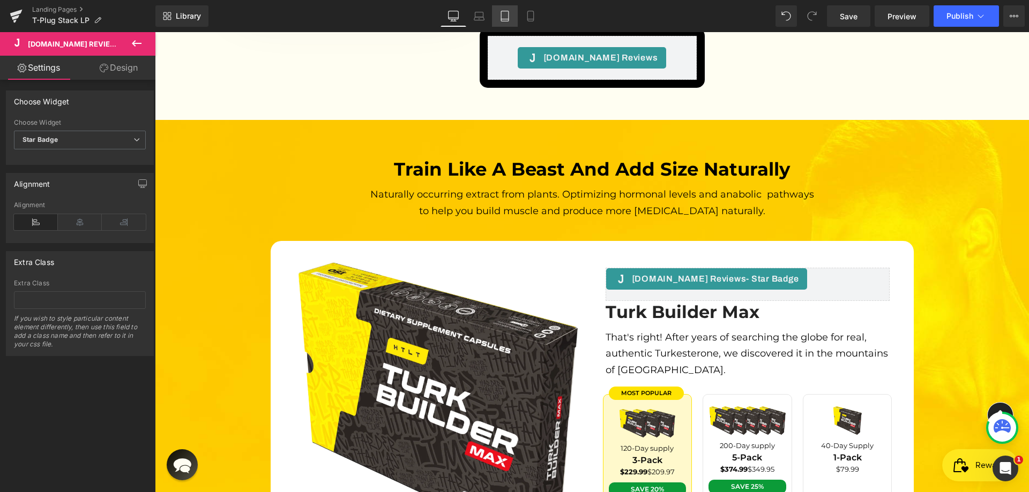
click at [501, 17] on icon at bounding box center [505, 16] width 8 height 10
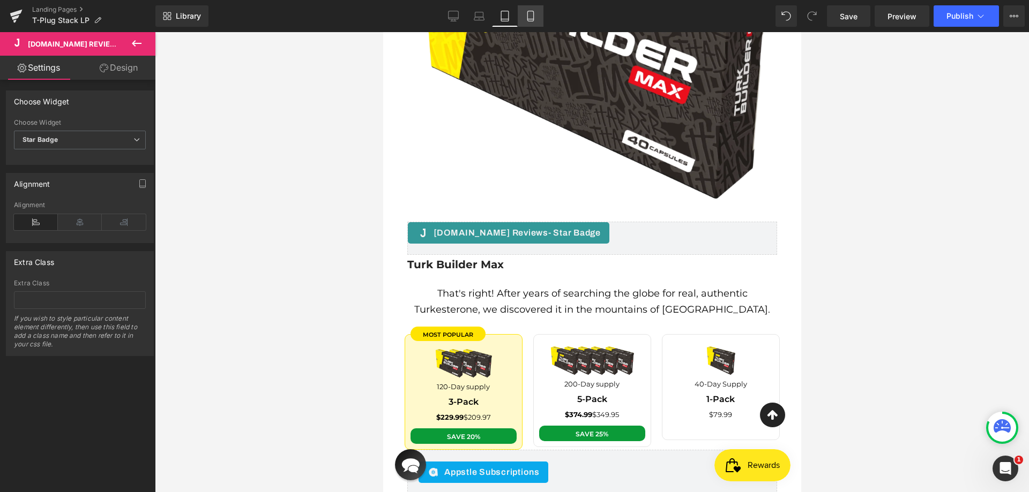
scroll to position [3927, 0]
click at [481, 18] on icon at bounding box center [479, 16] width 11 height 11
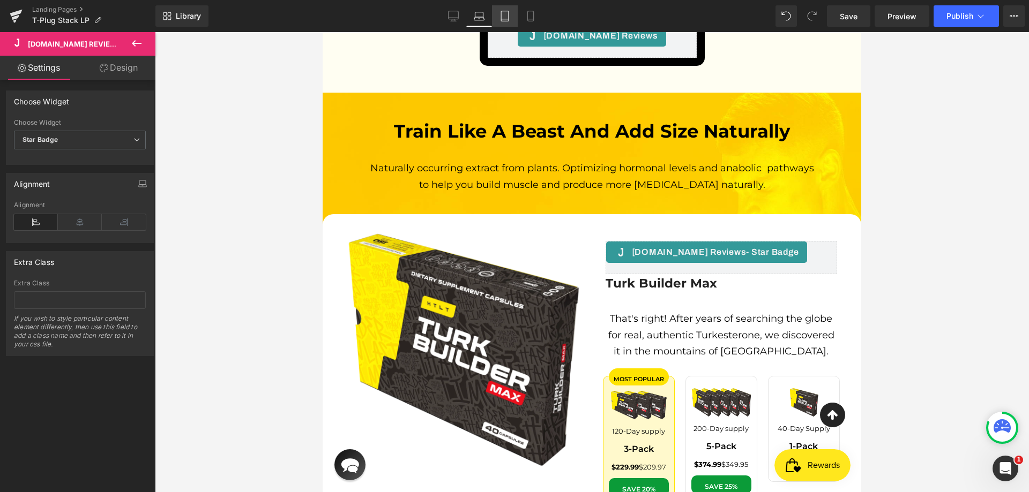
scroll to position [3049, 0]
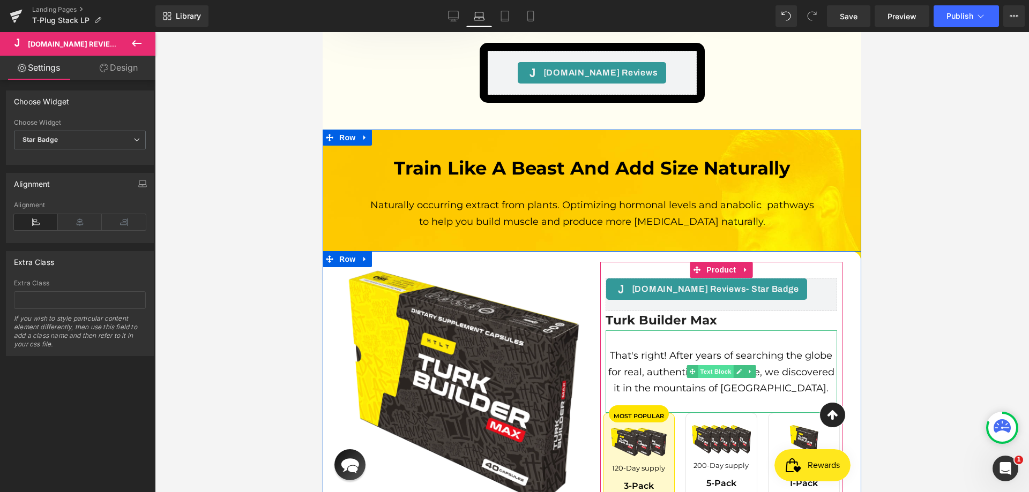
click at [706, 365] on span "Text Block" at bounding box center [715, 371] width 35 height 13
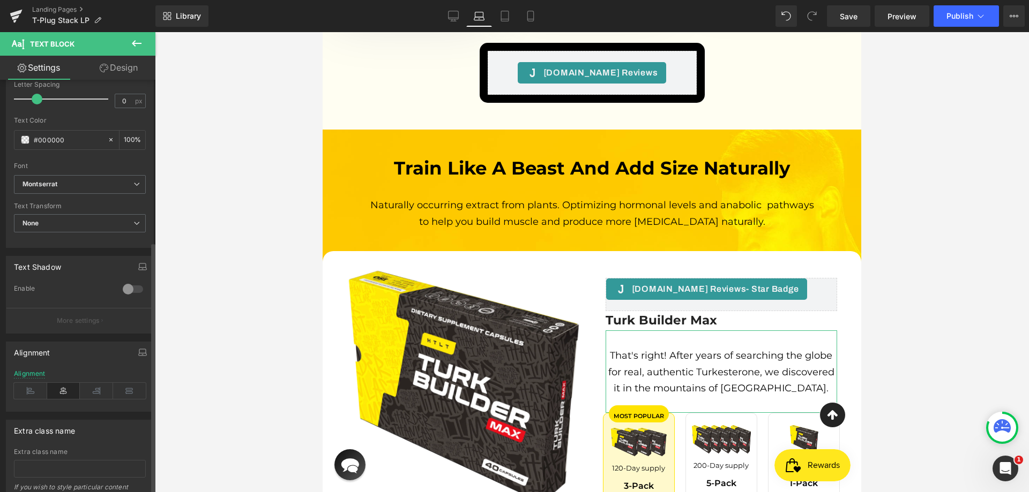
scroll to position [265, 0]
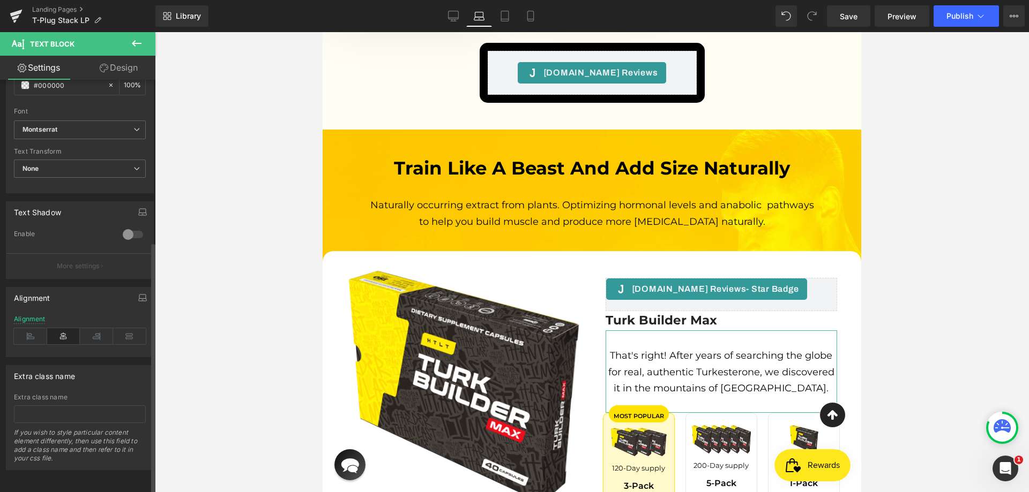
click at [30, 319] on div "Alignment" at bounding box center [80, 336] width 132 height 41
click at [32, 330] on icon at bounding box center [30, 336] width 33 height 16
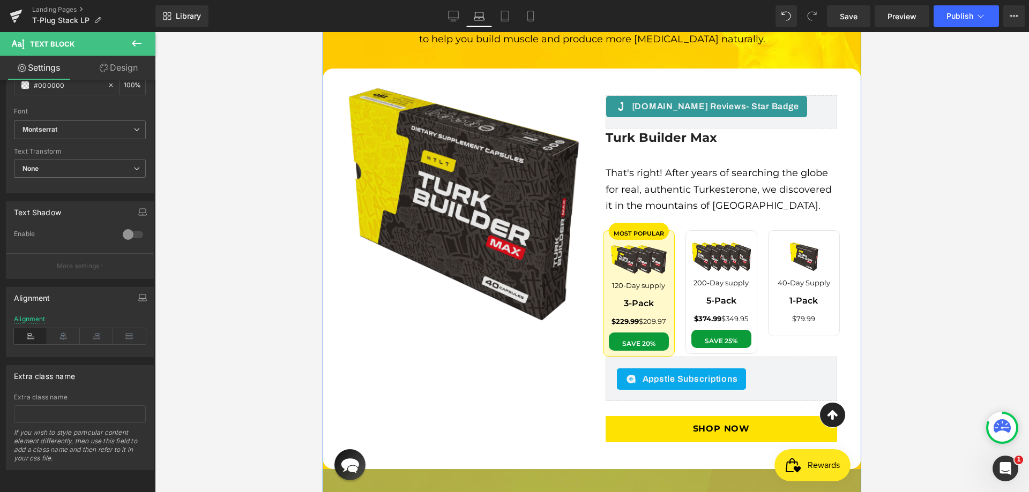
scroll to position [3102, 0]
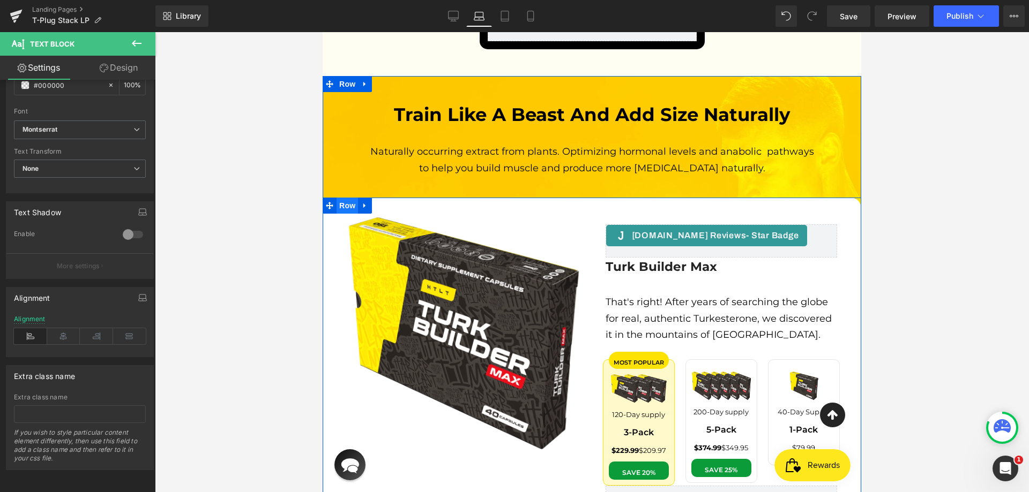
click at [343, 198] on span "Row" at bounding box center [346, 206] width 21 height 16
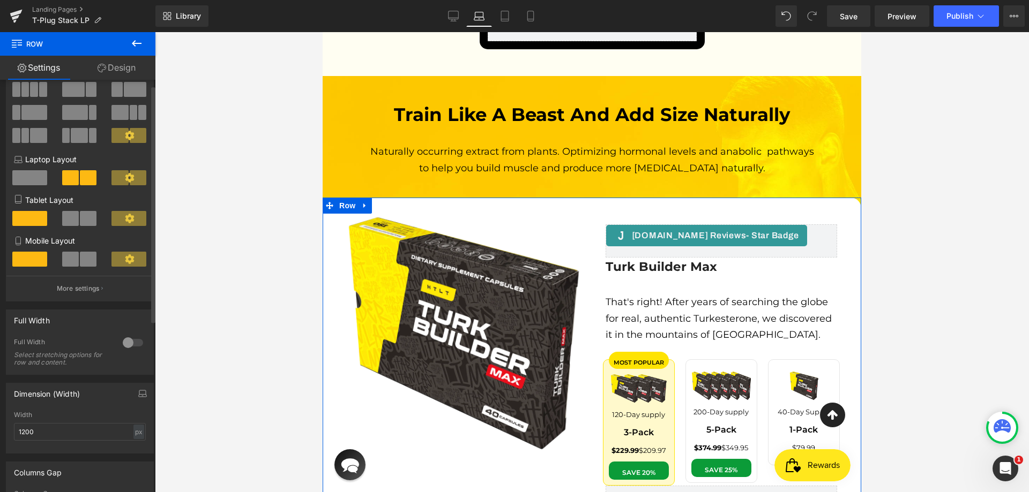
scroll to position [161, 0]
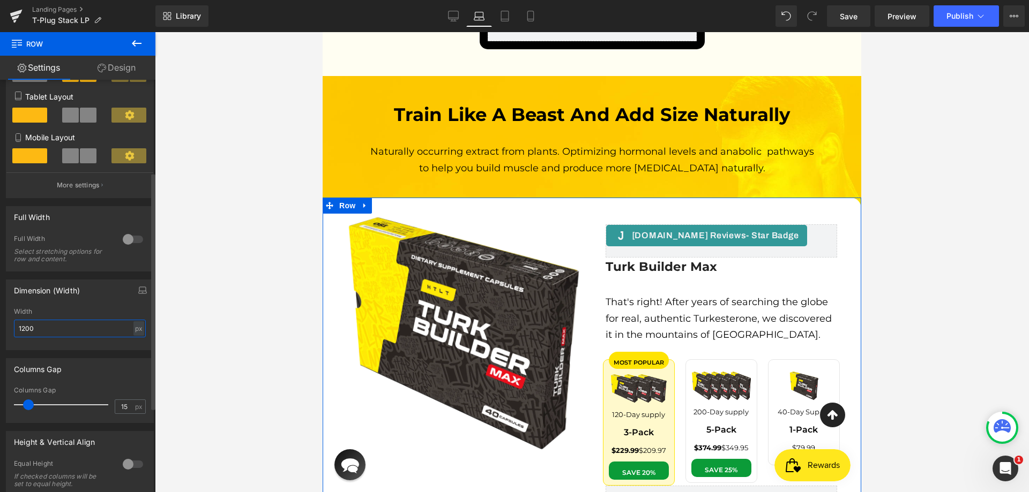
click at [85, 330] on input "1200" at bounding box center [80, 329] width 132 height 18
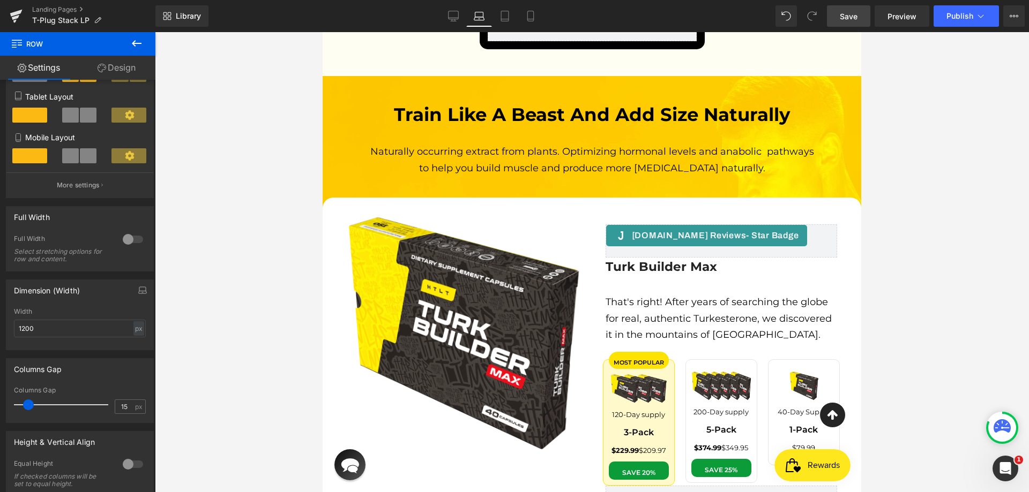
click at [857, 14] on span "Save" at bounding box center [849, 16] width 18 height 11
click at [511, 16] on link "Tablet" at bounding box center [505, 15] width 26 height 21
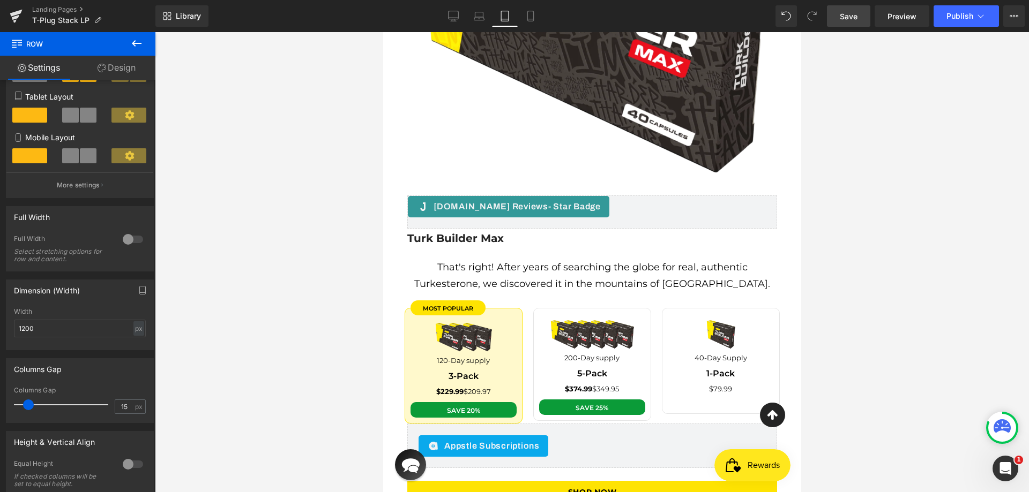
scroll to position [3973, 0]
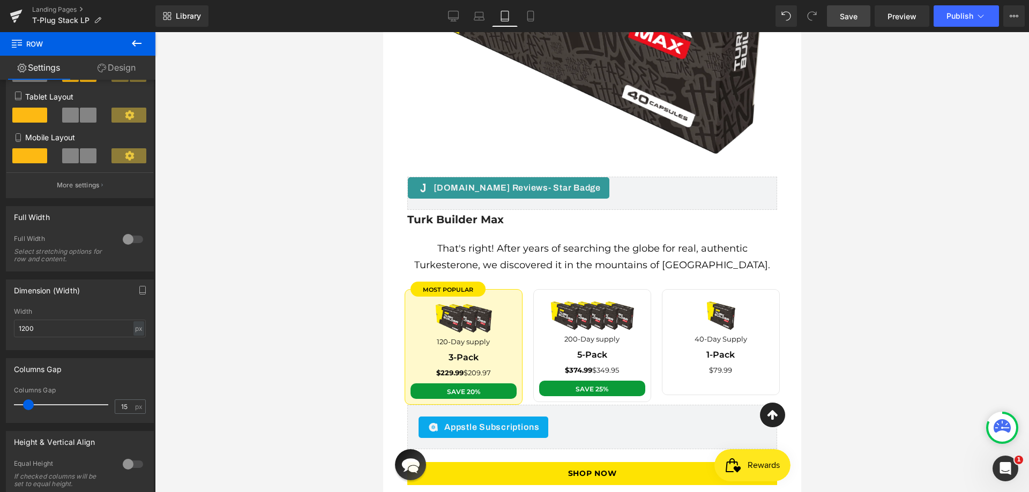
click at [560, 243] on span "That's right! After years of searching the globe for real, authentic Turkestero…" at bounding box center [592, 257] width 356 height 28
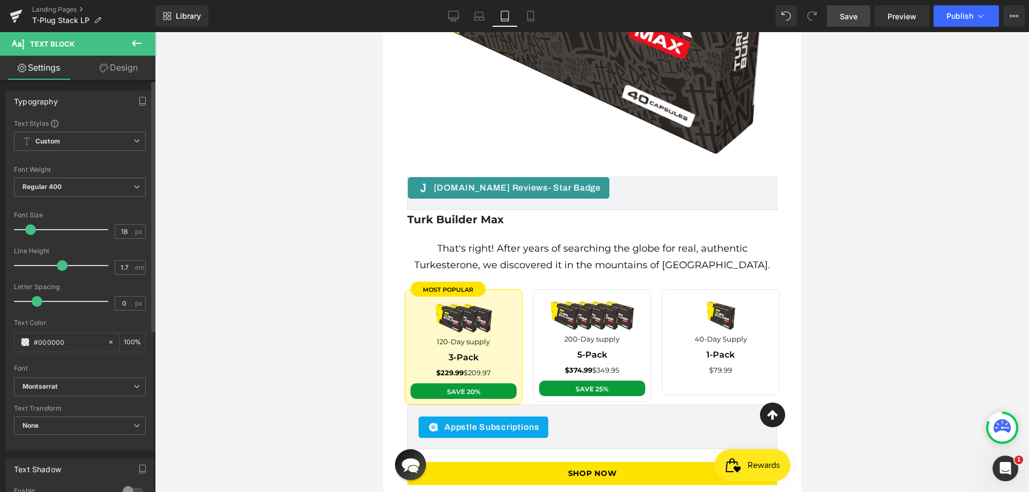
scroll to position [265, 0]
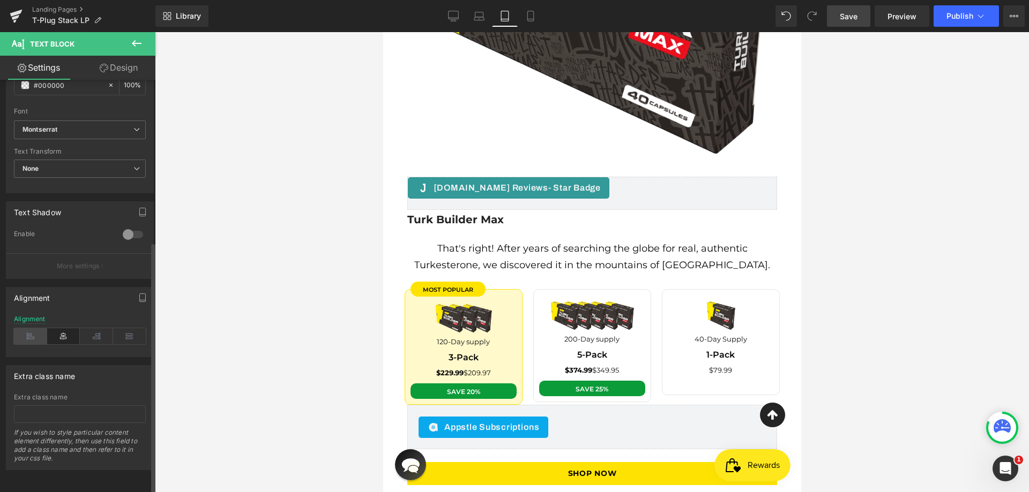
click at [26, 328] on icon at bounding box center [30, 336] width 33 height 16
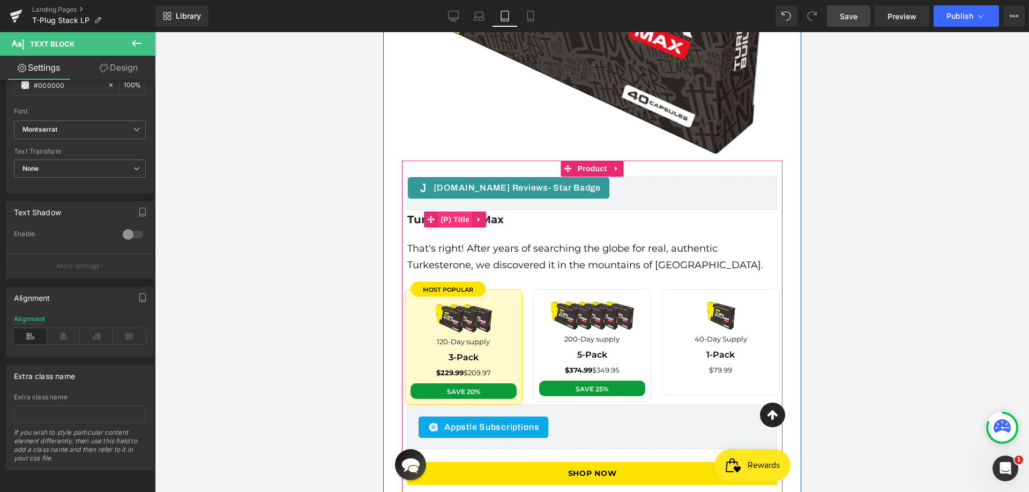
click at [459, 212] on span "(P) Title" at bounding box center [454, 220] width 34 height 16
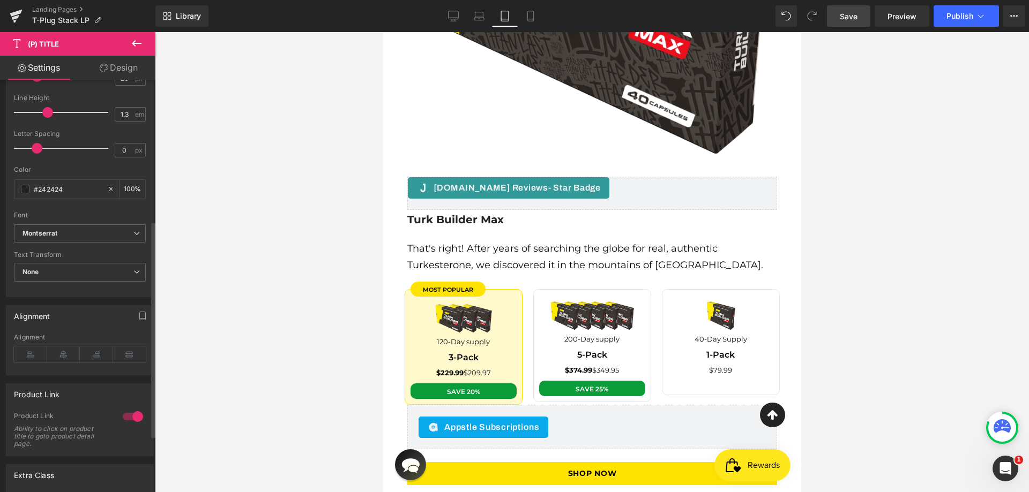
scroll to position [375, 0]
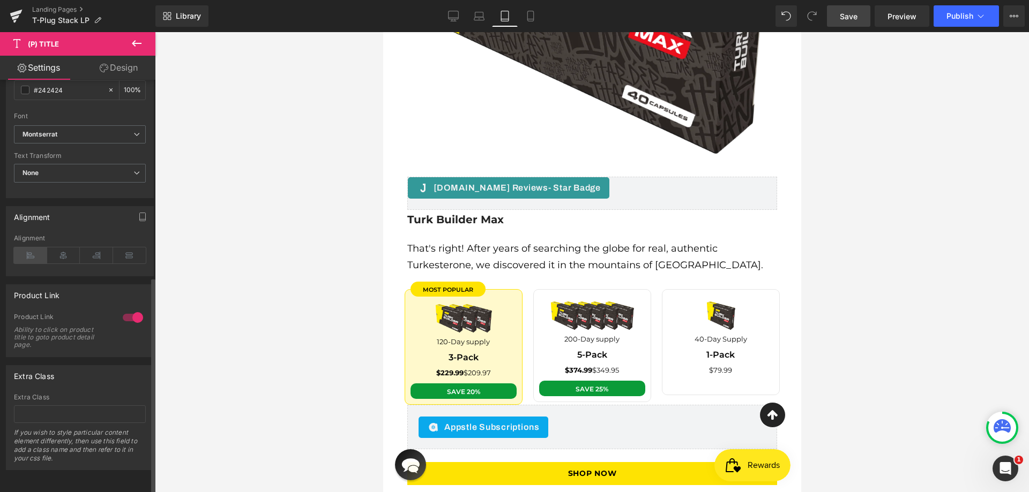
click at [34, 248] on icon at bounding box center [30, 256] width 33 height 16
drag, startPoint x: 531, startPoint y: 11, endPoint x: 66, endPoint y: 31, distance: 464.9
click at [531, 11] on icon at bounding box center [530, 16] width 6 height 10
type input "100"
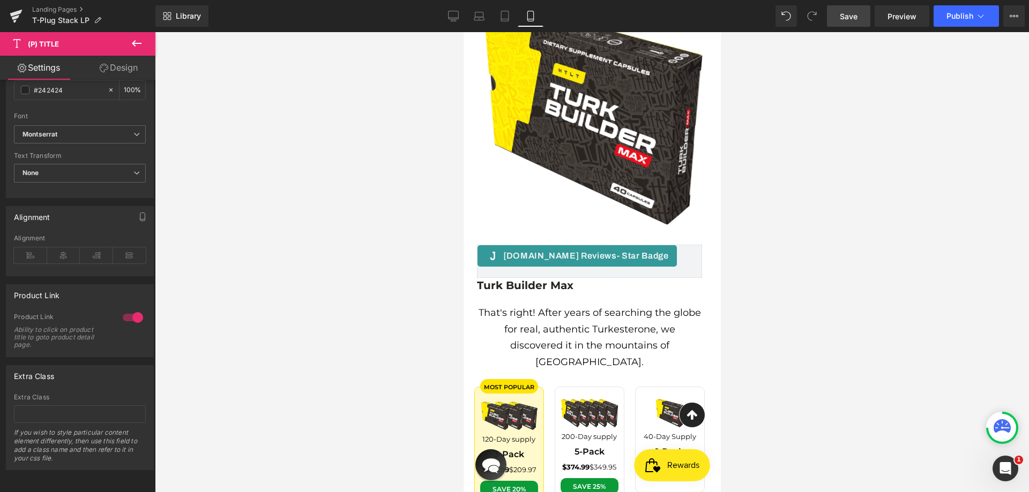
scroll to position [3851, 0]
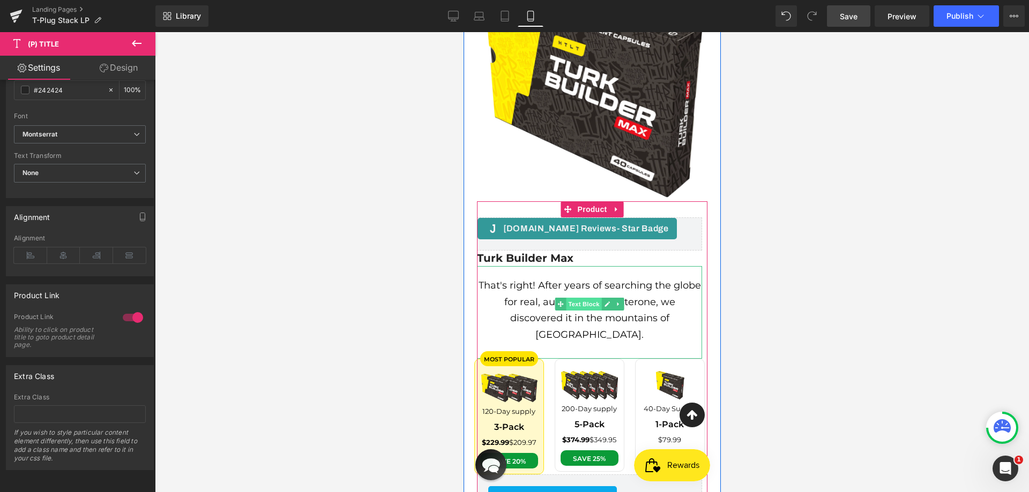
click at [566, 298] on span "Text Block" at bounding box center [582, 304] width 35 height 13
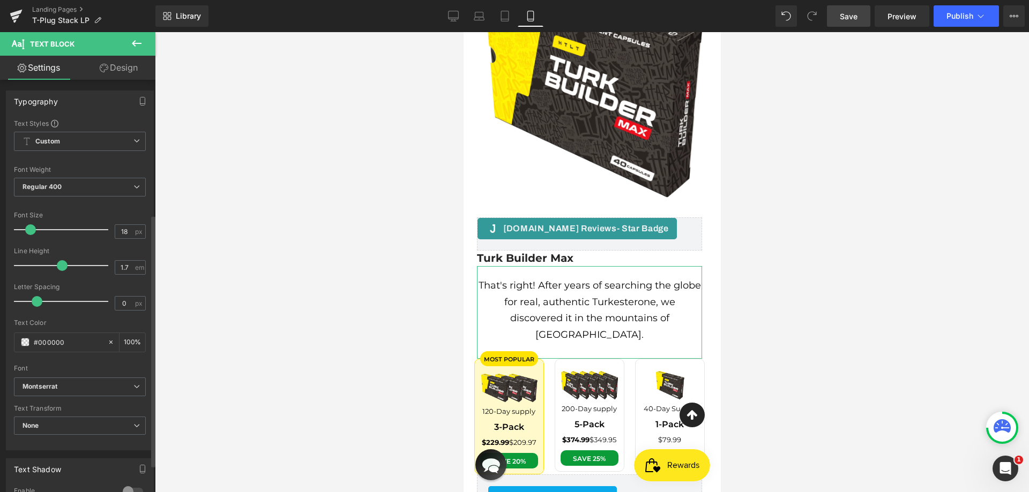
scroll to position [265, 0]
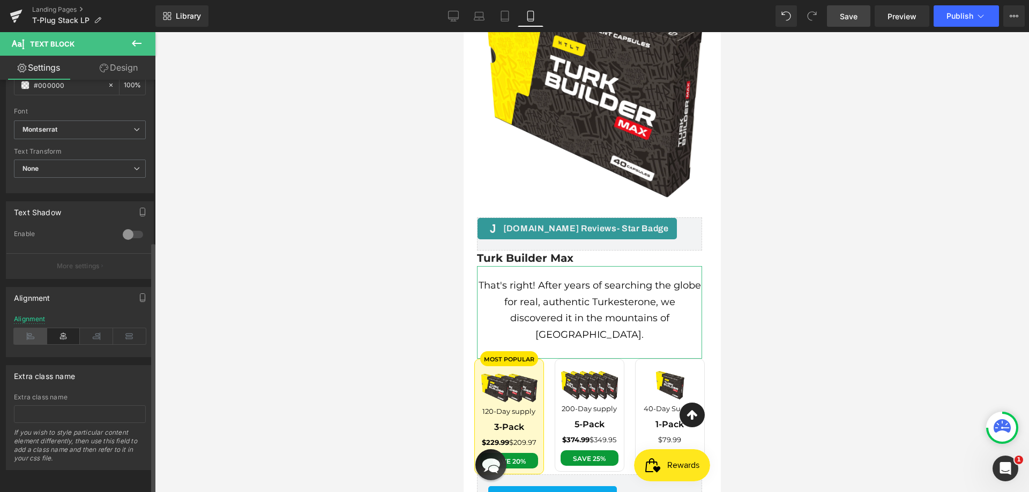
click at [42, 328] on icon at bounding box center [30, 336] width 33 height 16
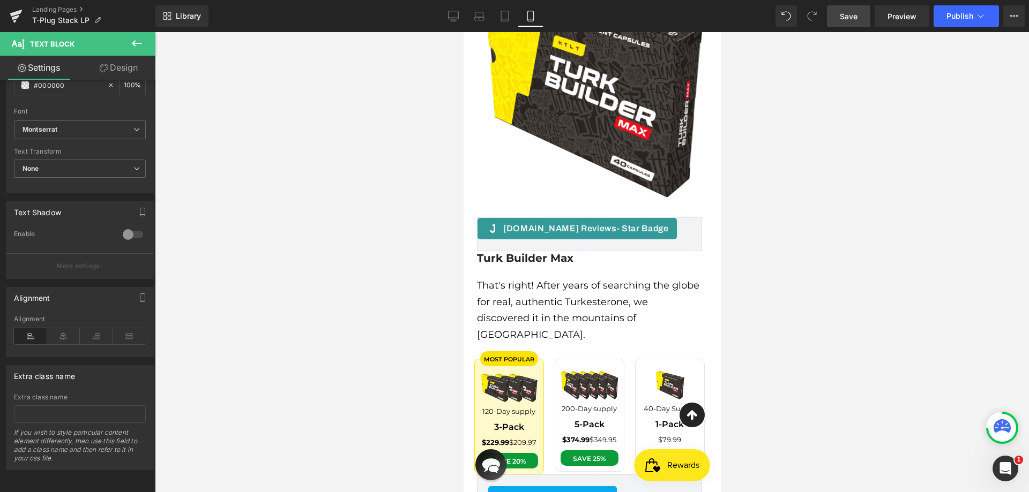
click at [853, 13] on span "Save" at bounding box center [849, 16] width 18 height 11
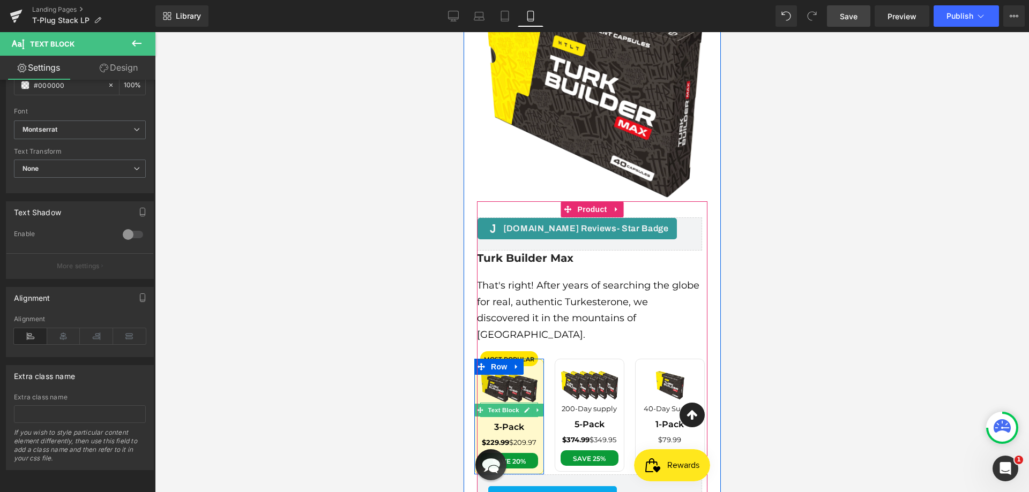
click at [509, 404] on span "Text Block" at bounding box center [502, 410] width 35 height 13
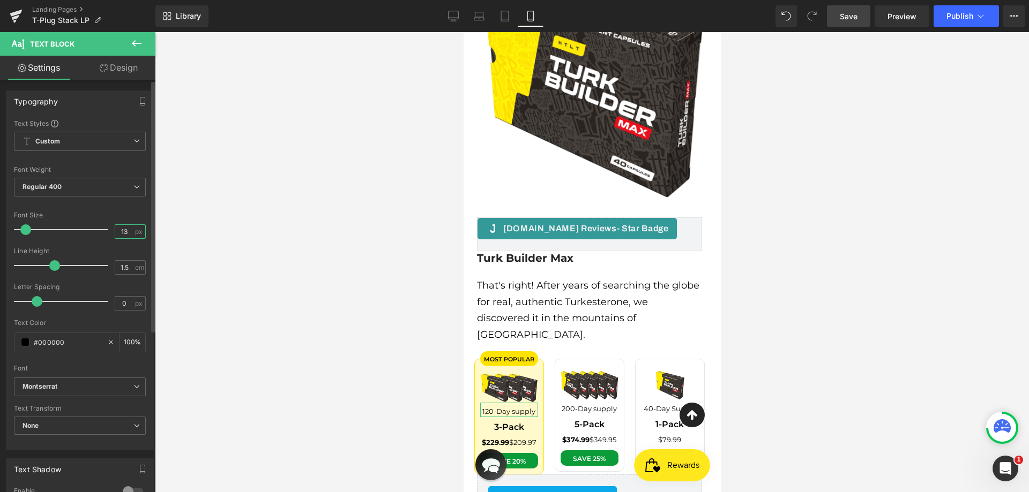
click at [121, 231] on input "13" at bounding box center [124, 231] width 19 height 13
click at [126, 231] on input "13" at bounding box center [124, 231] width 19 height 13
click at [124, 231] on input "13" at bounding box center [124, 231] width 19 height 13
click at [115, 233] on input "13" at bounding box center [124, 231] width 19 height 13
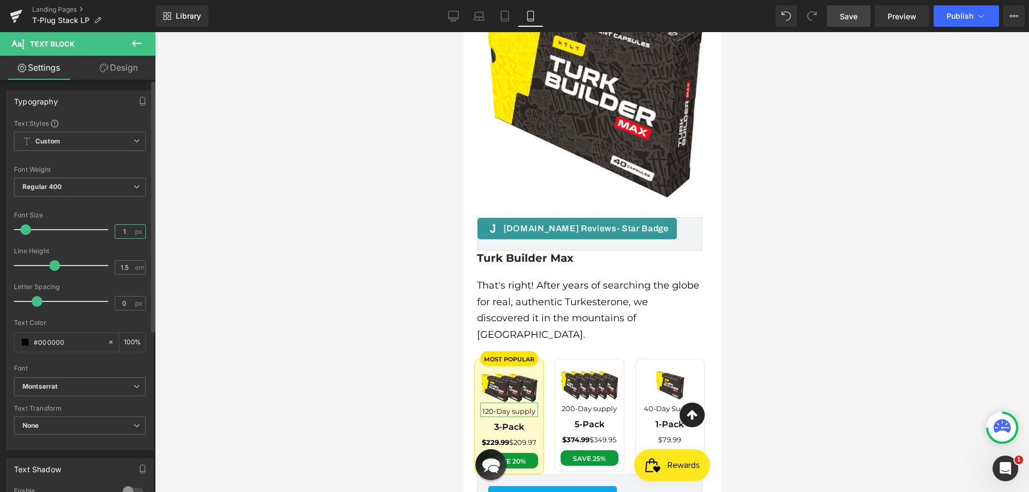
type input "11"
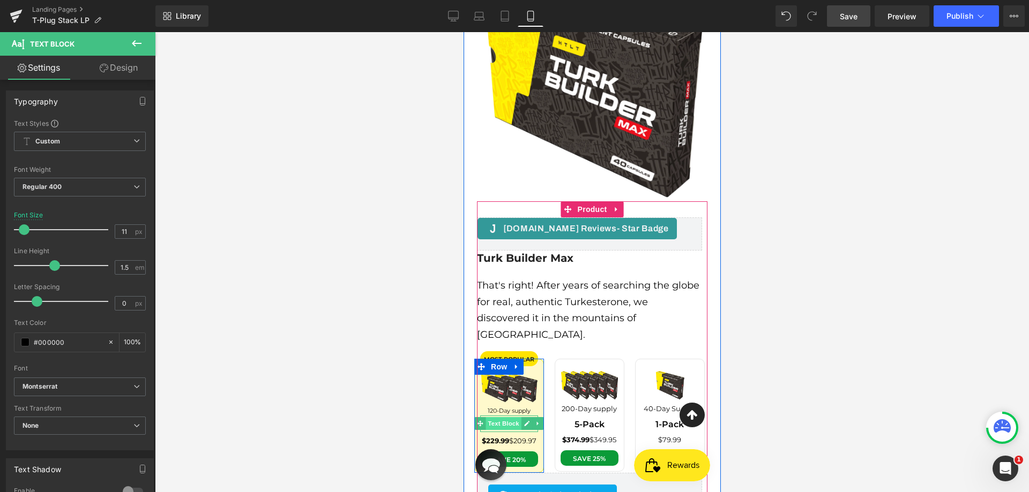
click at [505, 417] on span "Text Block" at bounding box center [502, 423] width 35 height 13
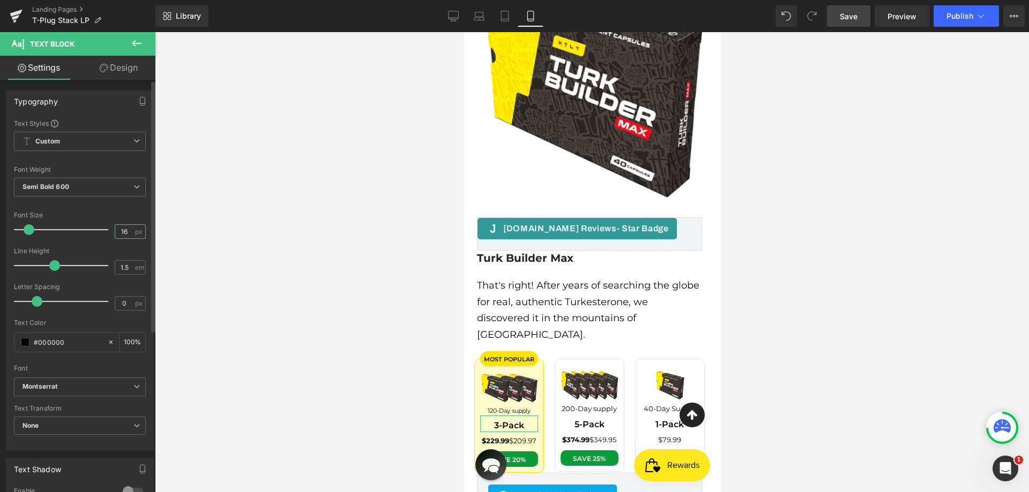
drag, startPoint x: 121, startPoint y: 232, endPoint x: 128, endPoint y: 231, distance: 7.0
click at [128, 231] on input "16" at bounding box center [124, 231] width 19 height 13
type input "14"
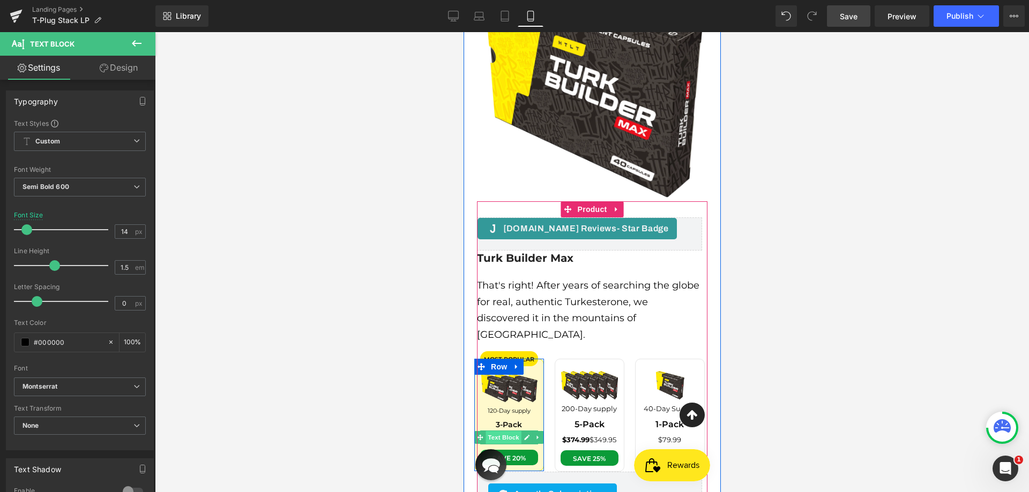
click at [511, 431] on span "Text Block" at bounding box center [502, 437] width 35 height 13
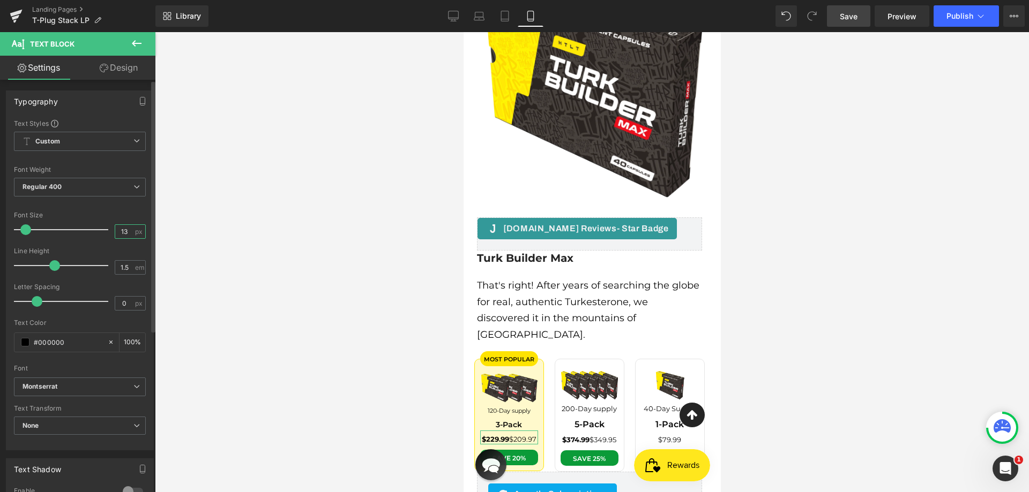
drag, startPoint x: 119, startPoint y: 231, endPoint x: 126, endPoint y: 231, distance: 7.0
click at [126, 231] on input "13" at bounding box center [124, 231] width 19 height 13
click at [117, 232] on input "13" at bounding box center [124, 231] width 19 height 13
drag, startPoint x: 117, startPoint y: 232, endPoint x: 124, endPoint y: 231, distance: 7.0
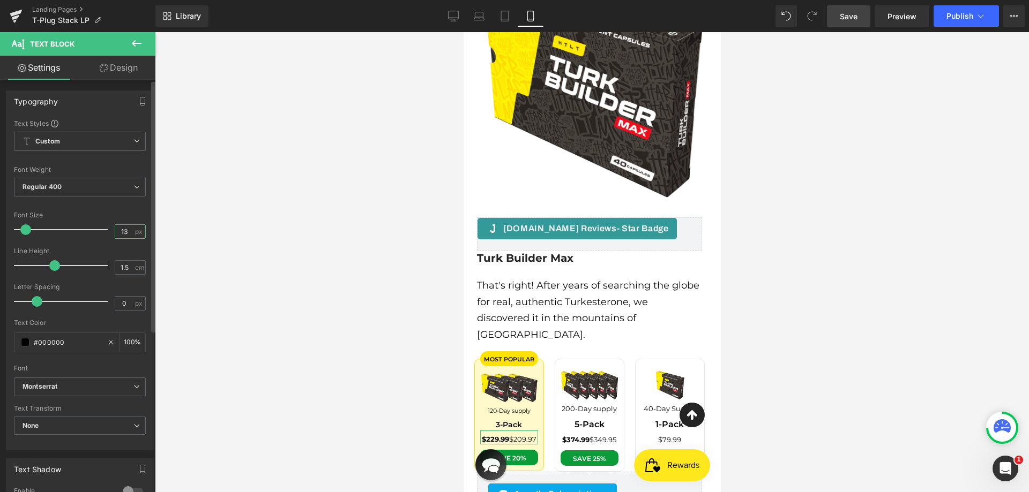
click at [124, 231] on input "13" at bounding box center [124, 231] width 19 height 13
type input "11"
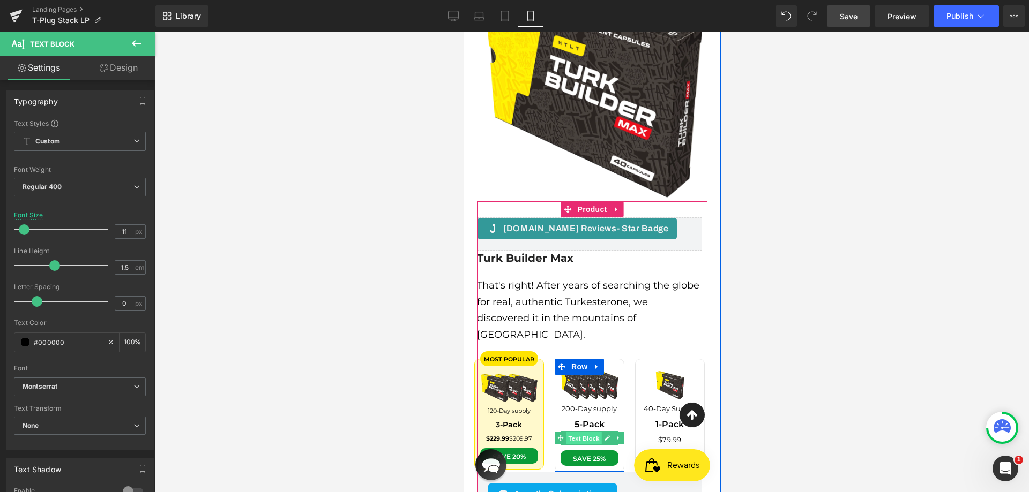
click at [582, 432] on span "Text Block" at bounding box center [582, 438] width 35 height 13
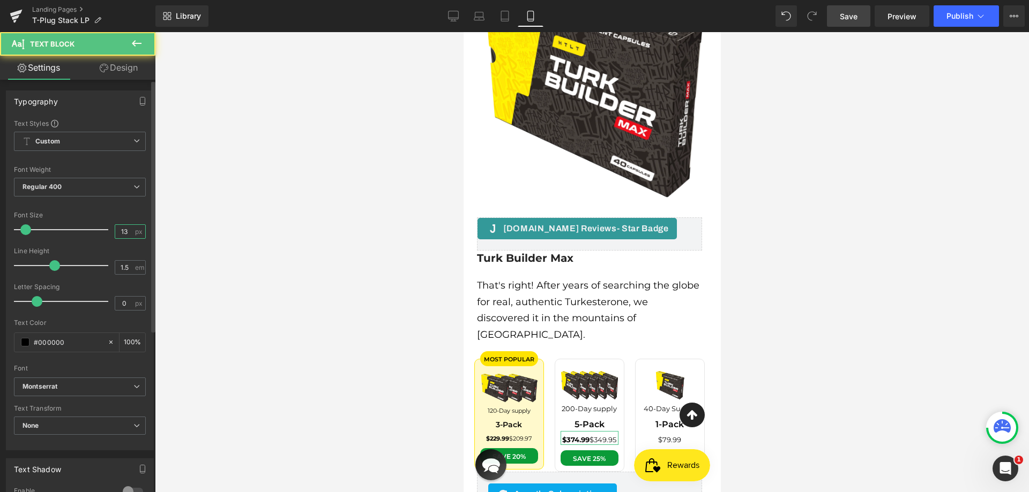
click at [117, 232] on input "13" at bounding box center [124, 231] width 19 height 13
type input "11"
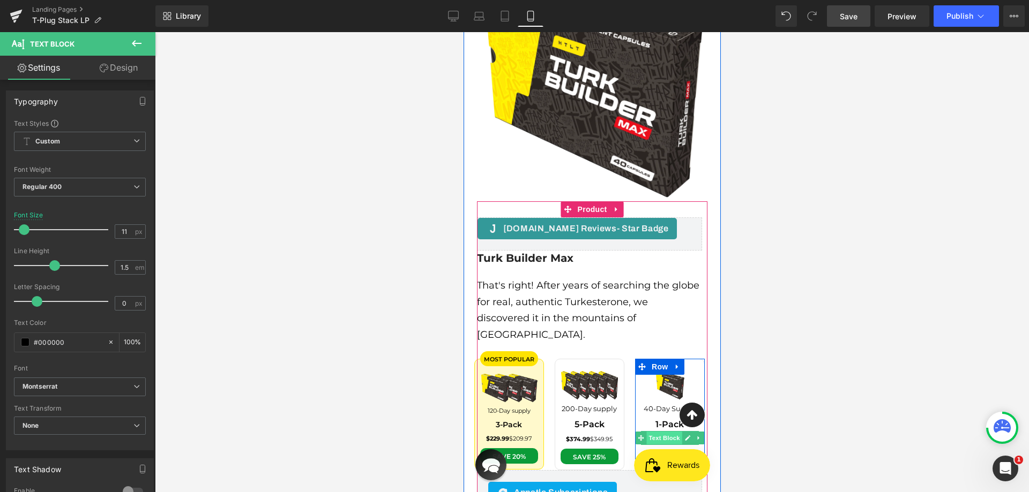
click at [660, 432] on span "Text Block" at bounding box center [663, 438] width 35 height 13
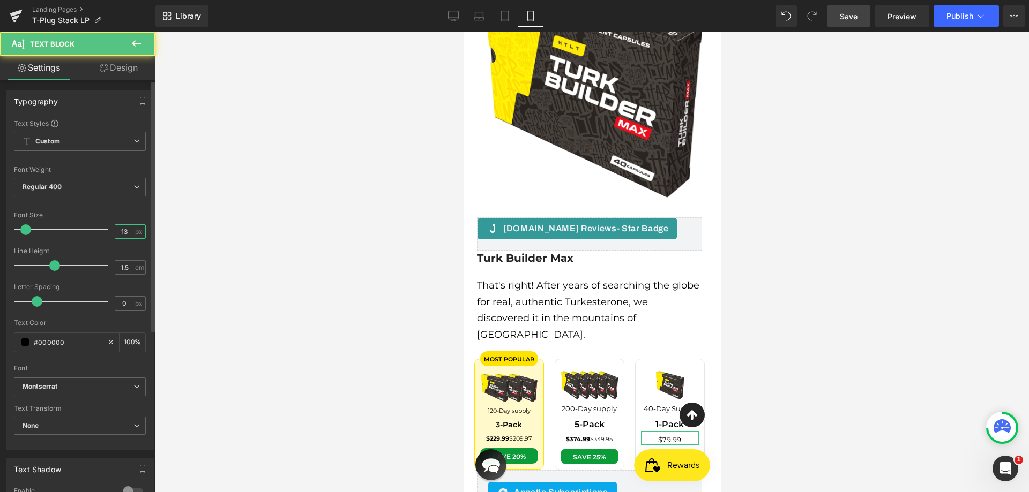
click at [117, 230] on input "13" at bounding box center [124, 231] width 19 height 13
type input "11"
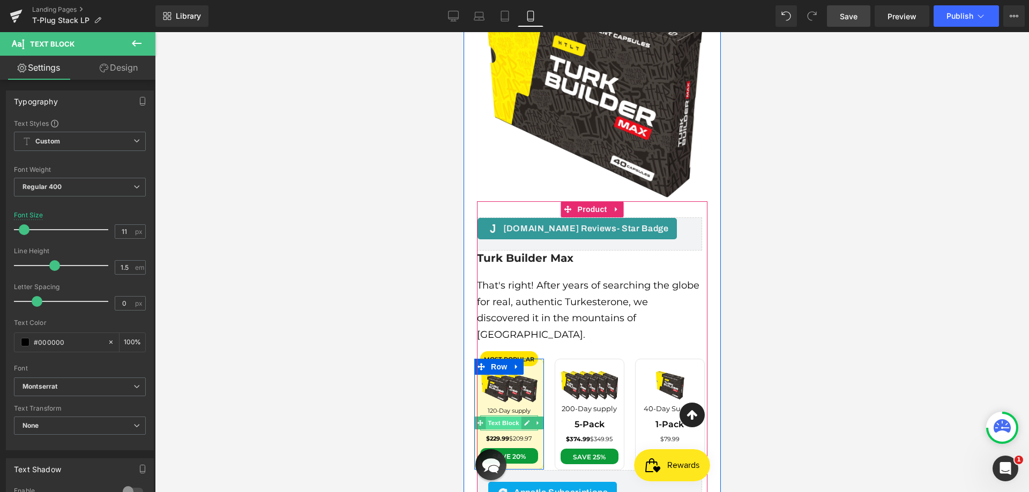
click at [500, 417] on span "Text Block" at bounding box center [502, 423] width 35 height 13
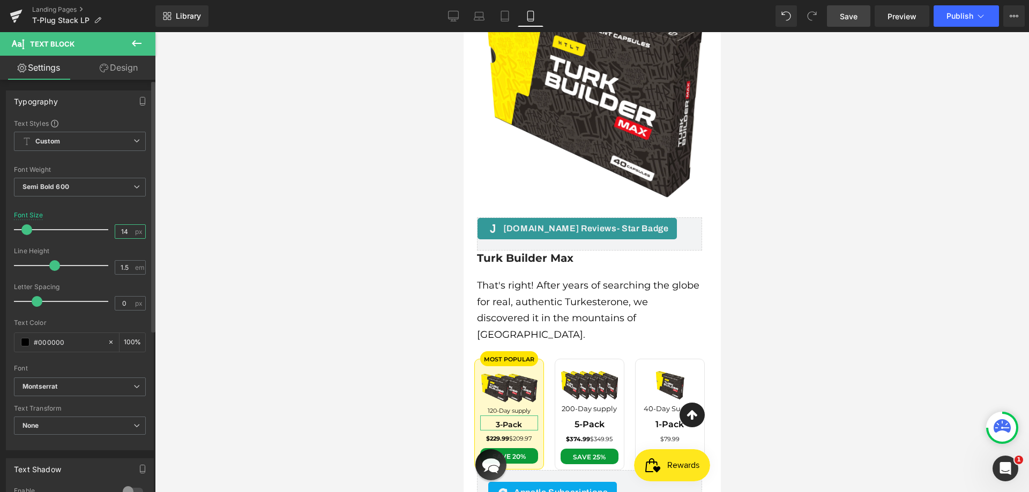
click at [118, 229] on input "14" at bounding box center [124, 231] width 19 height 13
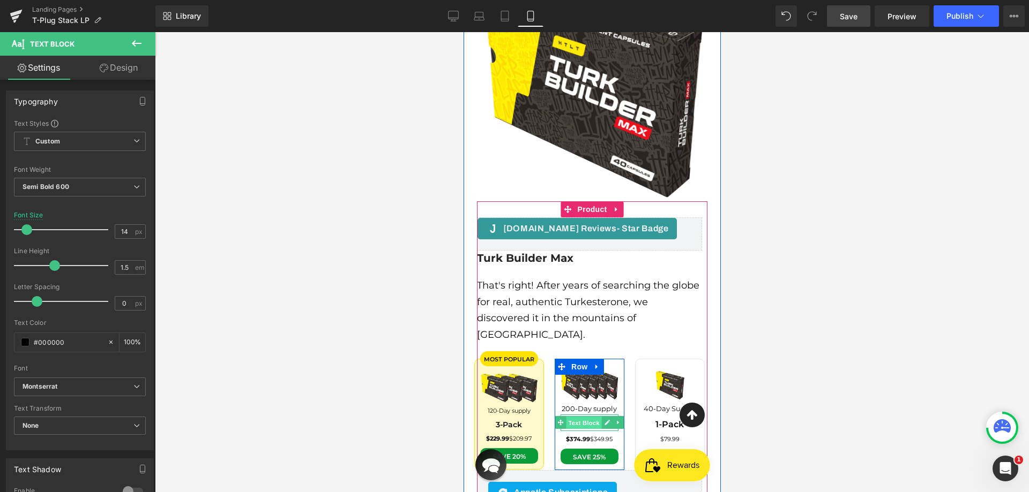
click at [589, 417] on span "Text Block" at bounding box center [582, 423] width 35 height 13
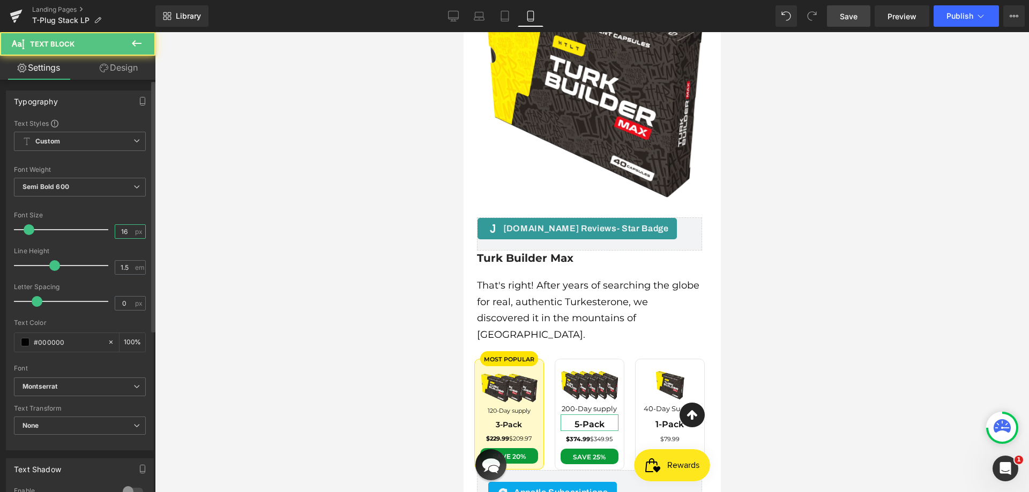
click at [124, 231] on input "16" at bounding box center [124, 231] width 19 height 13
paste input "4"
type input "14"
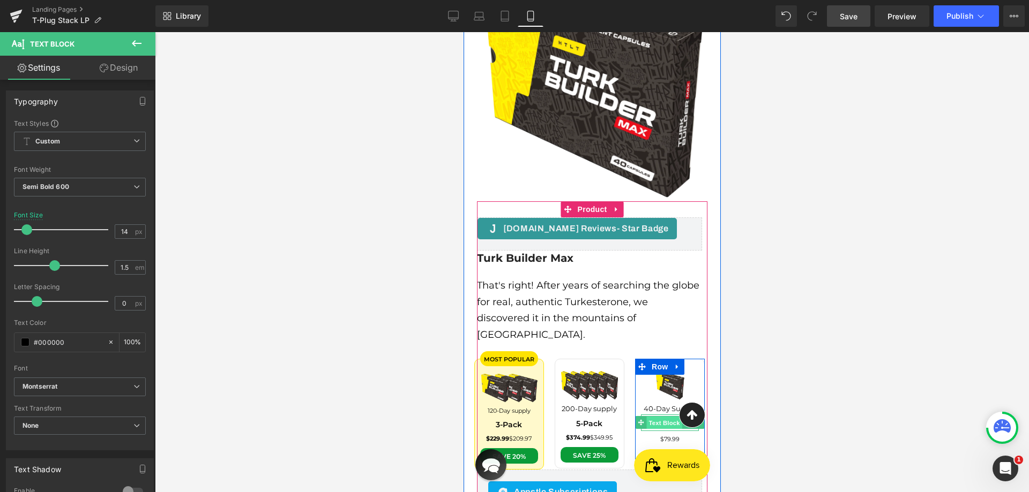
click at [665, 417] on span "Text Block" at bounding box center [663, 423] width 35 height 13
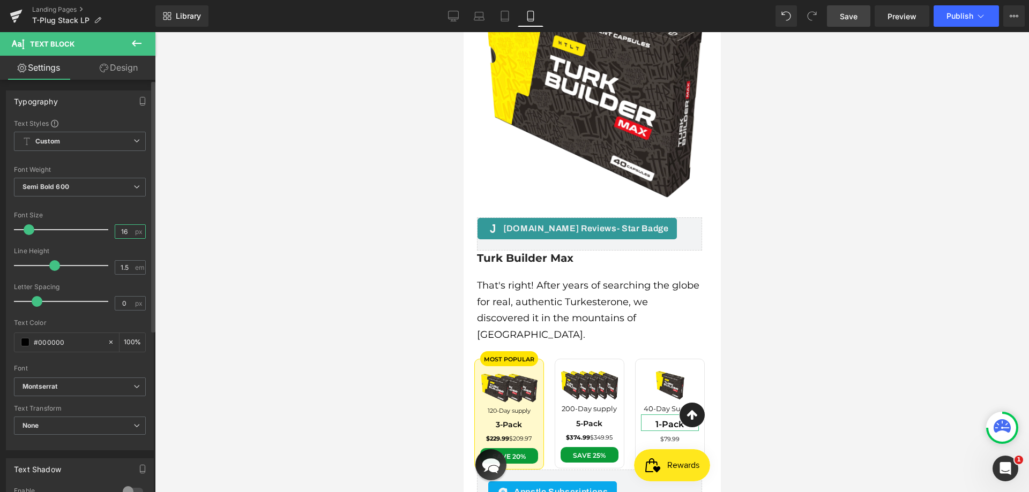
click at [119, 231] on input "16" at bounding box center [124, 231] width 19 height 13
paste input "4"
type input "14"
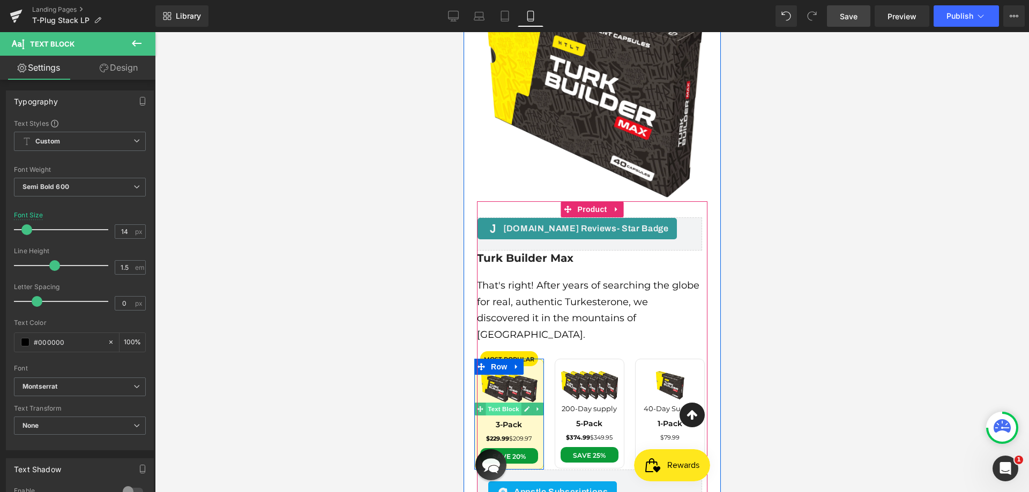
click at [507, 403] on span "Text Block" at bounding box center [502, 409] width 35 height 13
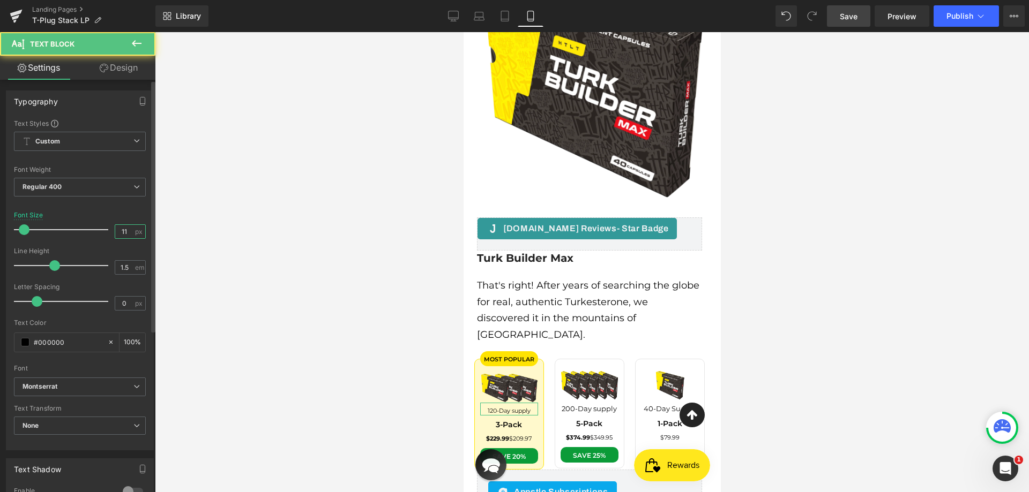
click at [119, 228] on input "11" at bounding box center [124, 231] width 19 height 13
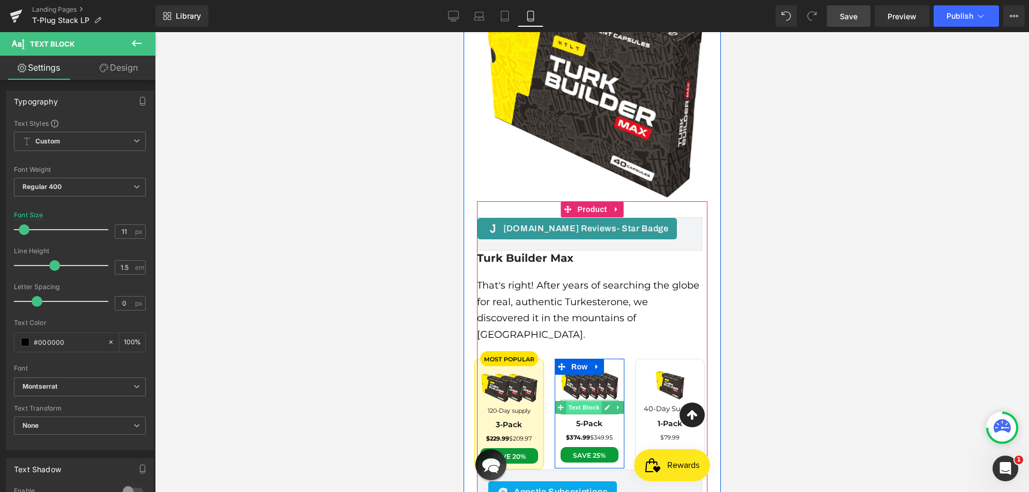
click at [585, 401] on span "Text Block" at bounding box center [582, 407] width 35 height 13
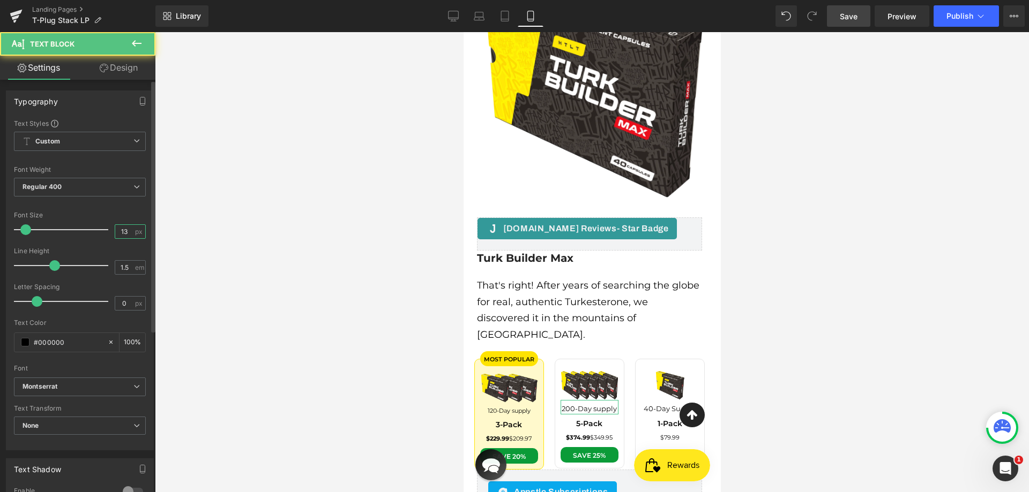
click at [115, 234] on input "13" at bounding box center [124, 231] width 19 height 13
paste input "1"
type input "11"
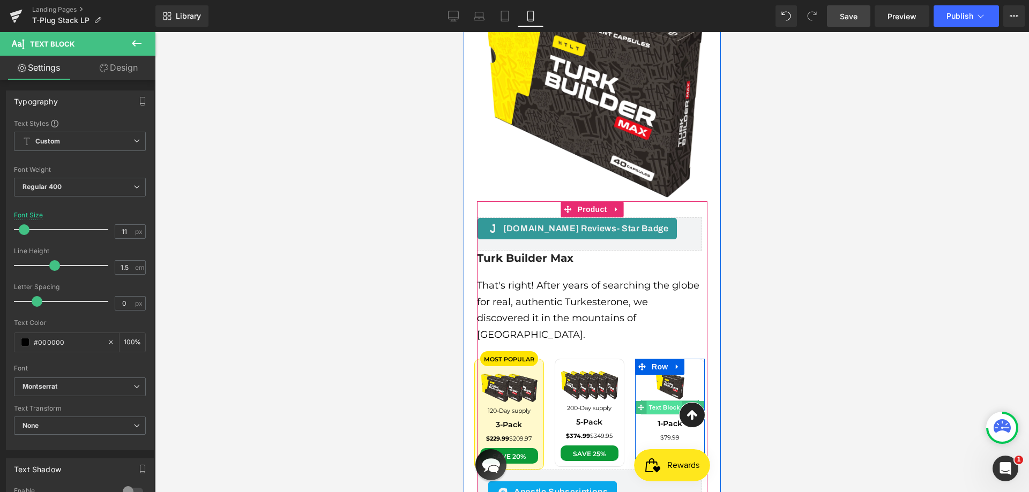
click at [668, 401] on span "Text Block" at bounding box center [663, 407] width 35 height 13
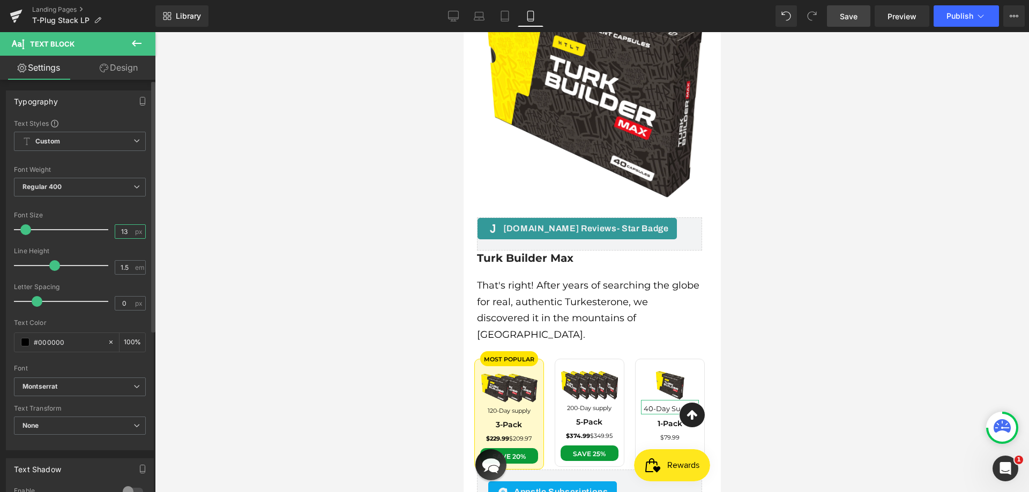
click at [123, 234] on input "13" at bounding box center [124, 231] width 19 height 13
paste input "1"
type input "11"
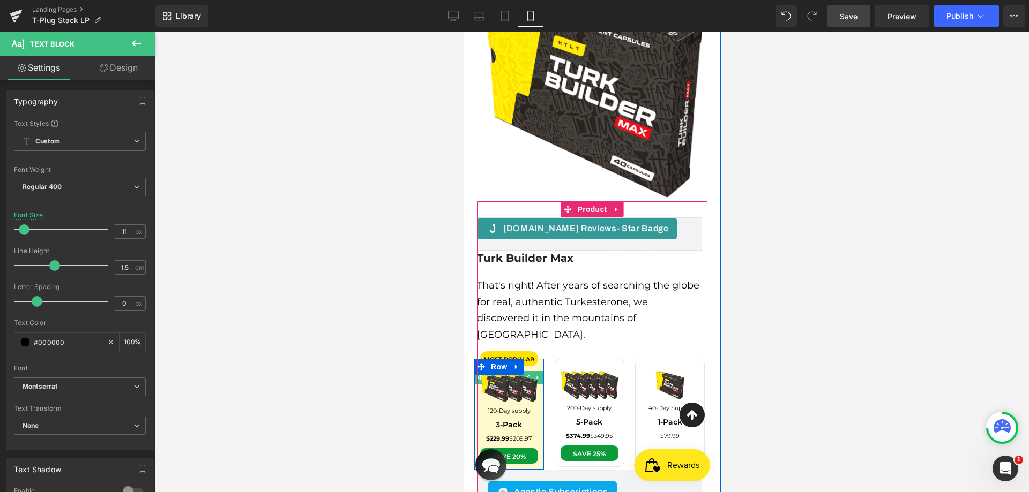
click at [528, 356] on span "most popular" at bounding box center [508, 360] width 50 height 8
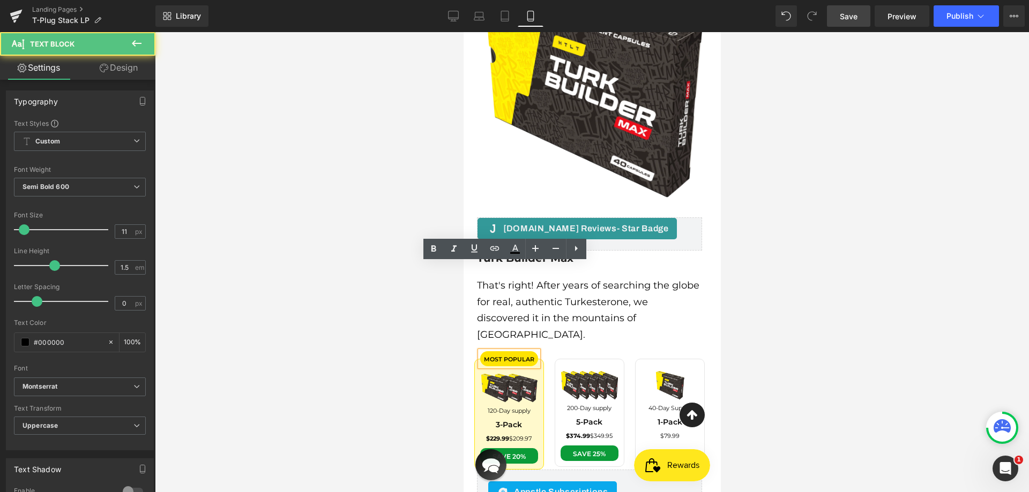
click at [515, 356] on span "most popular" at bounding box center [508, 360] width 50 height 8
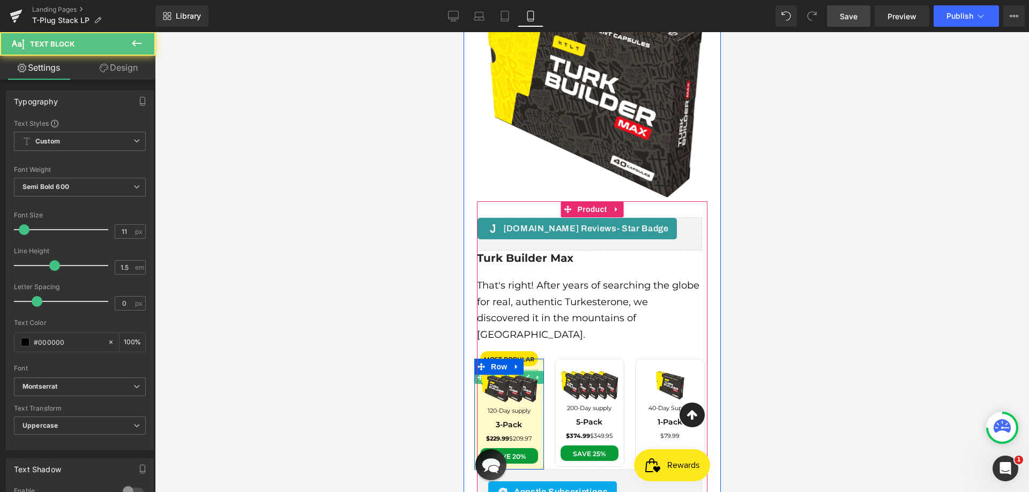
click at [518, 351] on div "most popular" at bounding box center [509, 358] width 58 height 15
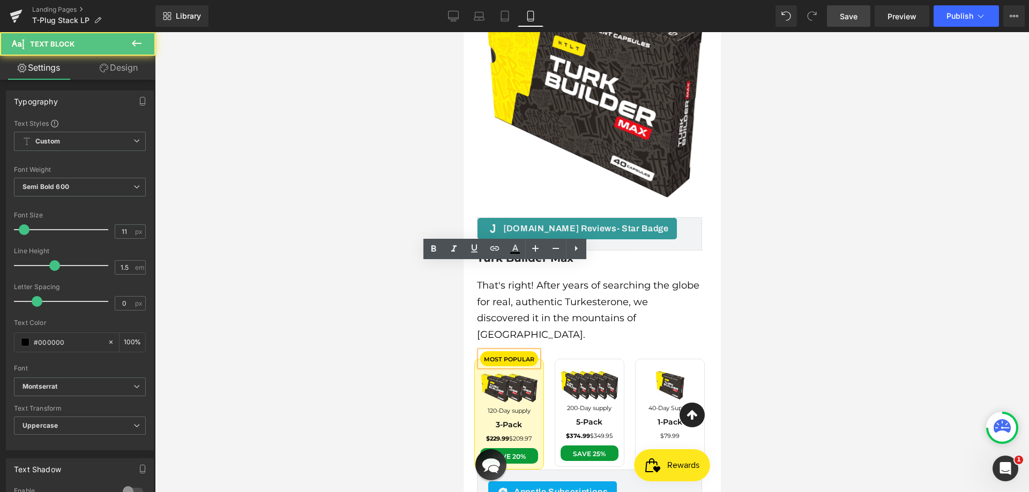
click at [510, 356] on span "most popular" at bounding box center [508, 360] width 50 height 8
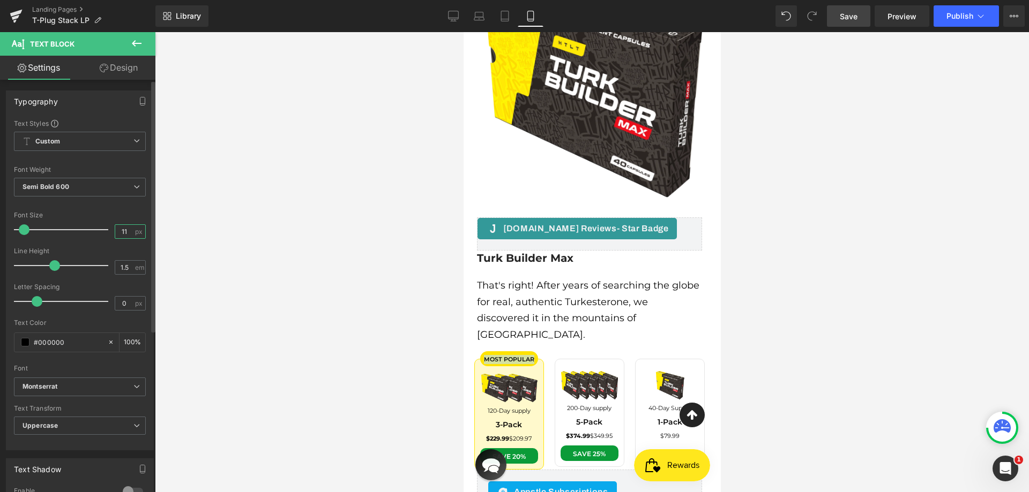
click at [121, 234] on input "11" at bounding box center [124, 231] width 19 height 13
type input "10"
click at [122, 213] on div "Font Size 10 px" at bounding box center [80, 230] width 132 height 36
click at [847, 17] on span "Save" at bounding box center [849, 16] width 18 height 11
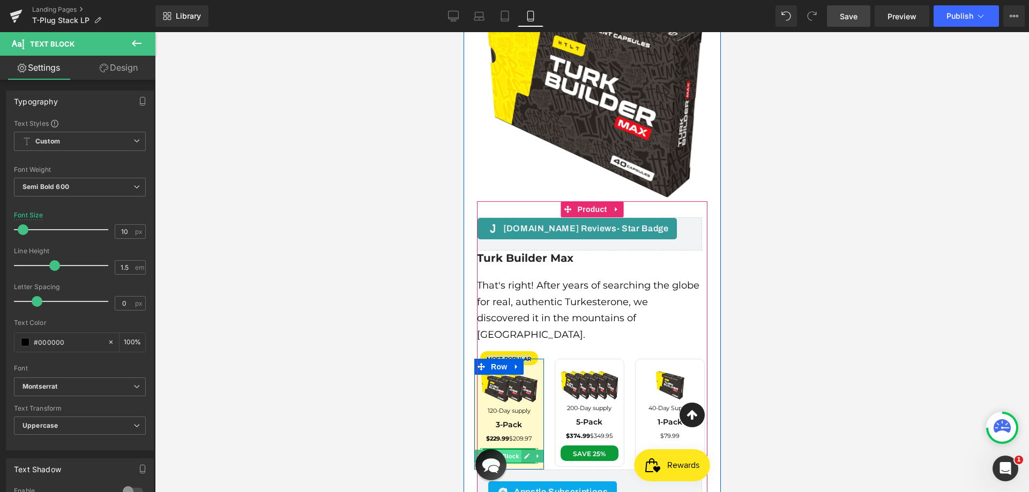
click at [504, 450] on span "Text Block" at bounding box center [502, 456] width 35 height 13
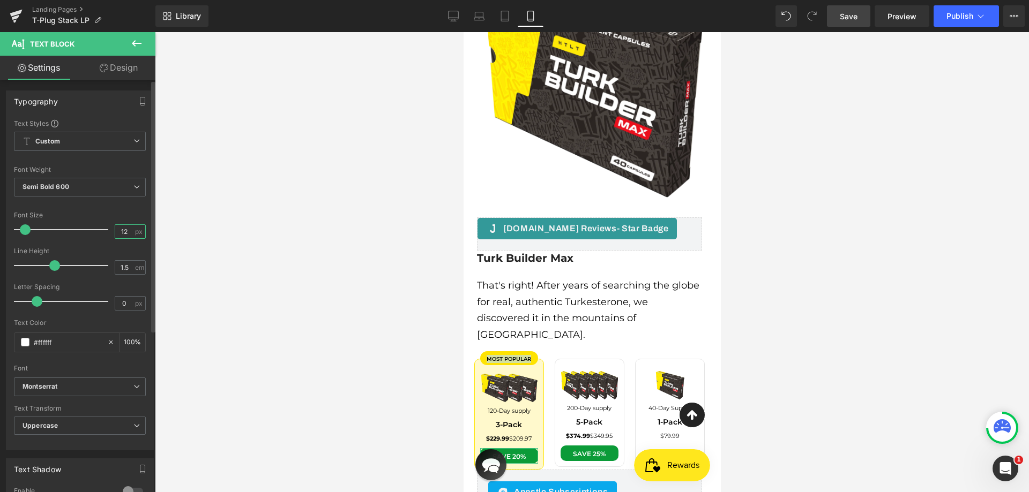
click at [122, 231] on input "12" at bounding box center [124, 231] width 19 height 13
type input "11"
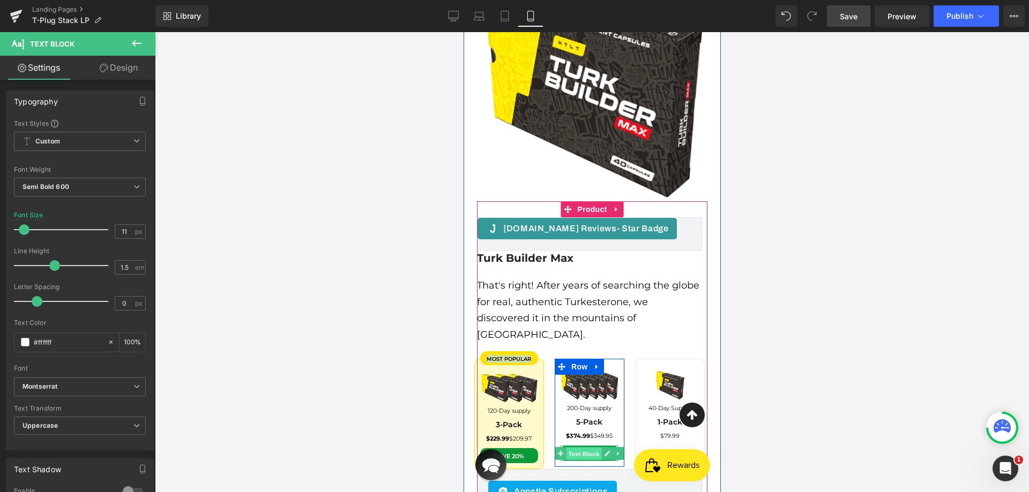
click at [585, 448] on span "Text Block" at bounding box center [582, 454] width 35 height 13
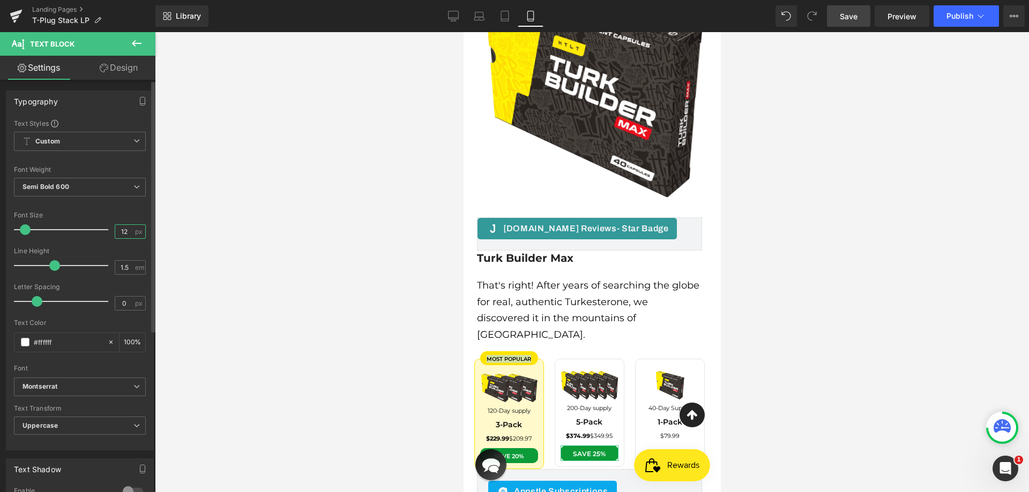
click at [121, 231] on input "12" at bounding box center [124, 231] width 19 height 13
paste input "1"
type input "11"
click at [138, 217] on div "Font Size" at bounding box center [80, 216] width 132 height 8
click at [853, 14] on span "Save" at bounding box center [849, 16] width 18 height 11
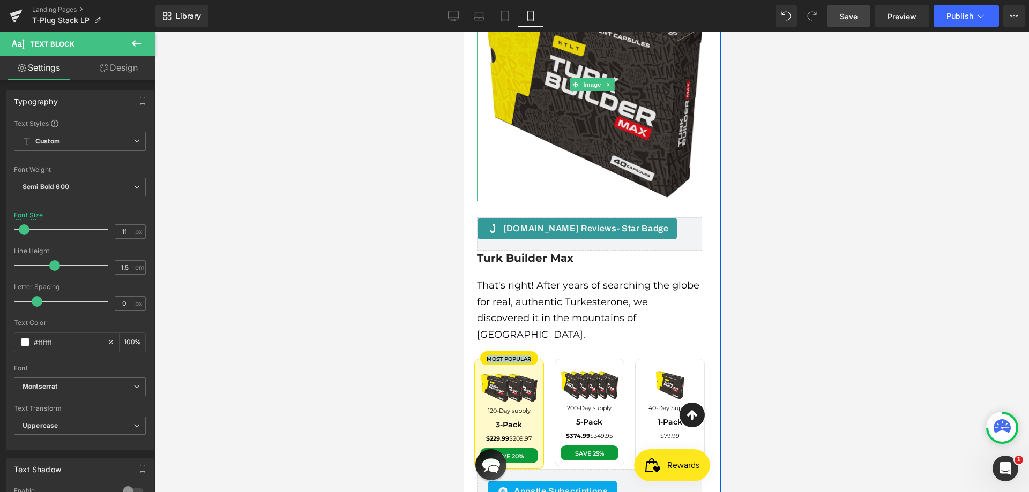
click at [477, 121] on img at bounding box center [591, 84] width 230 height 233
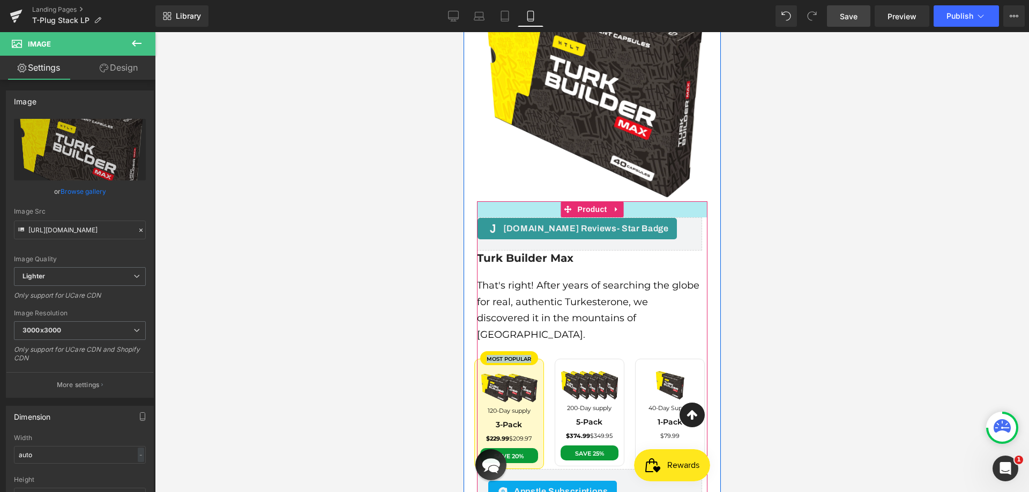
click at [481, 201] on div at bounding box center [591, 209] width 230 height 16
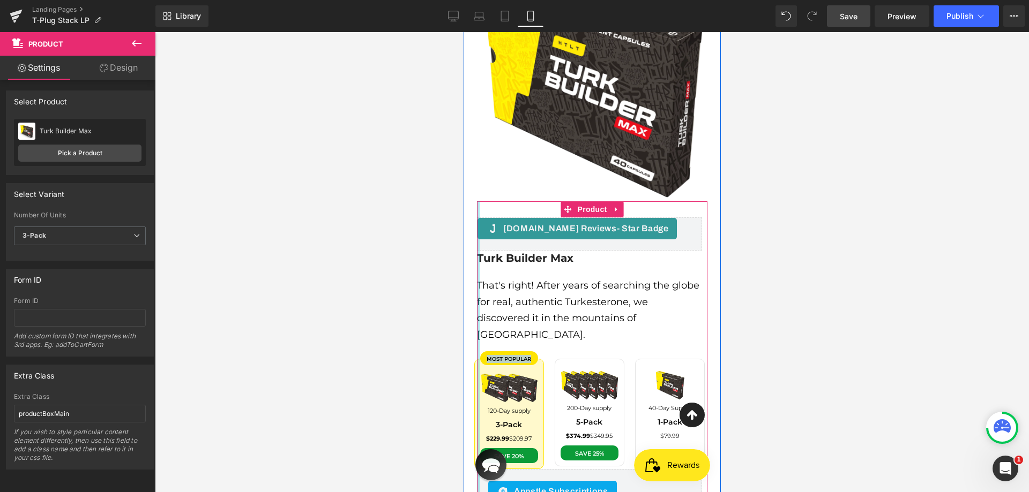
drag, startPoint x: 473, startPoint y: 137, endPoint x: 458, endPoint y: 138, distance: 15.0
click at [471, 201] on div "[DOMAIN_NAME] Reviews - Star Badge [DOMAIN_NAME] Reviews Turk Builder Max (P) T…" at bounding box center [591, 383] width 246 height 364
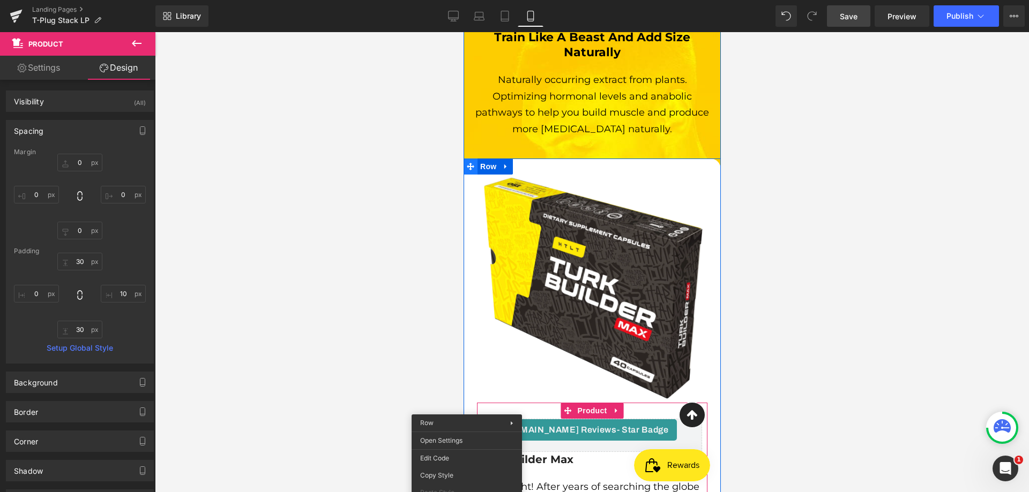
scroll to position [3583, 0]
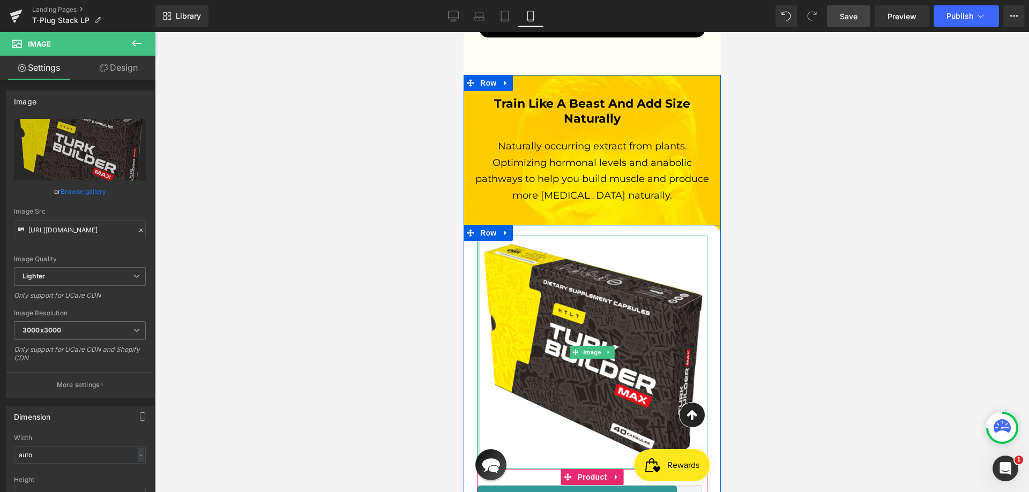
click at [476, 236] on div at bounding box center [477, 352] width 3 height 233
drag, startPoint x: 473, startPoint y: 181, endPoint x: 925, endPoint y: 213, distance: 452.8
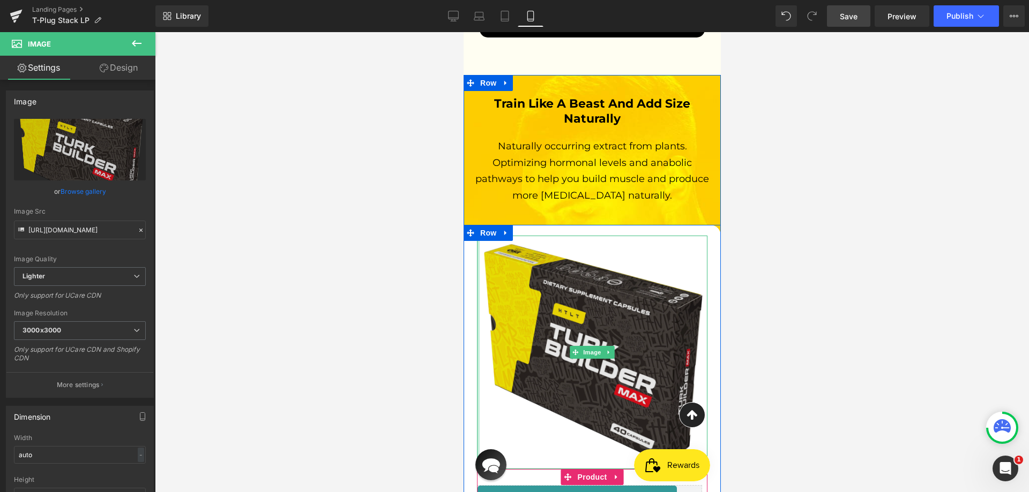
click at [468, 236] on div "Image" at bounding box center [591, 352] width 246 height 233
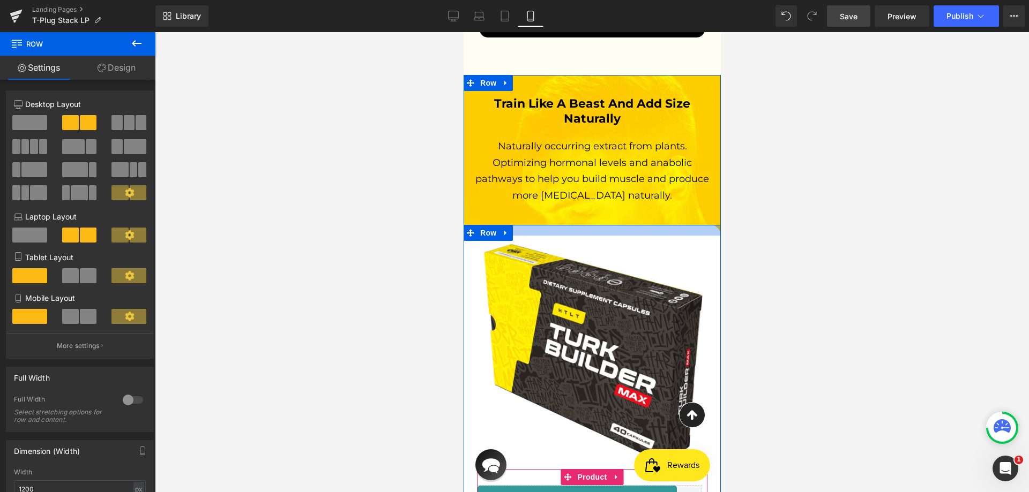
click at [520, 225] on div at bounding box center [591, 230] width 257 height 11
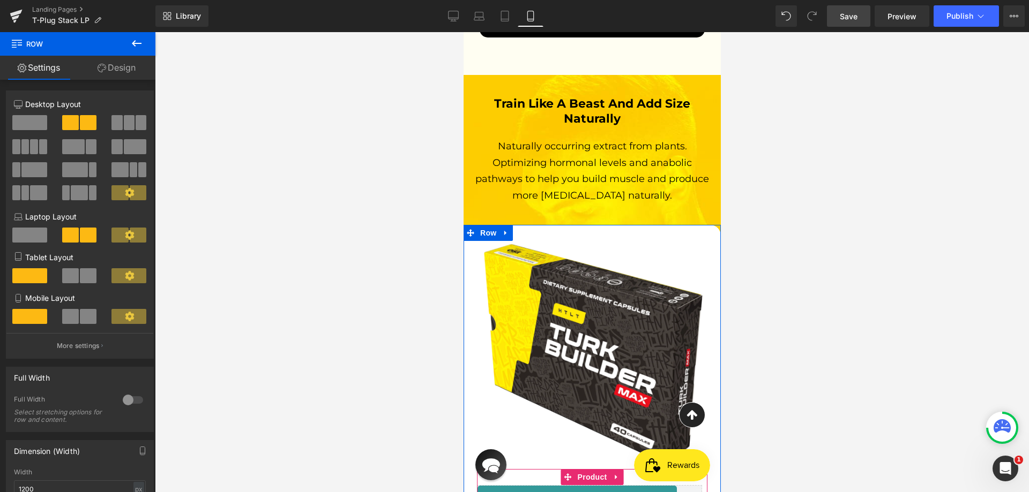
drag, startPoint x: 141, startPoint y: 66, endPoint x: 111, endPoint y: 107, distance: 50.6
click at [140, 66] on link "Design" at bounding box center [117, 68] width 78 height 24
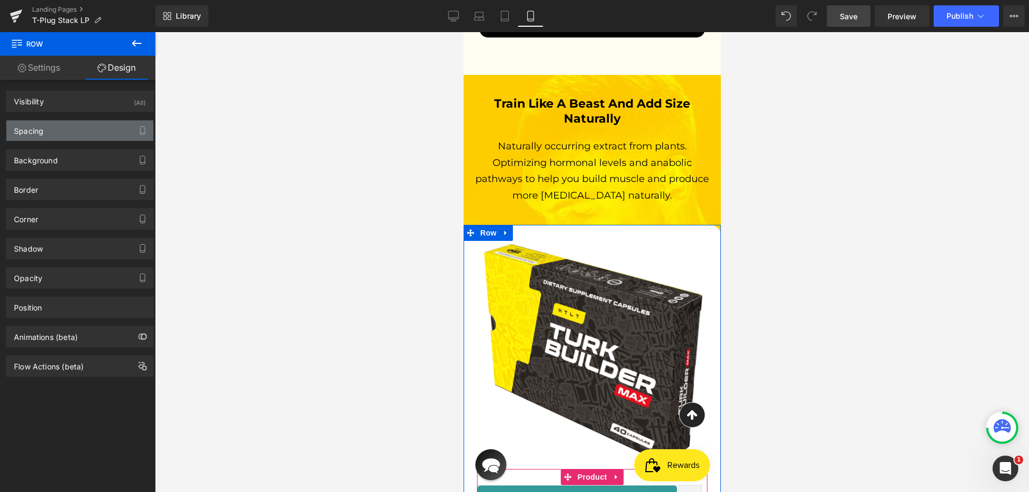
click at [78, 127] on div "Spacing" at bounding box center [79, 131] width 147 height 20
click at [77, 127] on div "Spacing" at bounding box center [79, 131] width 147 height 20
click at [81, 123] on div "Spacing" at bounding box center [79, 131] width 147 height 20
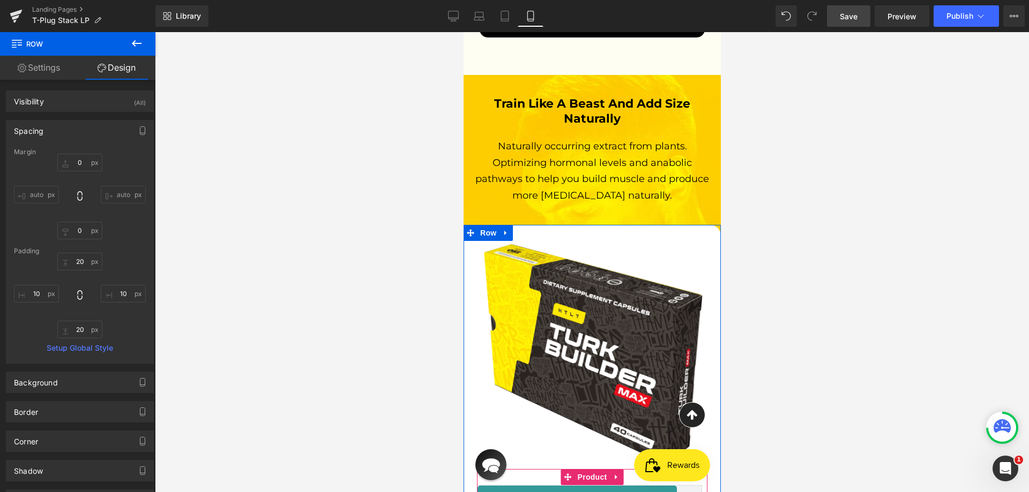
click at [81, 123] on div "Spacing" at bounding box center [79, 131] width 147 height 20
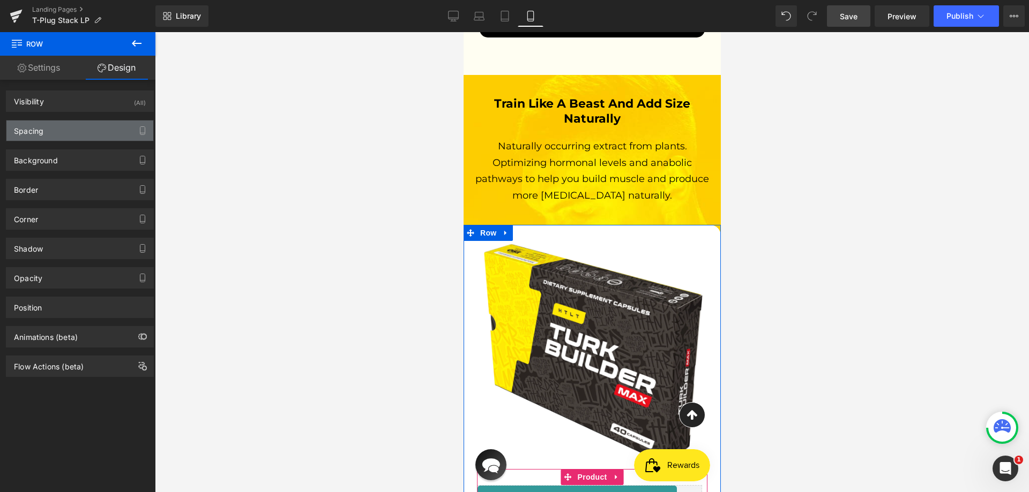
click at [81, 128] on div "Spacing" at bounding box center [79, 131] width 147 height 20
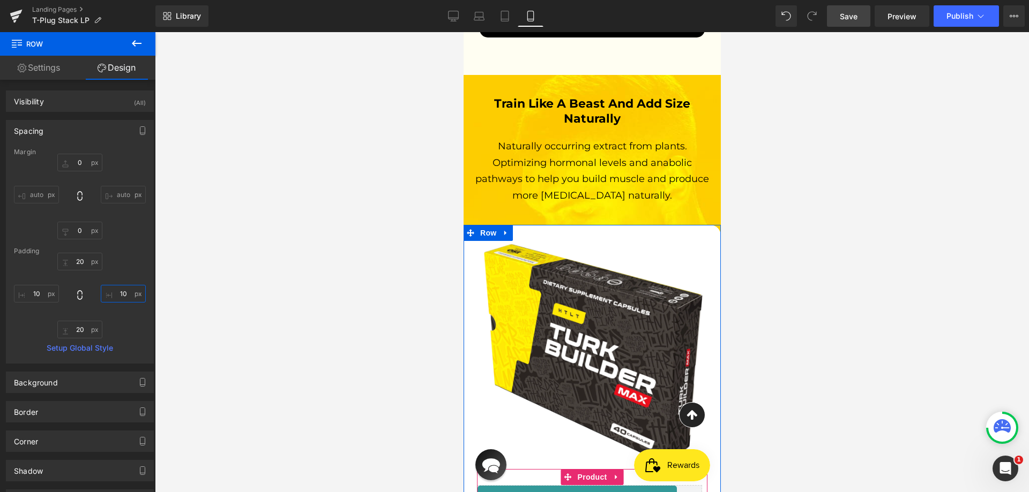
click at [118, 289] on input "10" at bounding box center [123, 294] width 45 height 18
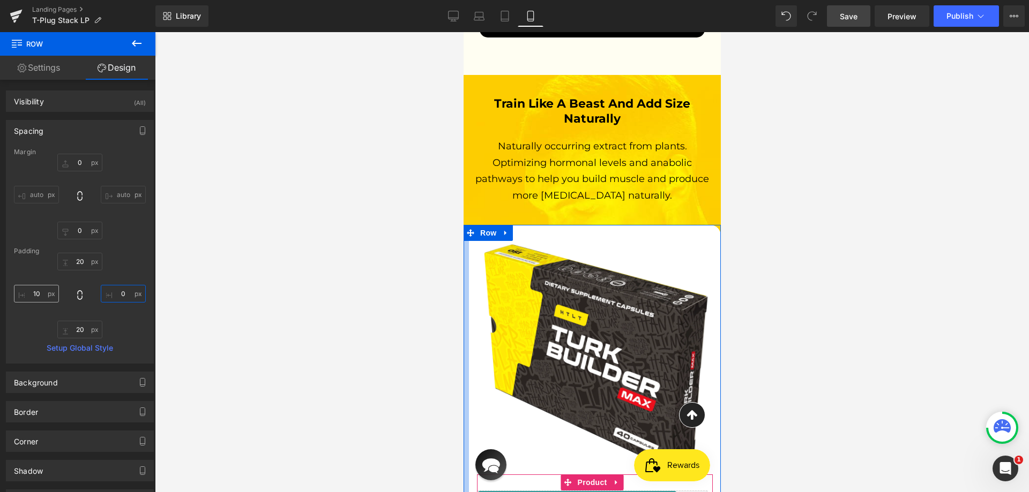
type input "0"
click at [33, 295] on input "10" at bounding box center [36, 294] width 45 height 18
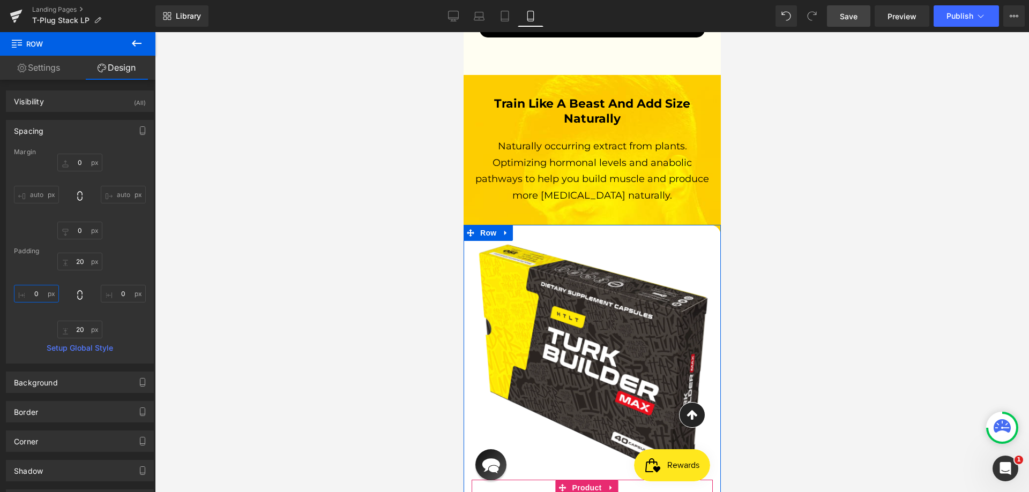
type input "0"
click at [91, 274] on div "20px 20 0 0 20px 20 0 0" at bounding box center [80, 296] width 132 height 86
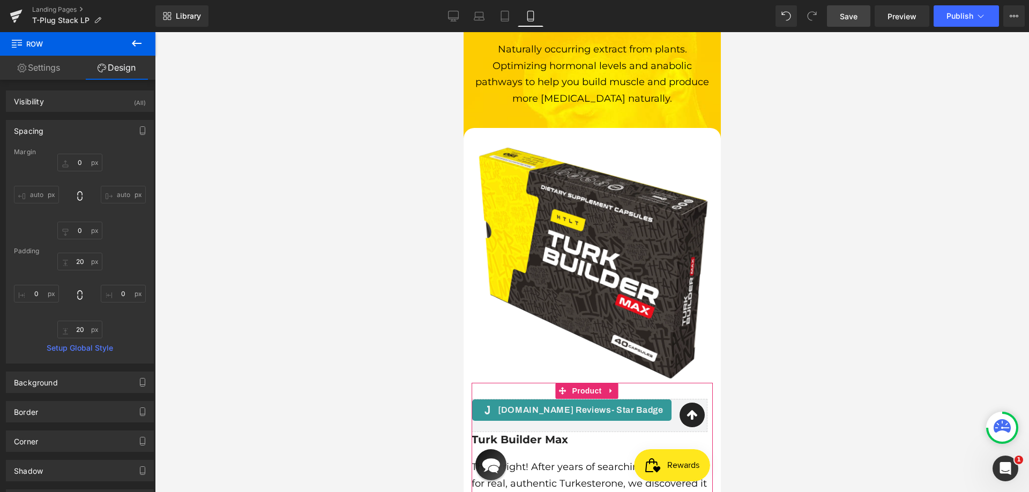
scroll to position [3797, 0]
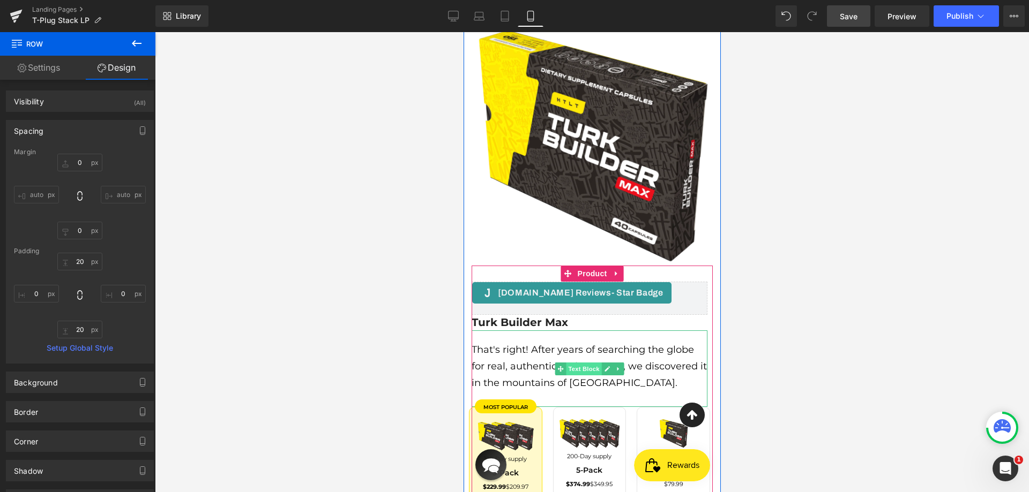
click at [568, 363] on span "Text Block" at bounding box center [582, 369] width 35 height 13
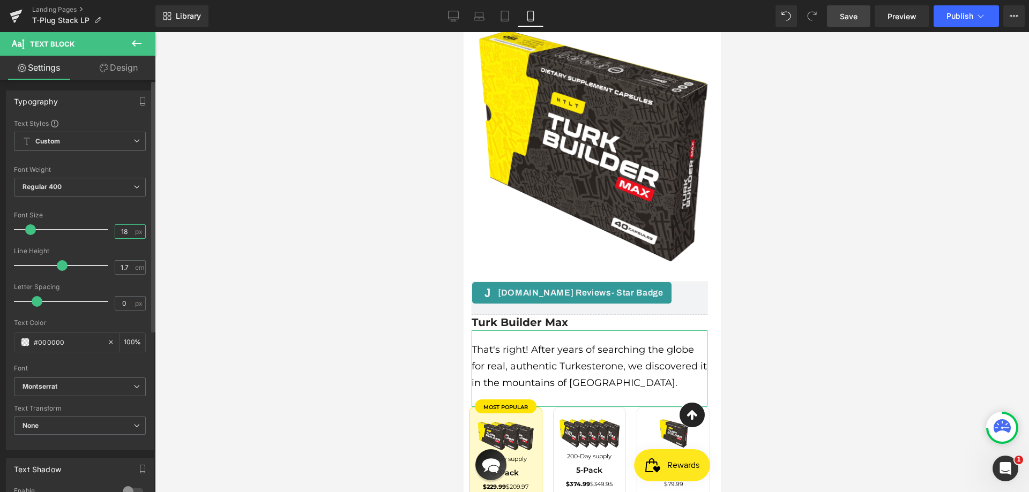
click at [121, 234] on input "18" at bounding box center [124, 231] width 19 height 13
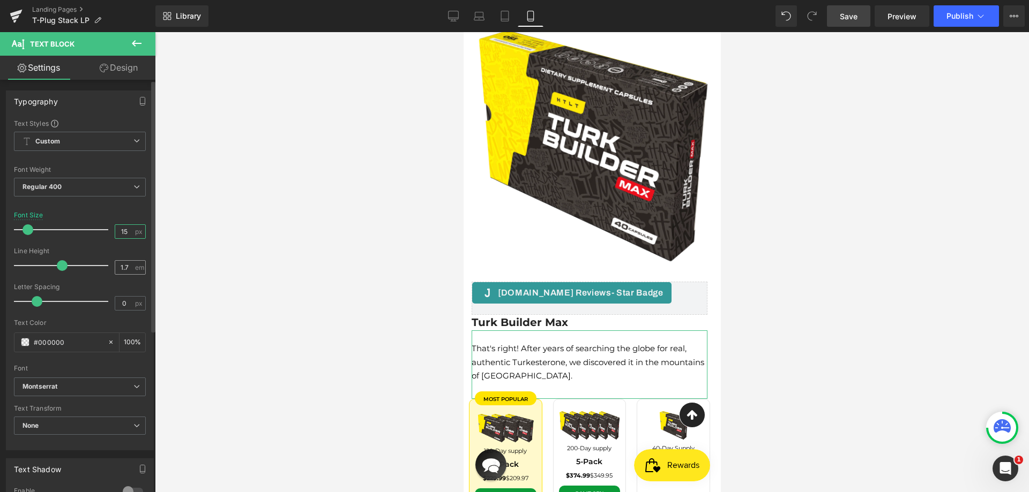
type input "15"
click at [121, 264] on input "1.7" at bounding box center [124, 267] width 19 height 13
click at [125, 264] on input "1.7" at bounding box center [124, 267] width 19 height 13
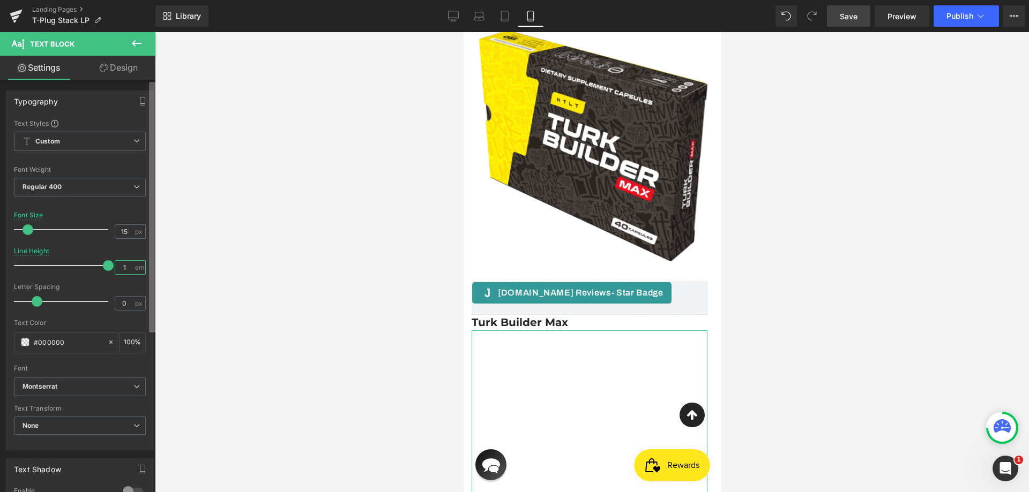
type input "1.5"
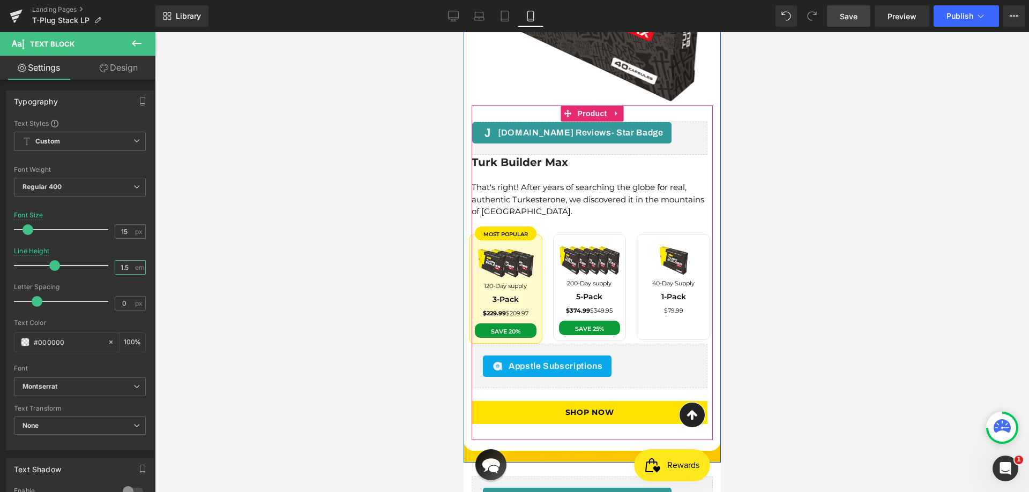
scroll to position [3958, 0]
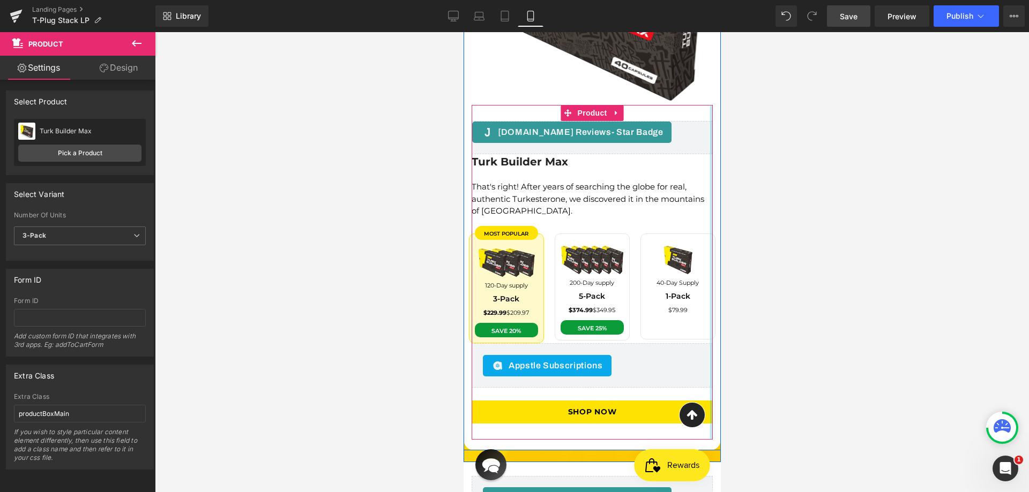
drag, startPoint x: 704, startPoint y: 295, endPoint x: 730, endPoint y: 294, distance: 25.7
click at [723, 268] on div at bounding box center [592, 262] width 874 height 460
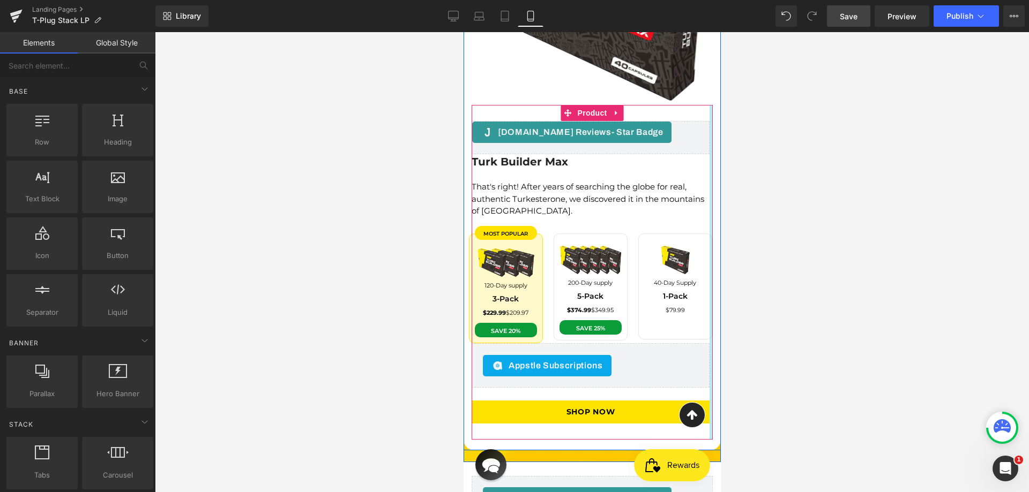
click at [709, 252] on div at bounding box center [710, 272] width 3 height 335
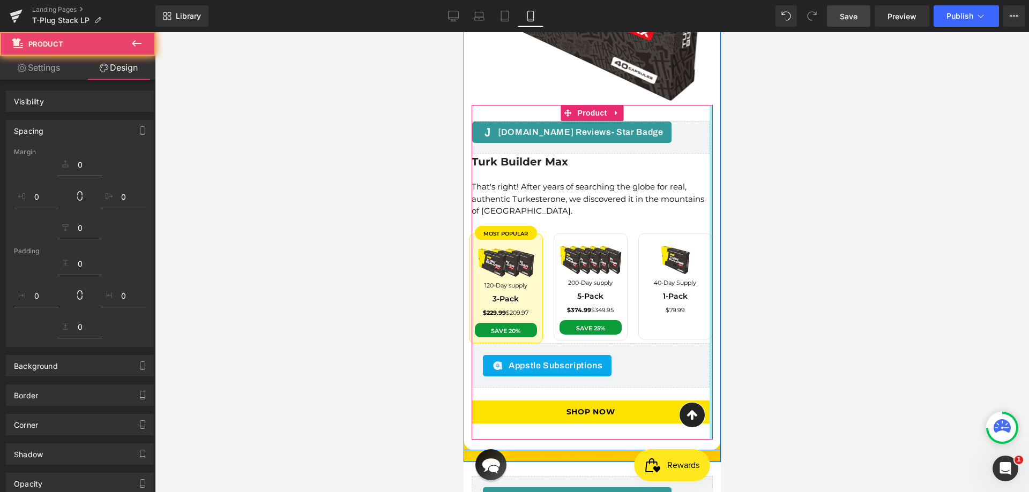
drag, startPoint x: 706, startPoint y: 252, endPoint x: 744, endPoint y: 254, distance: 37.5
click at [744, 254] on div at bounding box center [592, 262] width 874 height 460
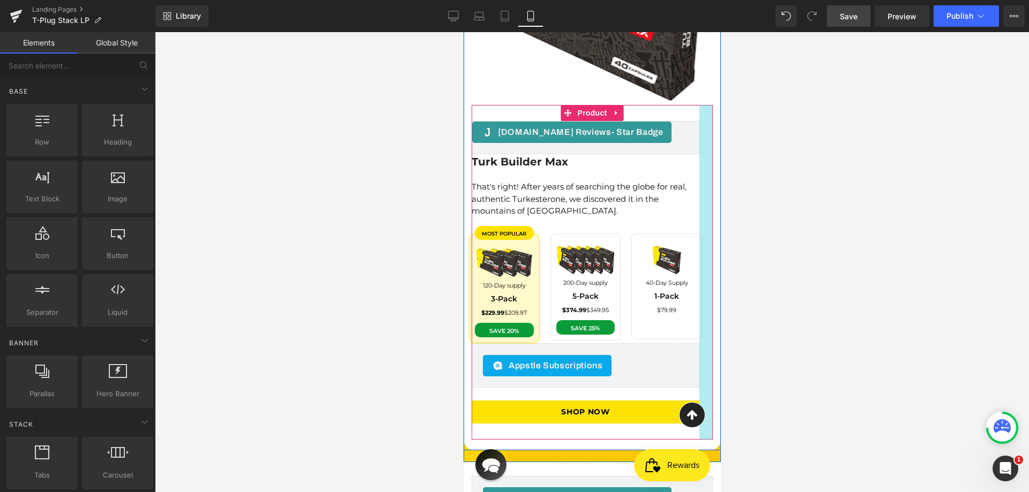
click at [699, 263] on div at bounding box center [705, 272] width 13 height 335
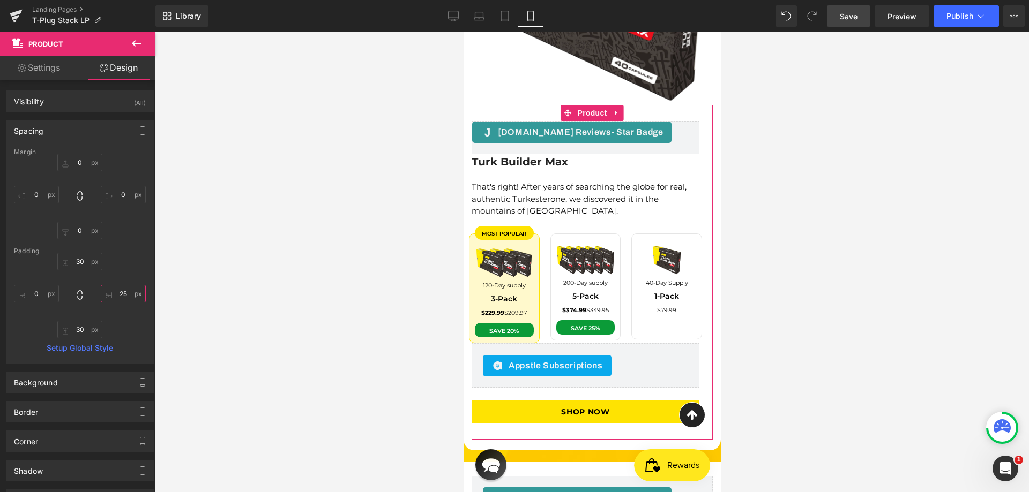
click at [118, 291] on input "25" at bounding box center [123, 294] width 45 height 18
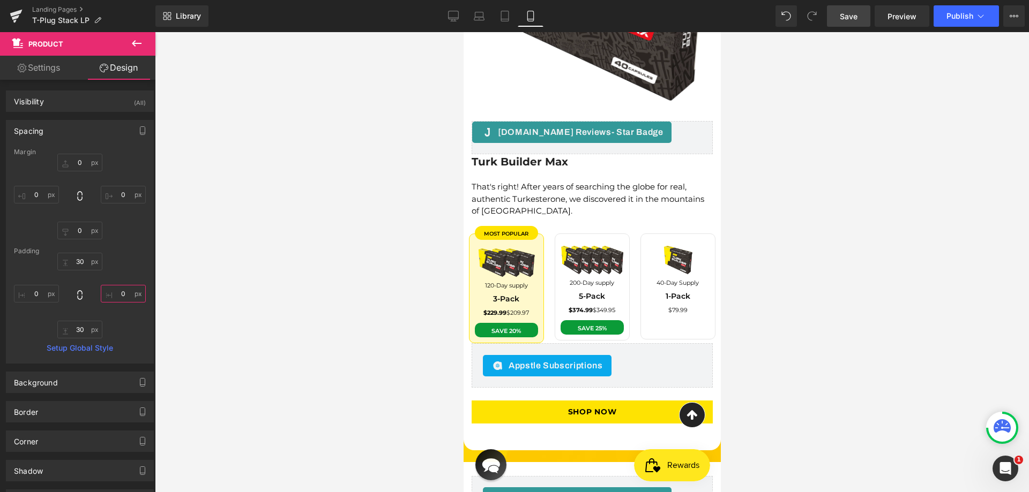
type input "0"
click at [855, 18] on span "Save" at bounding box center [849, 16] width 18 height 11
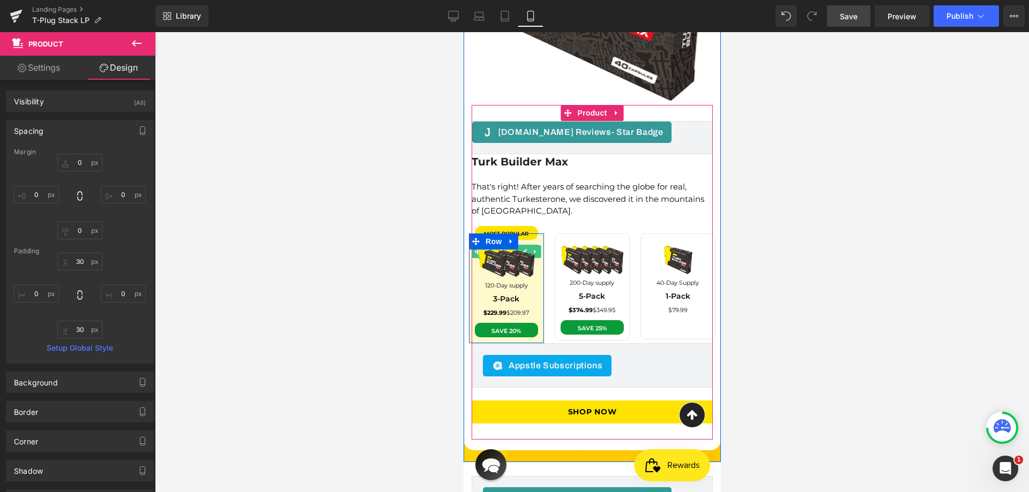
click at [527, 226] on div "most popular" at bounding box center [505, 233] width 63 height 14
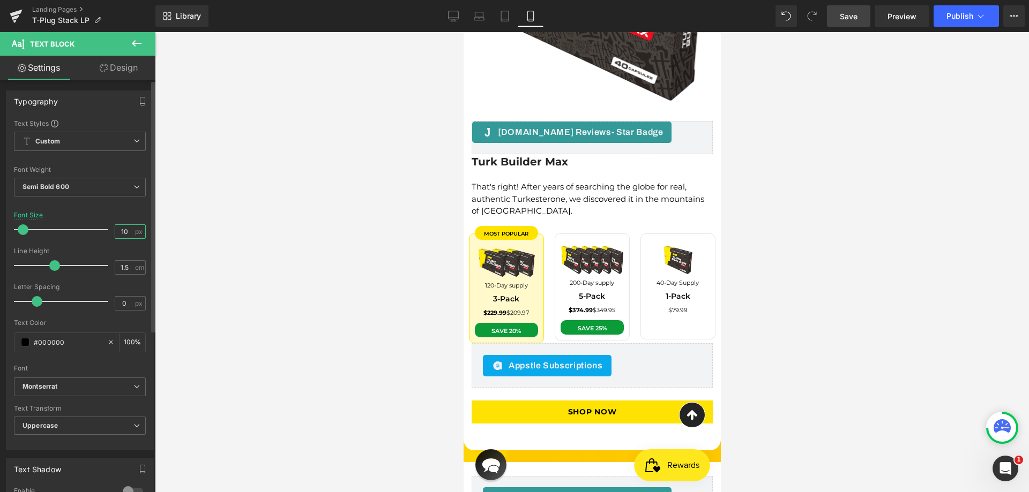
click at [120, 235] on input "10" at bounding box center [124, 231] width 19 height 13
type input "9"
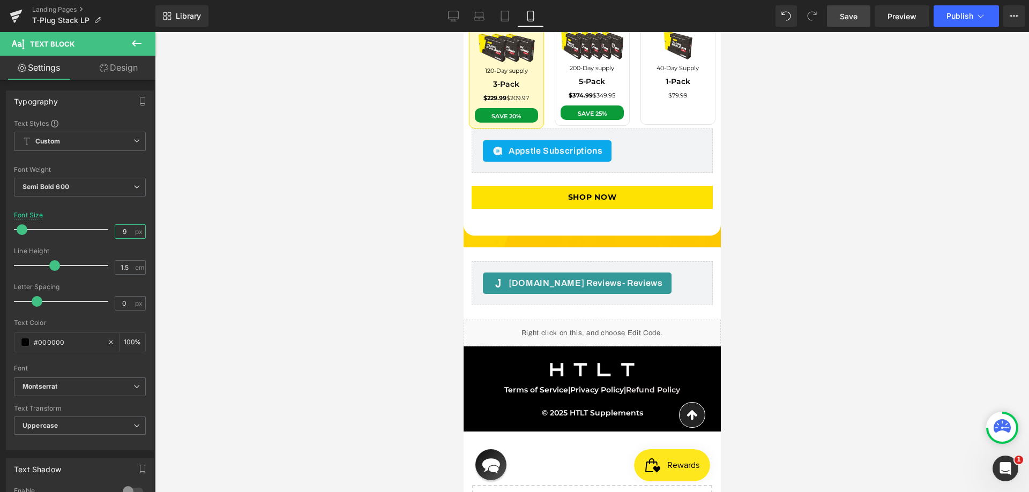
scroll to position [4228, 0]
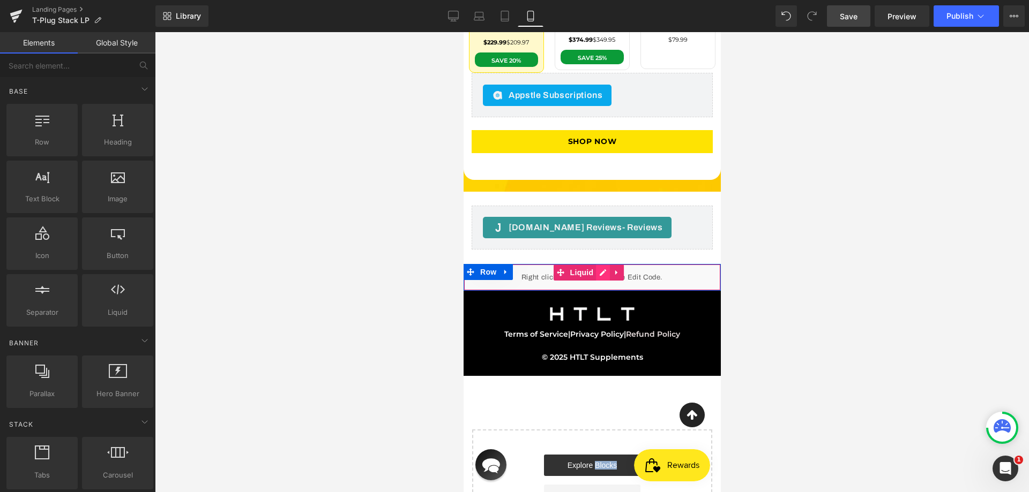
click at [604, 264] on div "Liquid" at bounding box center [591, 277] width 257 height 27
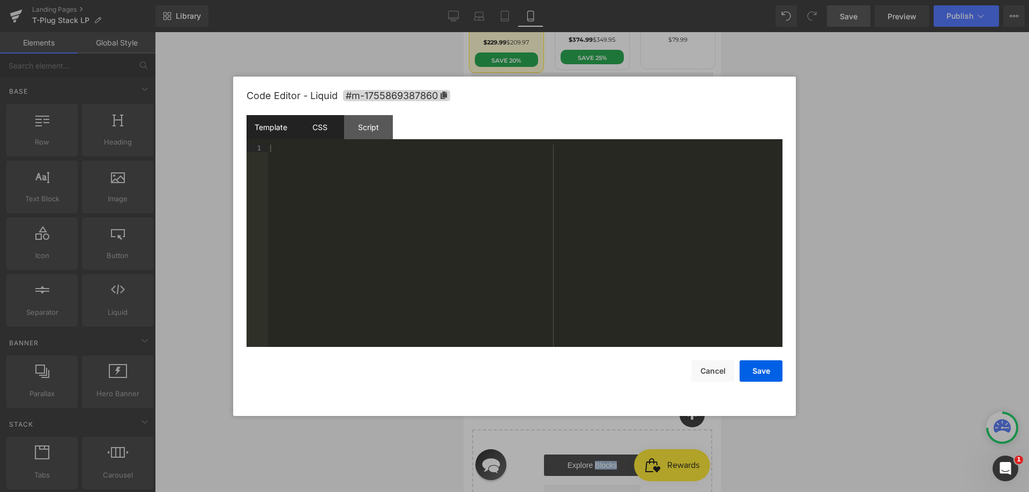
click at [332, 130] on div "CSS" at bounding box center [319, 127] width 49 height 24
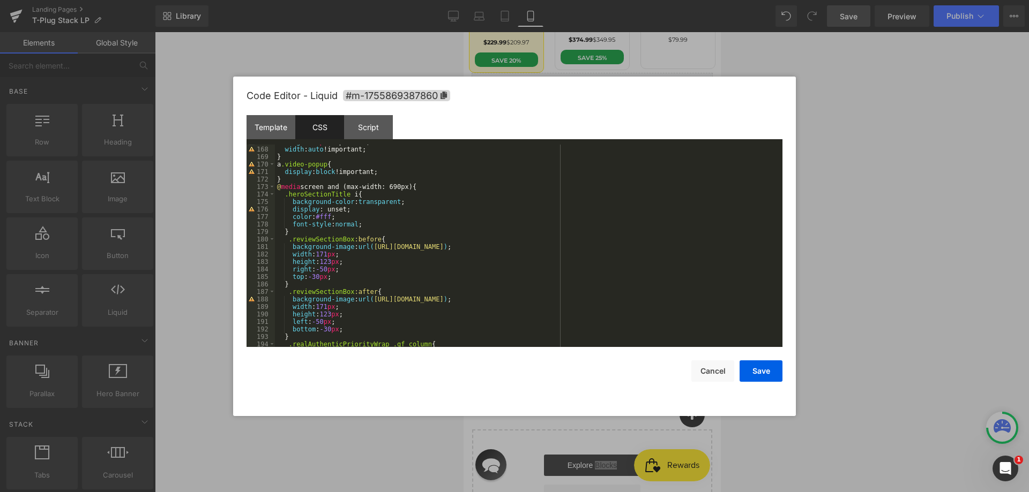
scroll to position [1380, 0]
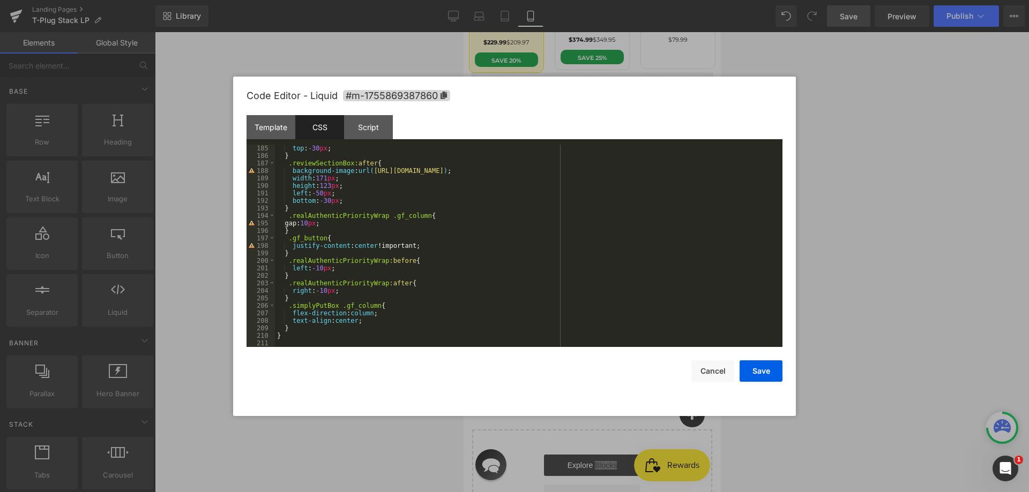
click at [303, 332] on div "top : -30 px ; } .reviewSectionBox :after { background-image : url( [URL][DOMAI…" at bounding box center [526, 254] width 503 height 218
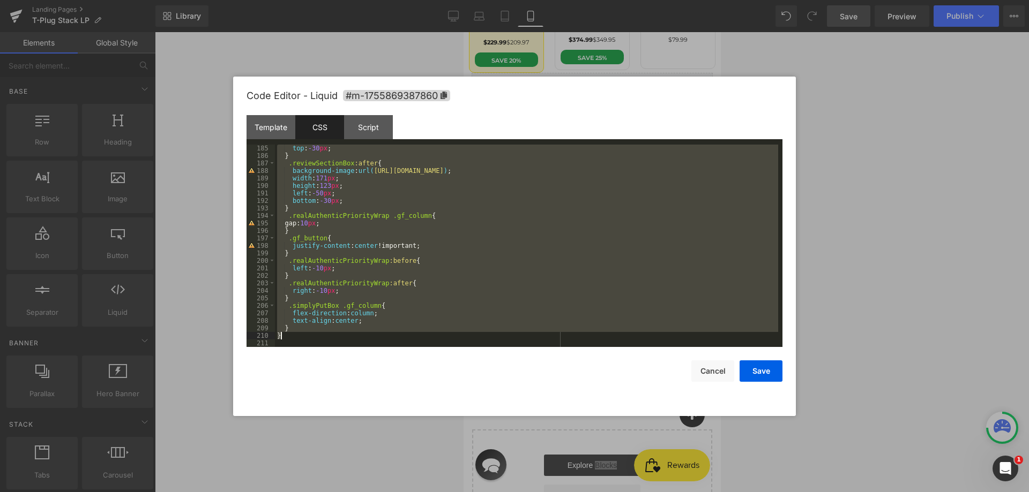
click at [303, 332] on div "top : -30 px ; } .reviewSectionBox :after { background-image : url( [URL][DOMAI…" at bounding box center [526, 254] width 503 height 218
click at [320, 327] on div "top : -30 px ; } .reviewSectionBox :after { background-image : url( [URL][DOMAI…" at bounding box center [526, 246] width 503 height 203
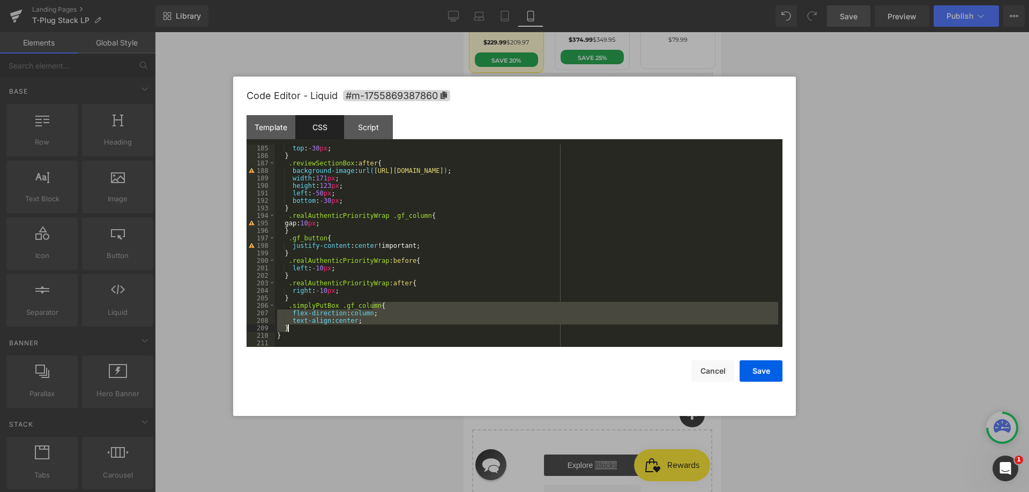
click at [320, 327] on div "top : -30 px ; } .reviewSectionBox :after { background-image : url( [URL][DOMAI…" at bounding box center [526, 254] width 503 height 218
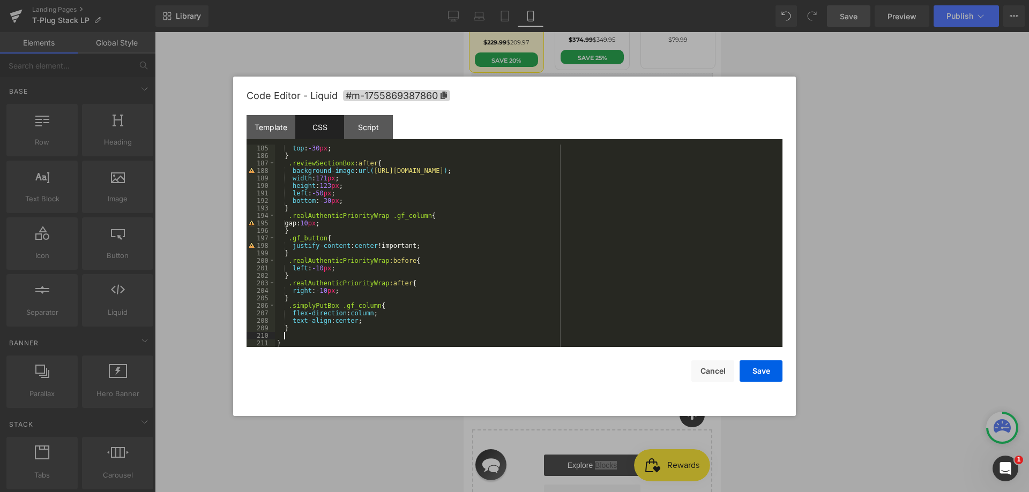
paste textarea
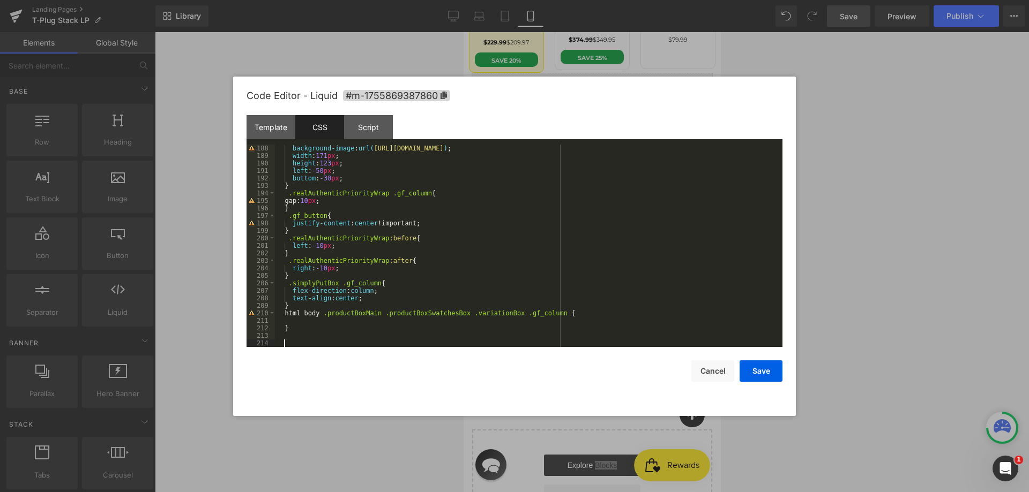
scroll to position [1403, 0]
click at [495, 254] on div "background-image : url( [URL][DOMAIN_NAME] ) ; width : 171 px ; height : 123 px…" at bounding box center [526, 254] width 503 height 218
click at [334, 323] on div "background-image : url( [URL][DOMAIN_NAME] ) ; width : 171 px ; height : 123 px…" at bounding box center [526, 254] width 503 height 218
click at [333, 321] on div "background-image : url( [URL][DOMAIN_NAME] ) ; width : 171 px ; height : 123 px…" at bounding box center [526, 254] width 503 height 218
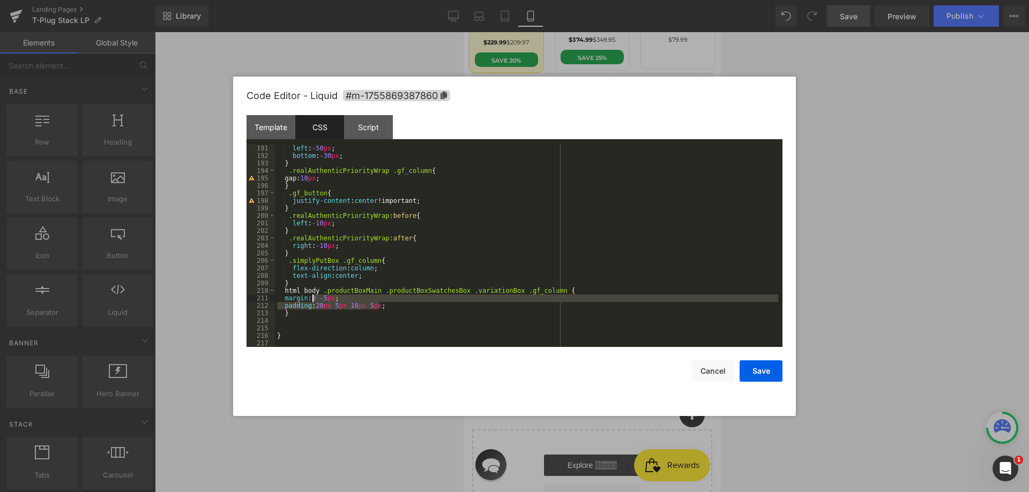
scroll to position [1425, 0]
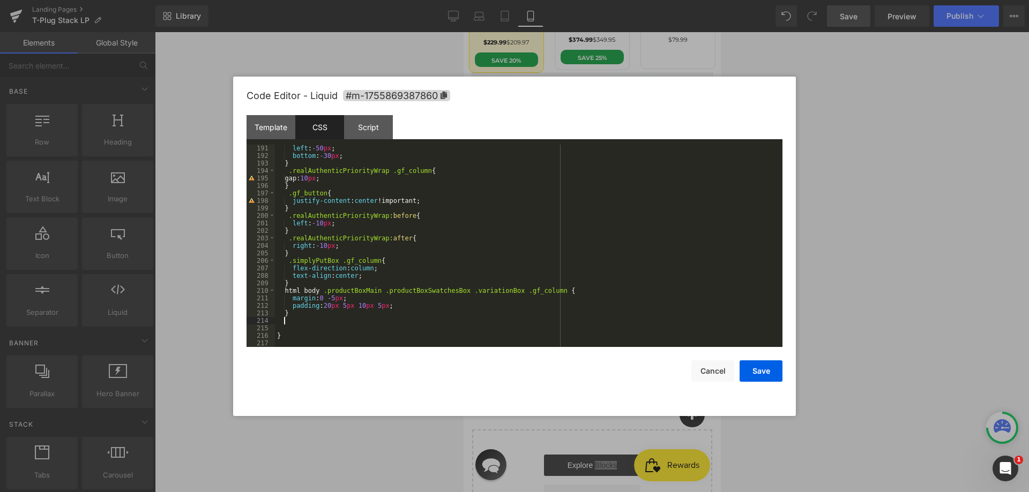
click at [307, 318] on div "left : -50 px ; bottom : -30 px ; } .realAuthenticPriorityWrap .gf_column { gap…" at bounding box center [526, 254] width 503 height 218
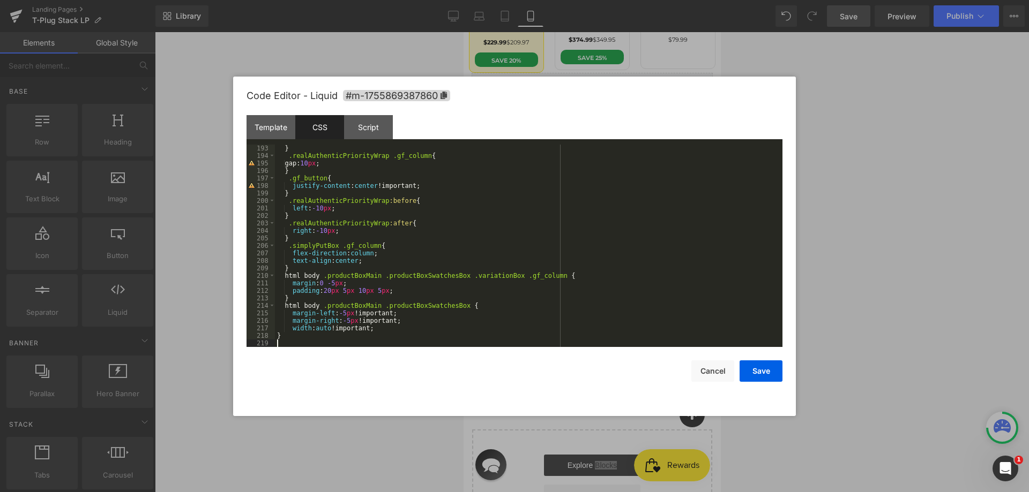
scroll to position [1440, 0]
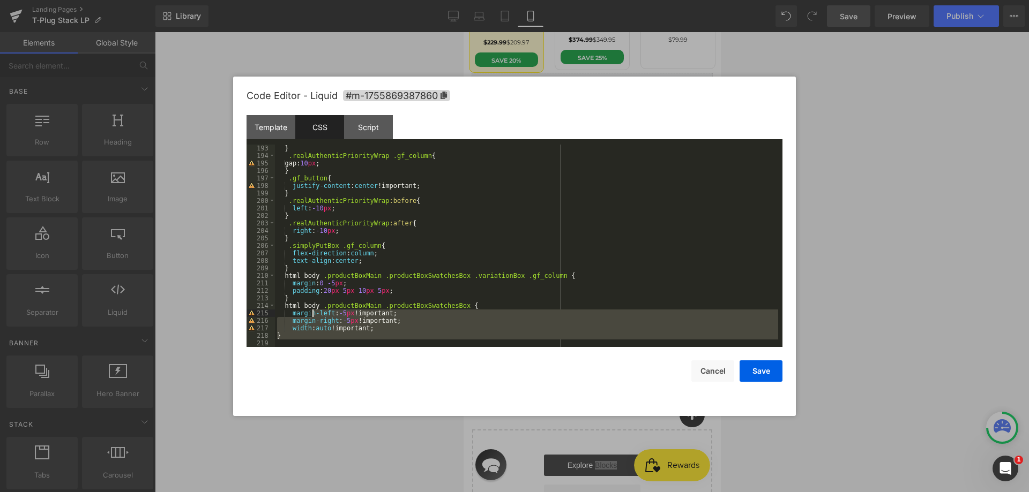
click at [311, 311] on div "} .realAuthenticPriorityWrap .gf_column { gap: 10 px ; } .gf_button { justify-c…" at bounding box center [526, 254] width 503 height 218
click at [757, 365] on button "Save" at bounding box center [760, 371] width 43 height 21
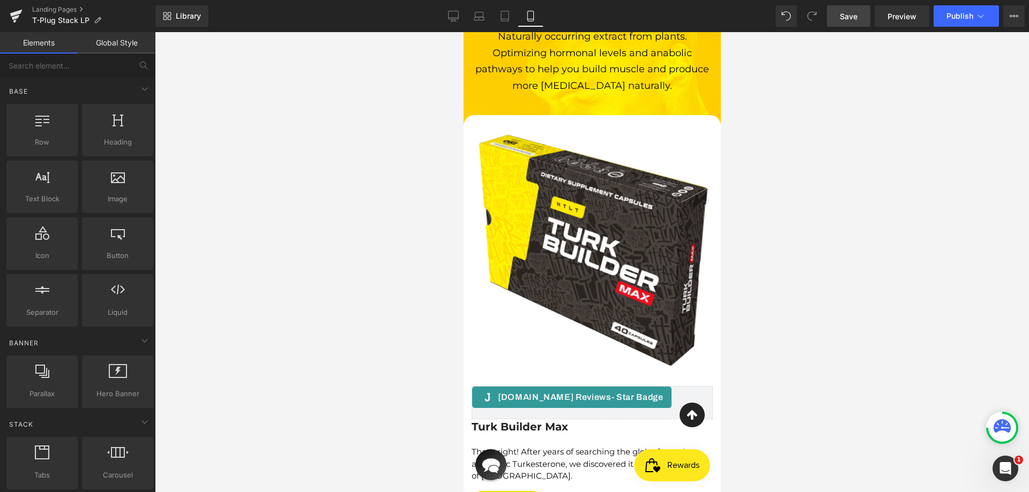
scroll to position [3532, 0]
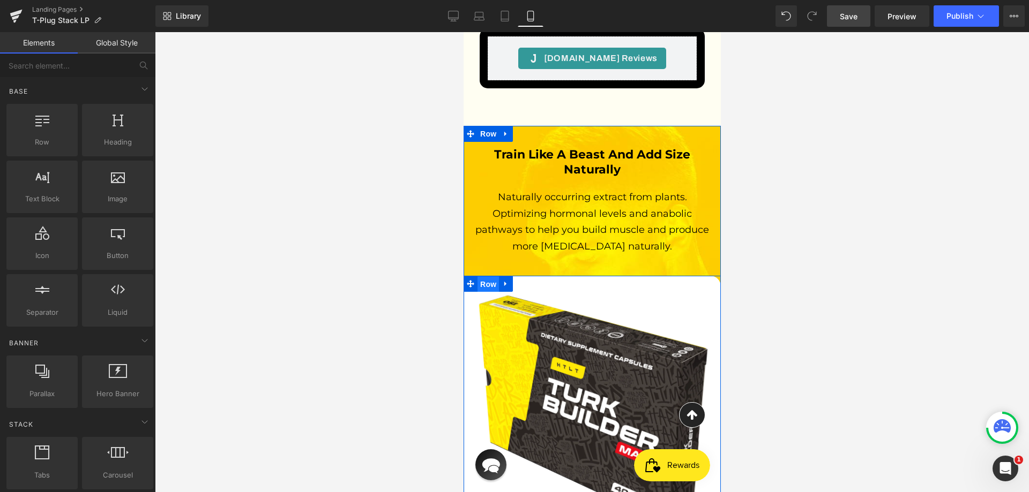
click at [482, 276] on span "Row" at bounding box center [487, 284] width 21 height 16
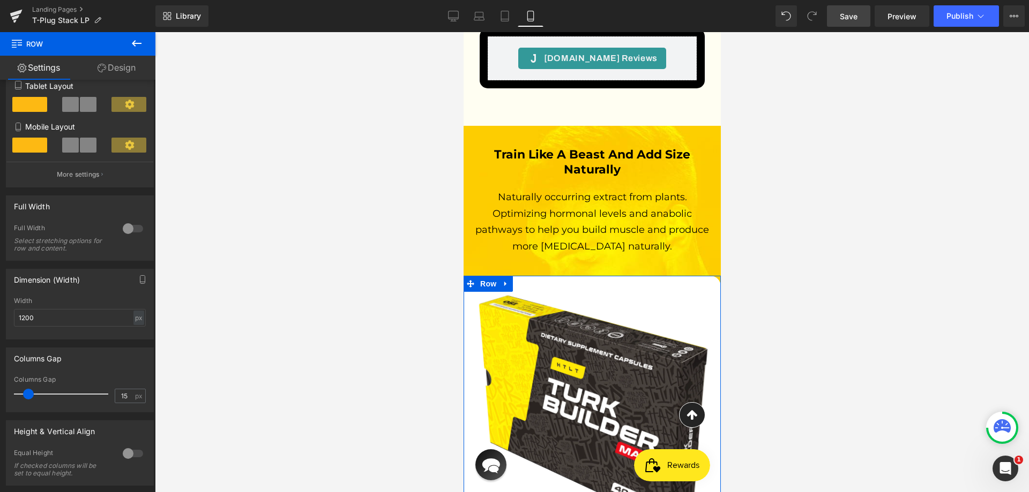
scroll to position [268, 0]
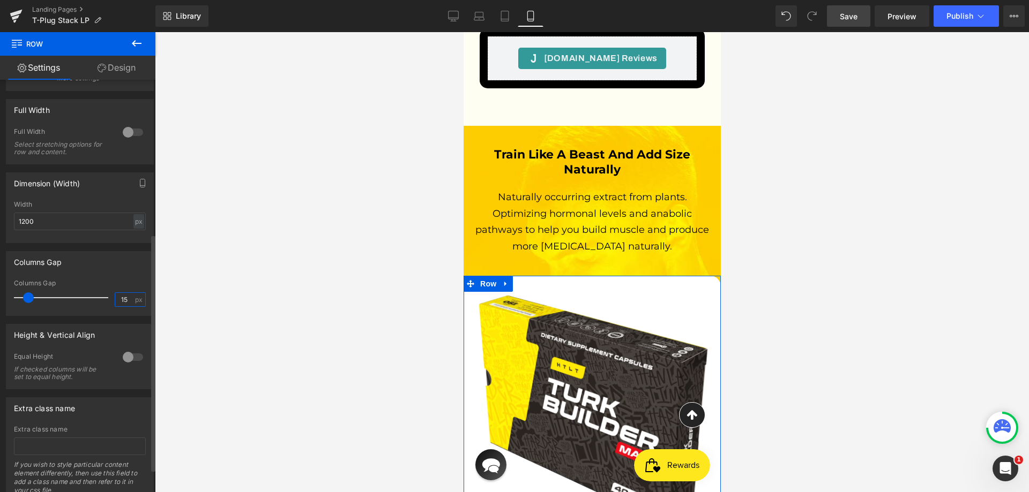
click at [119, 297] on input "15" at bounding box center [124, 299] width 19 height 13
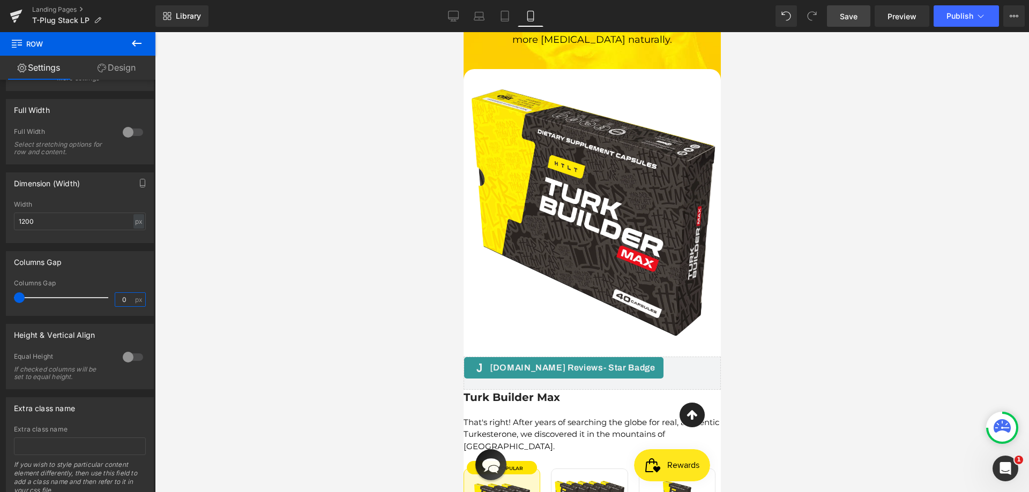
scroll to position [3853, 0]
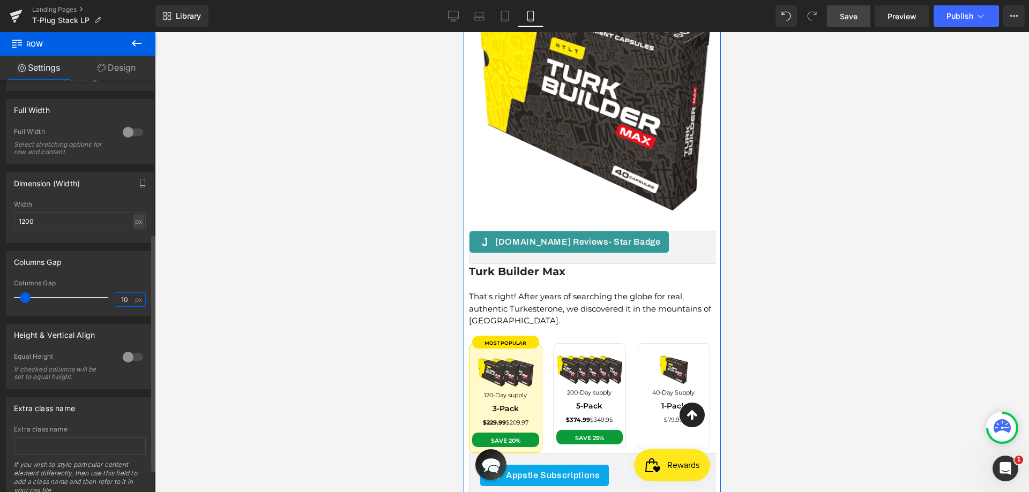
type input "10"
click at [115, 280] on div "Columns Gap" at bounding box center [80, 284] width 132 height 8
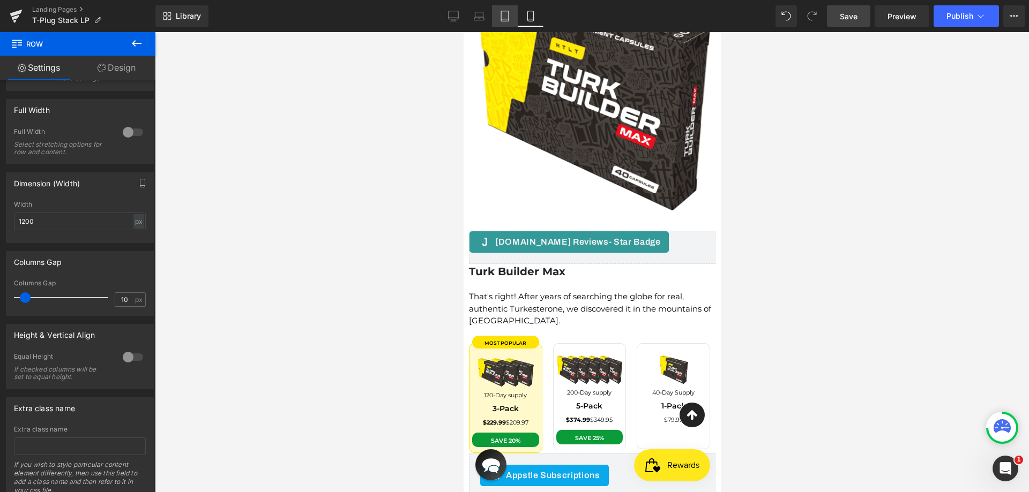
click at [505, 14] on icon at bounding box center [504, 16] width 11 height 11
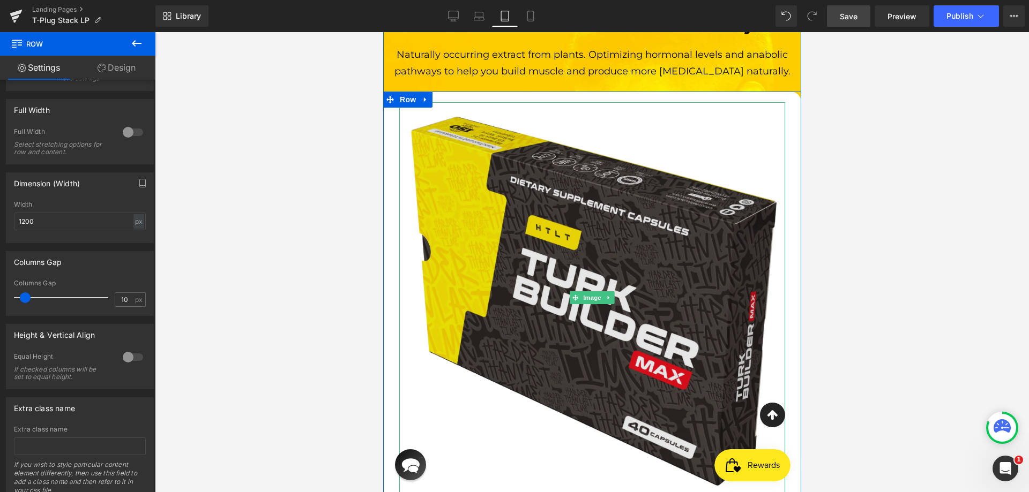
scroll to position [3747, 0]
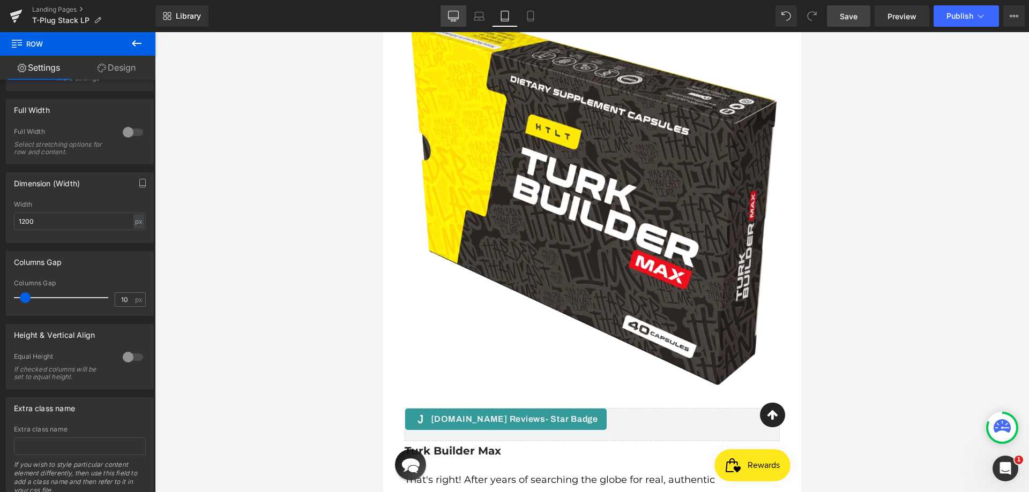
click at [456, 14] on icon at bounding box center [453, 16] width 11 height 11
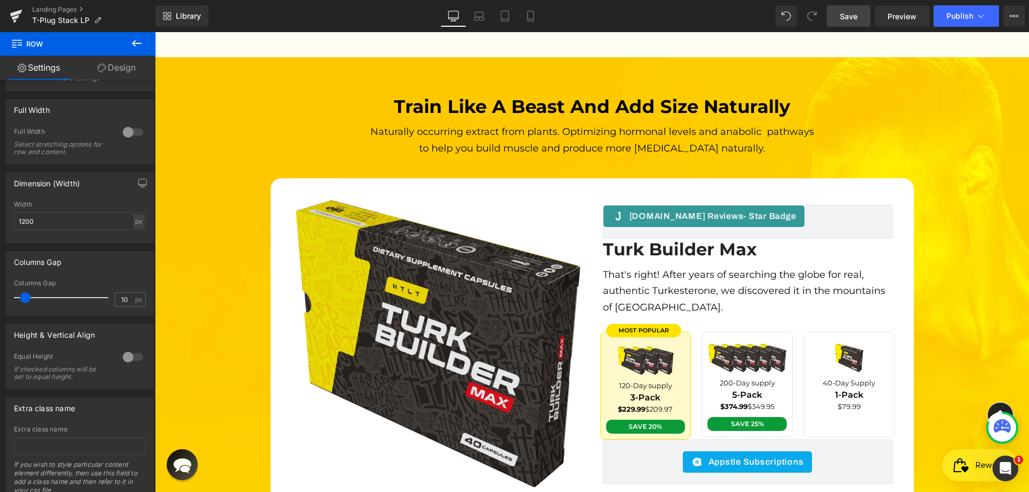
scroll to position [3243, 0]
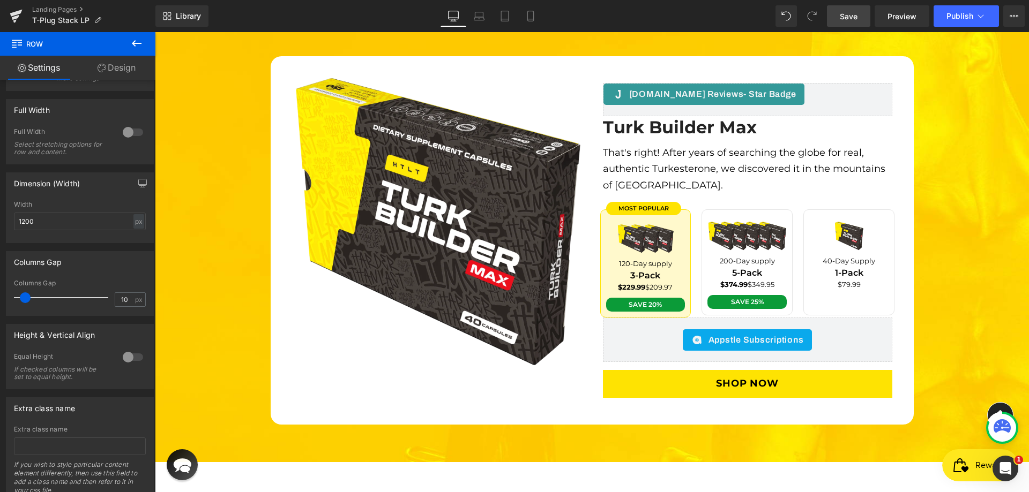
click at [836, 12] on link "Save" at bounding box center [848, 15] width 43 height 21
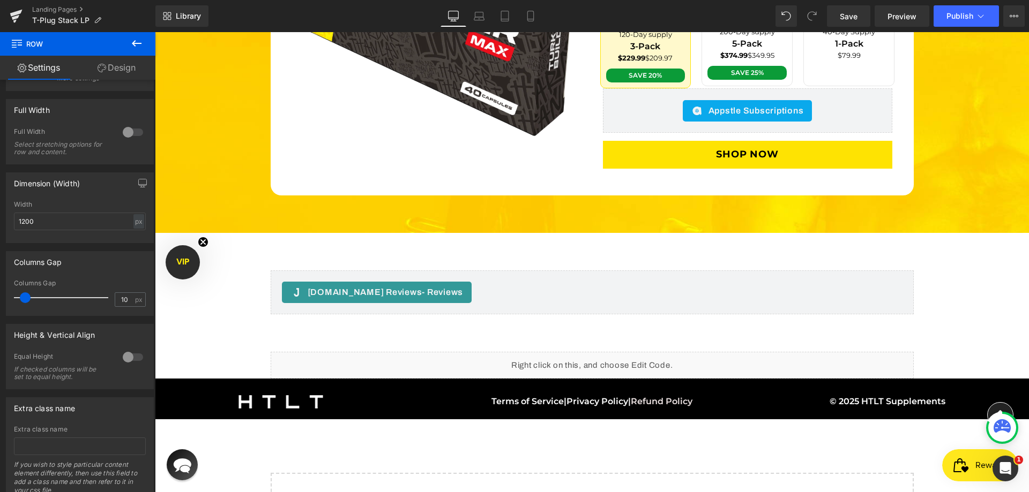
scroll to position [3473, 0]
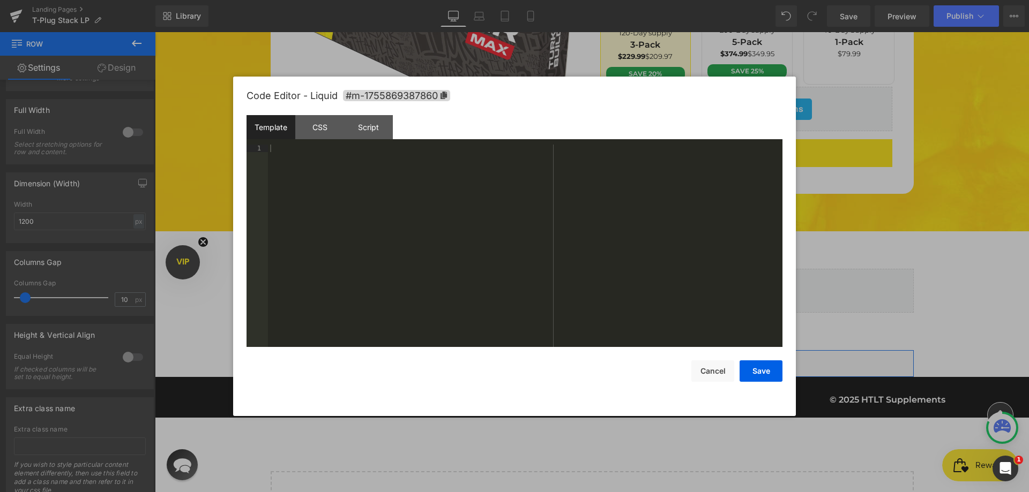
click at [602, 350] on div "Liquid" at bounding box center [592, 363] width 643 height 27
drag, startPoint x: 319, startPoint y: 133, endPoint x: 322, endPoint y: 143, distance: 10.2
click at [319, 132] on div "CSS" at bounding box center [319, 127] width 49 height 24
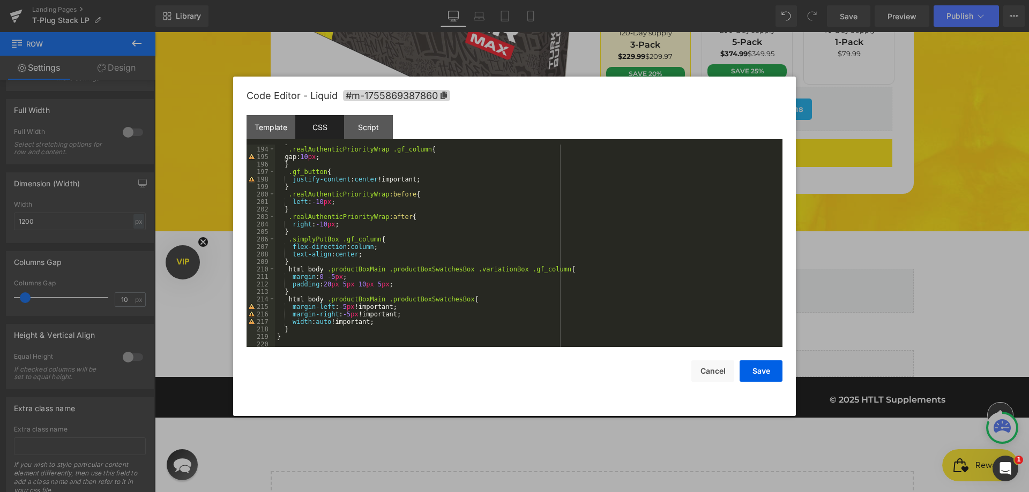
scroll to position [1448, 0]
click at [383, 282] on div ".realAuthenticPriorityWrap .gf_column { gap: 10 px ; } .gf_button { justify-con…" at bounding box center [526, 254] width 503 height 218
click at [757, 365] on button "Save" at bounding box center [760, 371] width 43 height 21
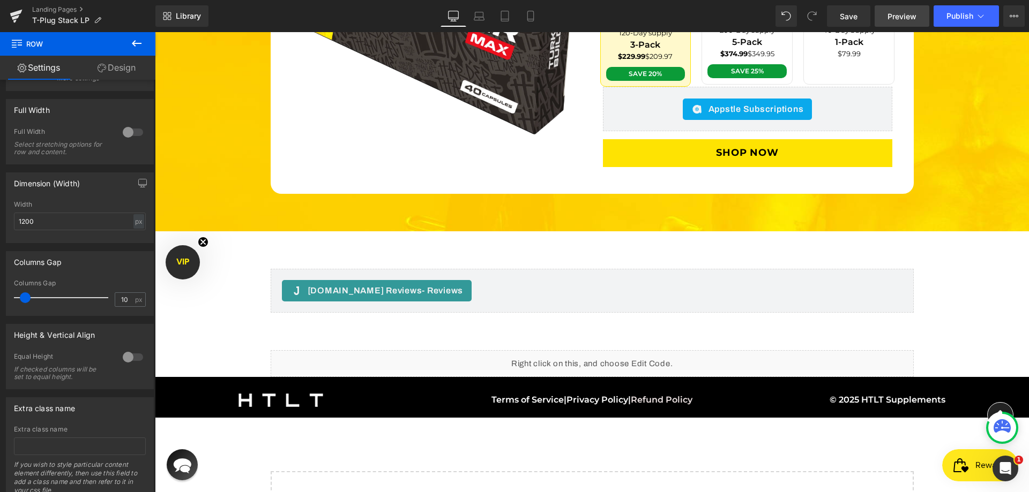
click at [894, 20] on span "Preview" at bounding box center [901, 16] width 29 height 11
click at [862, 16] on link "Save" at bounding box center [848, 15] width 43 height 21
